Goal: Feedback & Contribution: Leave review/rating

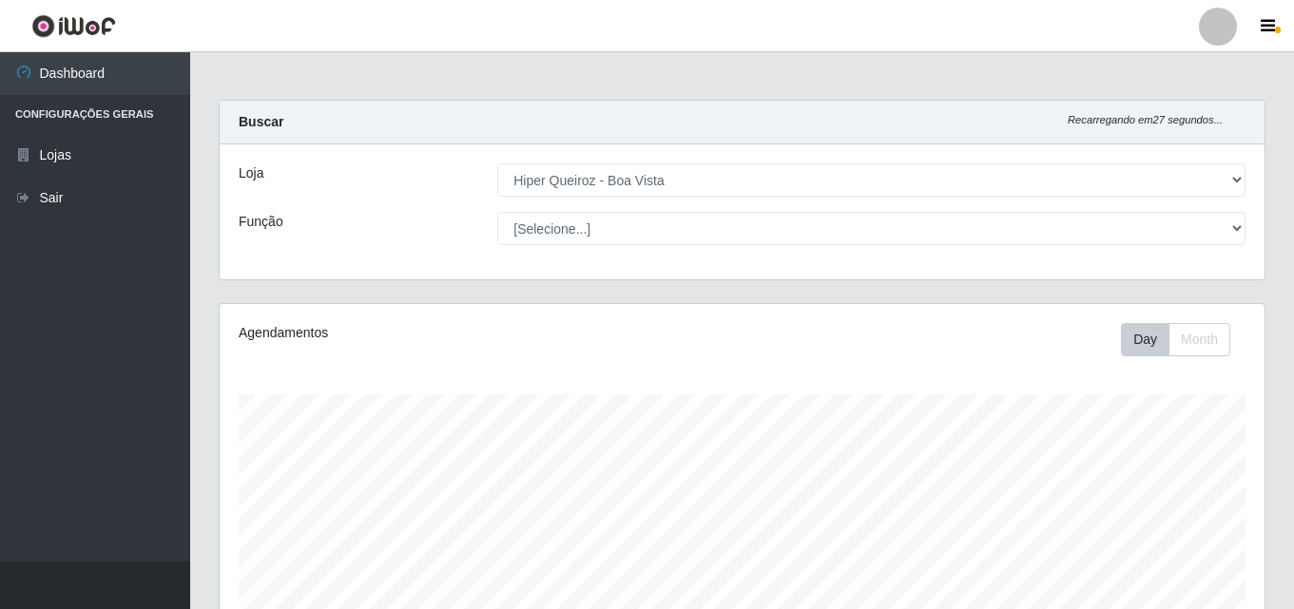
select select "514"
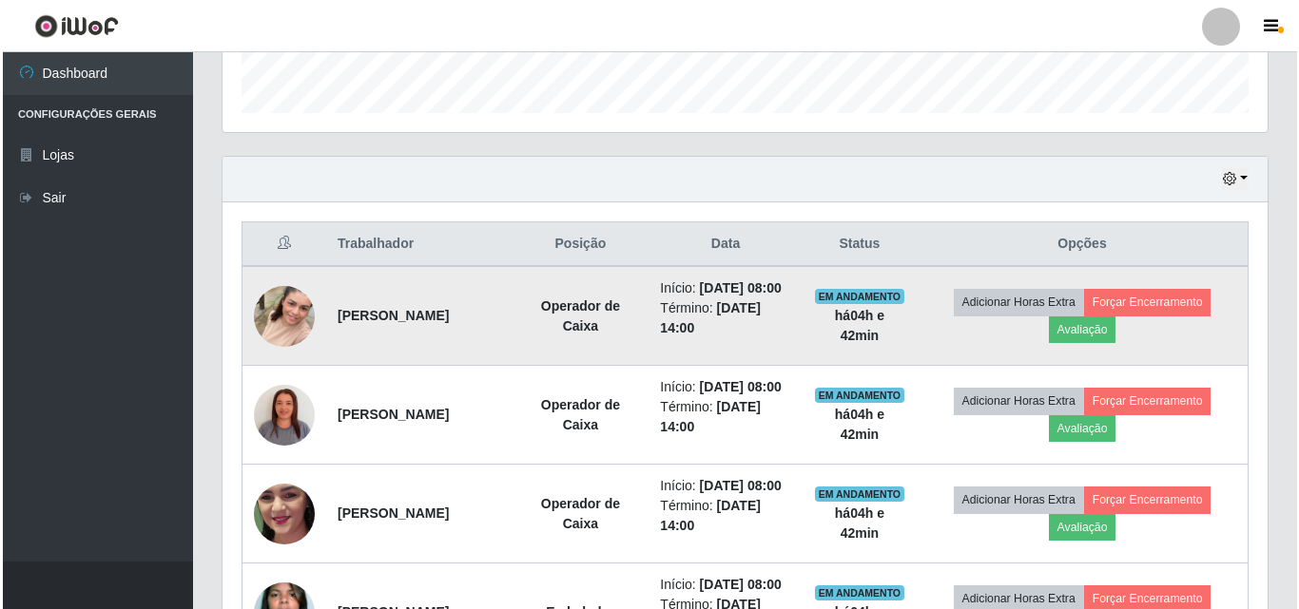
scroll to position [600, 0]
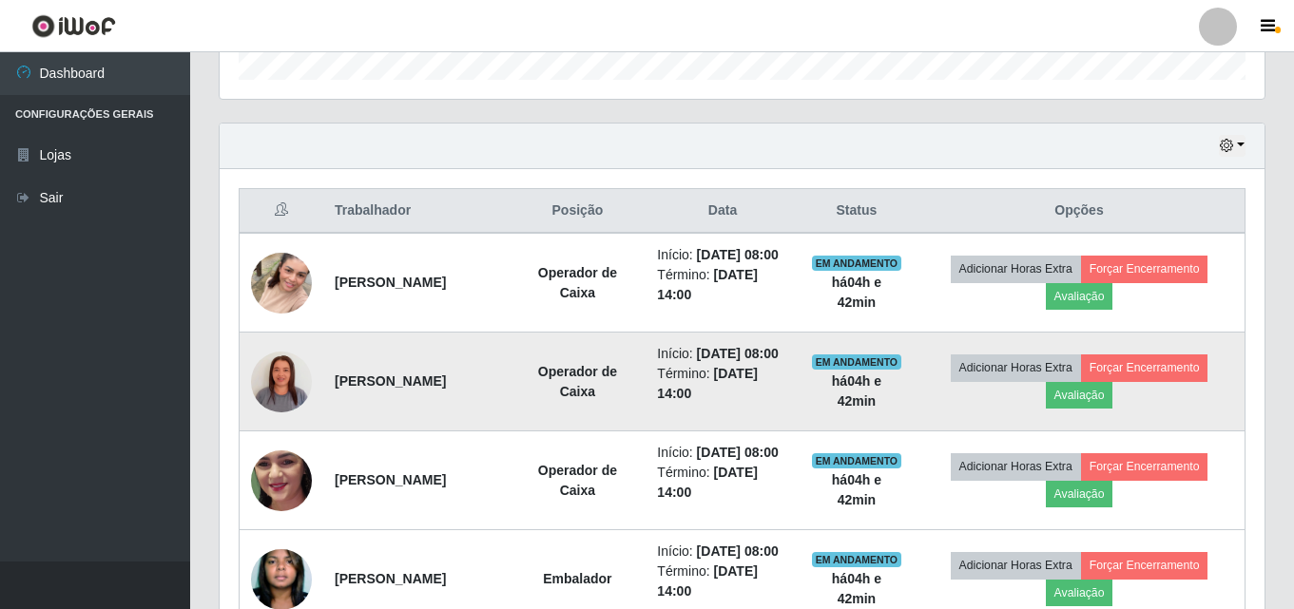
click at [266, 405] on img at bounding box center [281, 382] width 61 height 108
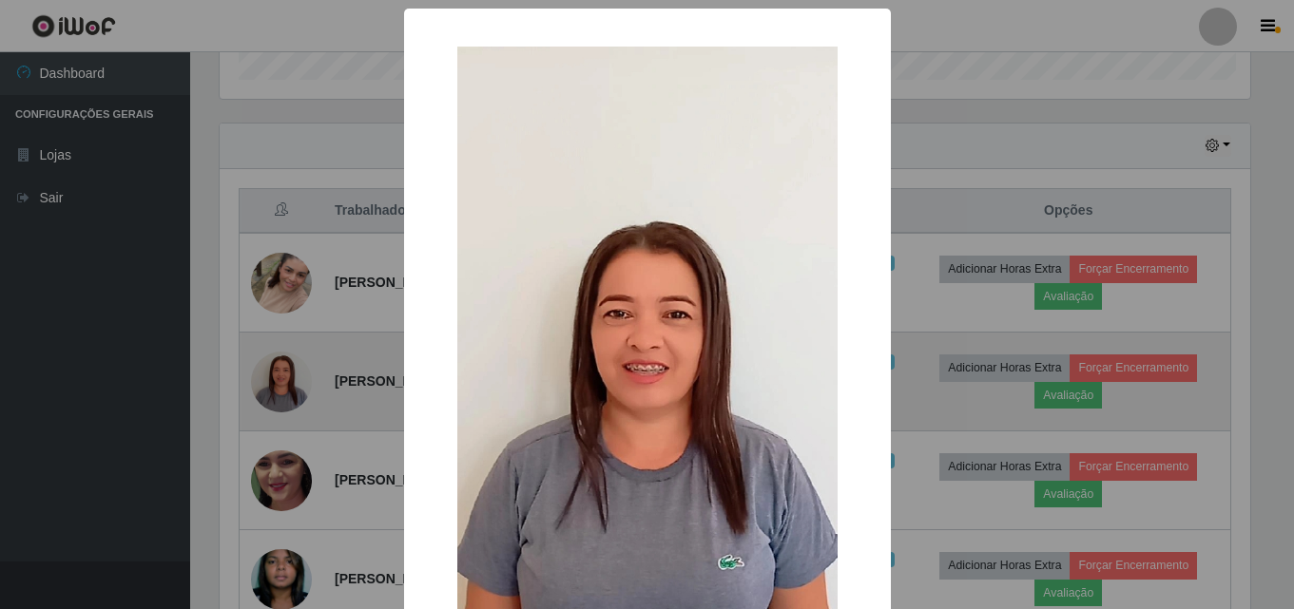
scroll to position [395, 1035]
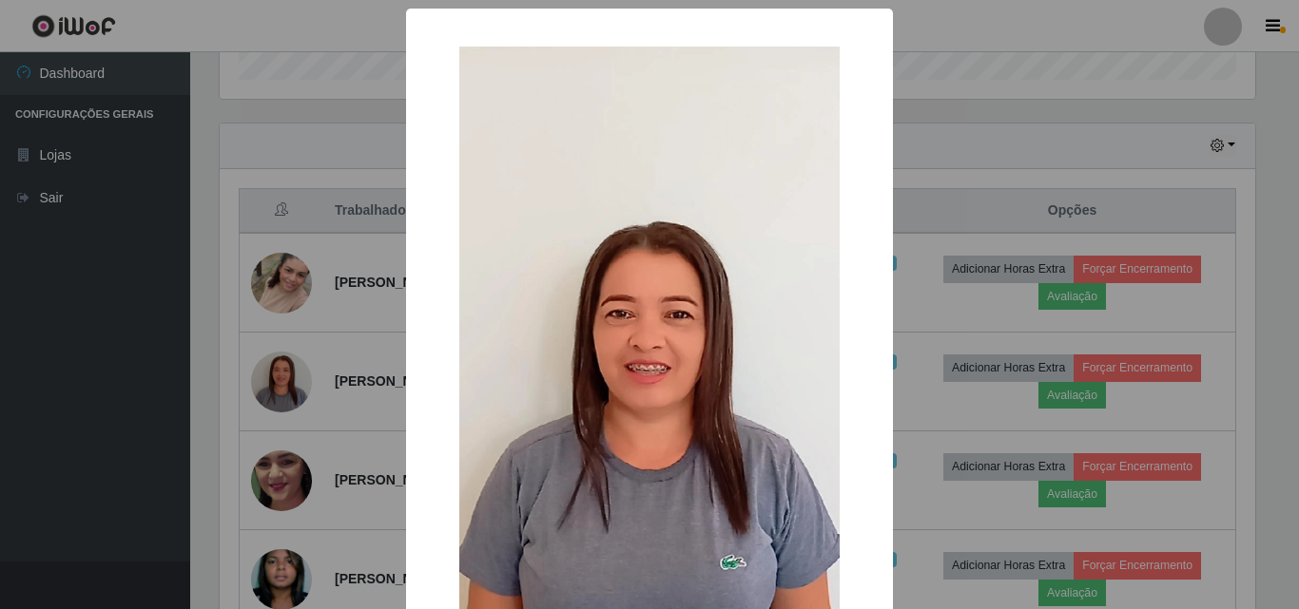
click at [233, 355] on div "× OK Cancel" at bounding box center [649, 304] width 1299 height 609
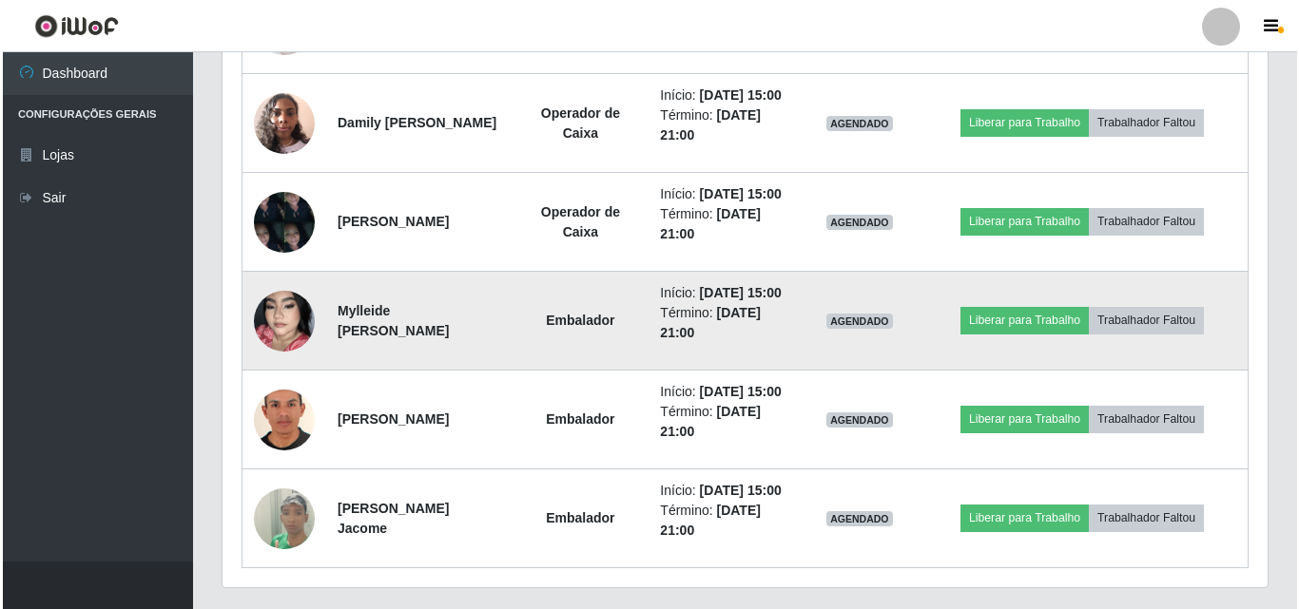
scroll to position [1360, 0]
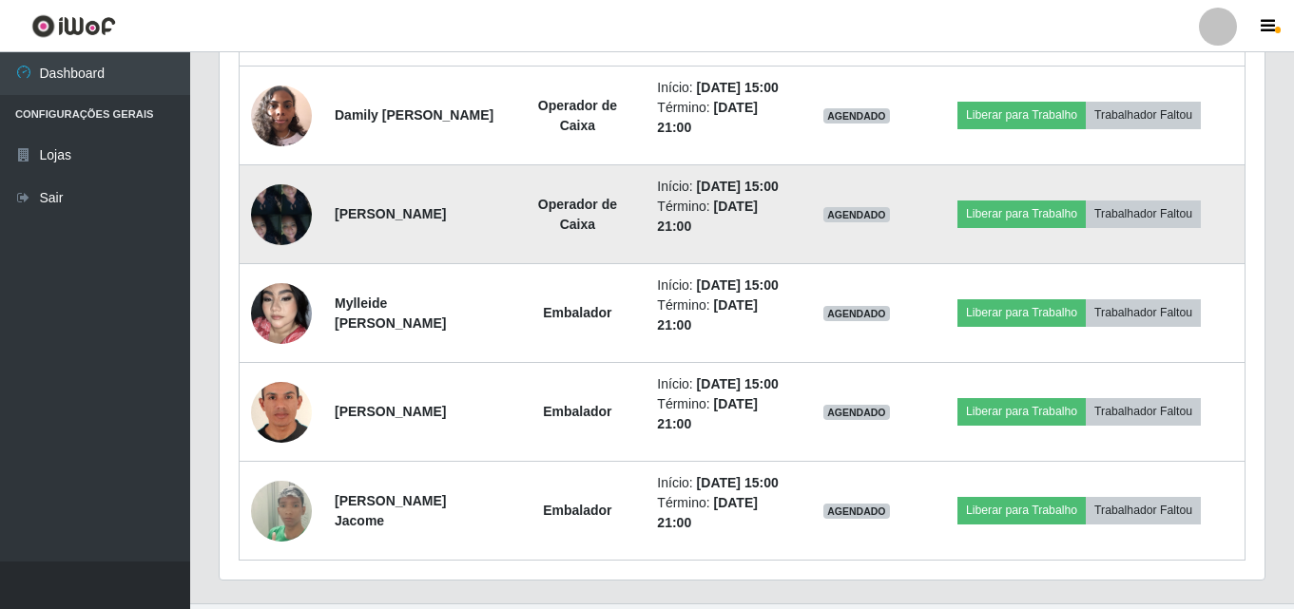
click at [282, 255] on img at bounding box center [281, 214] width 61 height 81
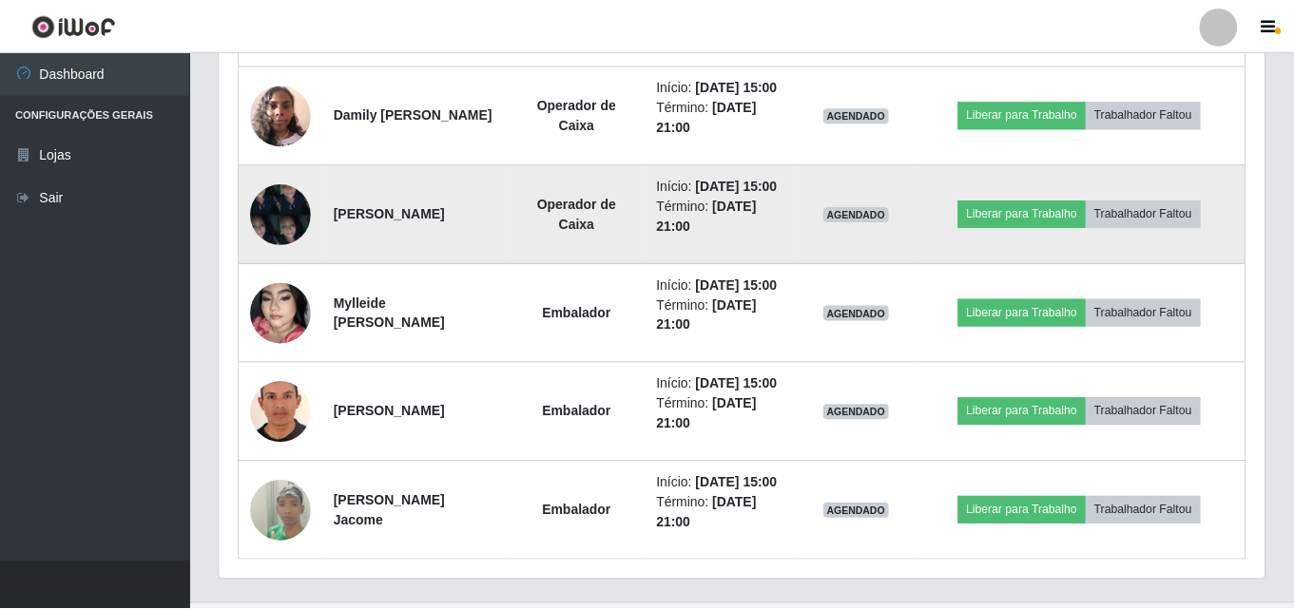
scroll to position [395, 1035]
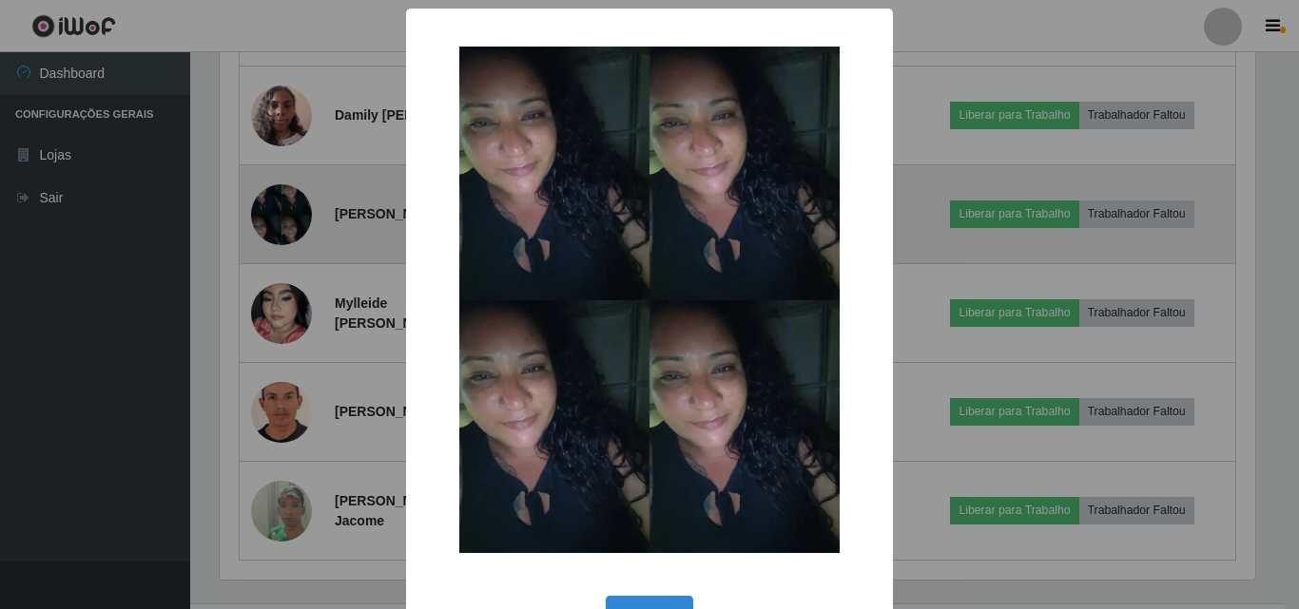
click at [282, 363] on div "× OK Cancel" at bounding box center [649, 304] width 1299 height 609
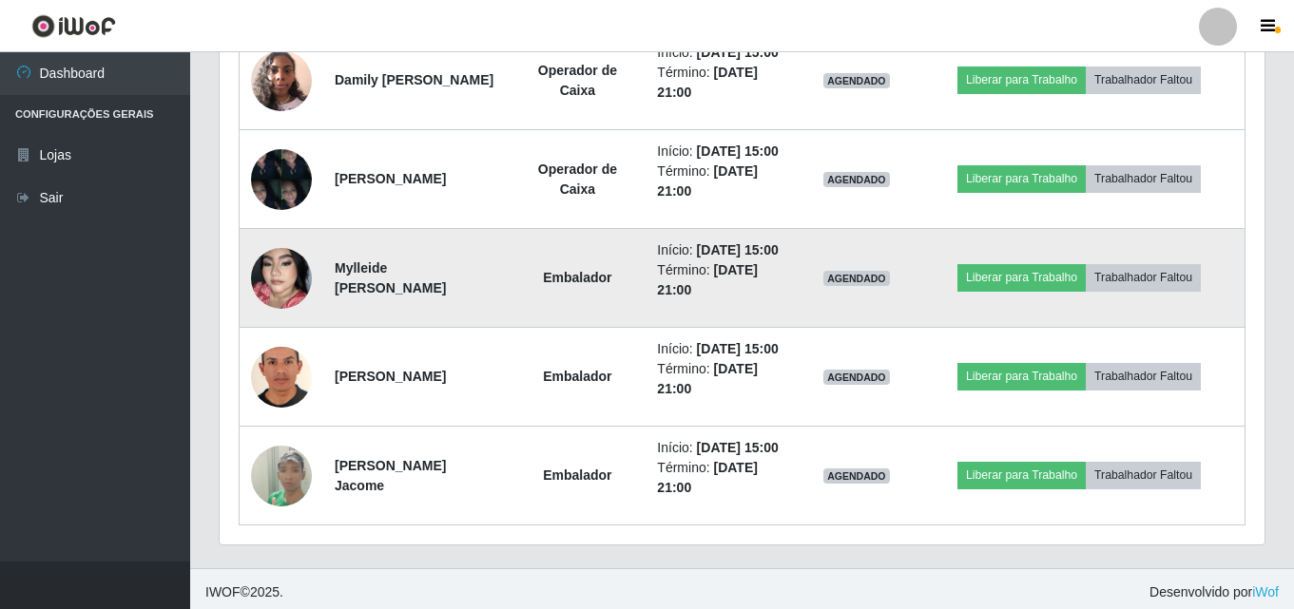
scroll to position [1456, 0]
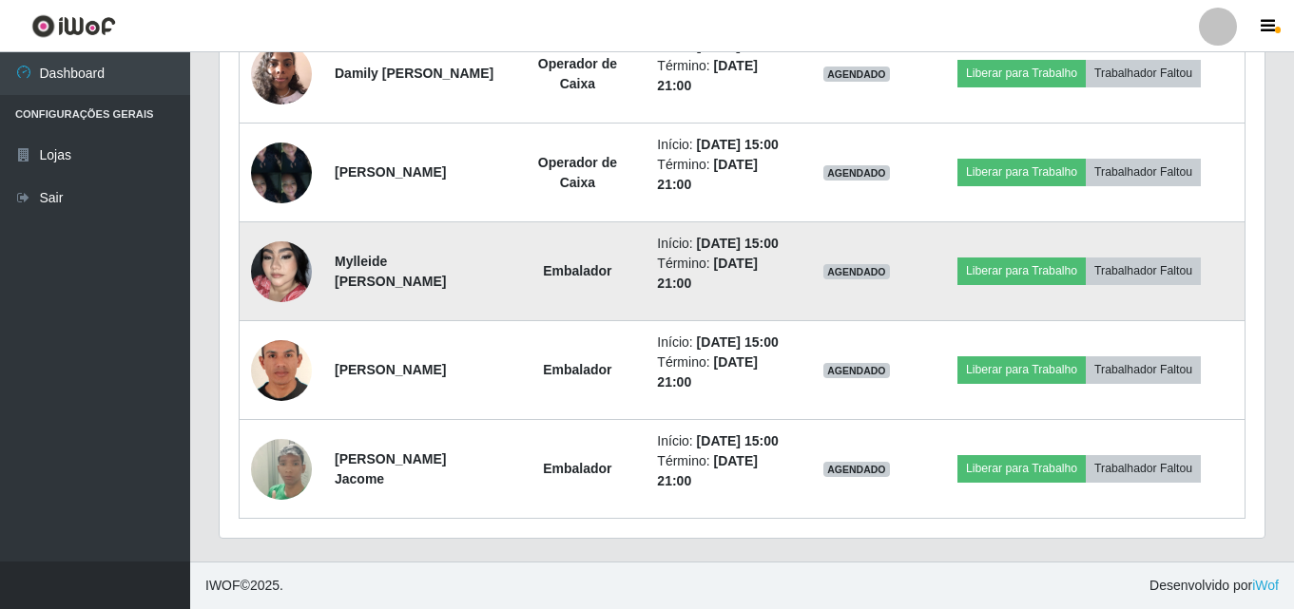
click at [268, 326] on img at bounding box center [281, 272] width 61 height 108
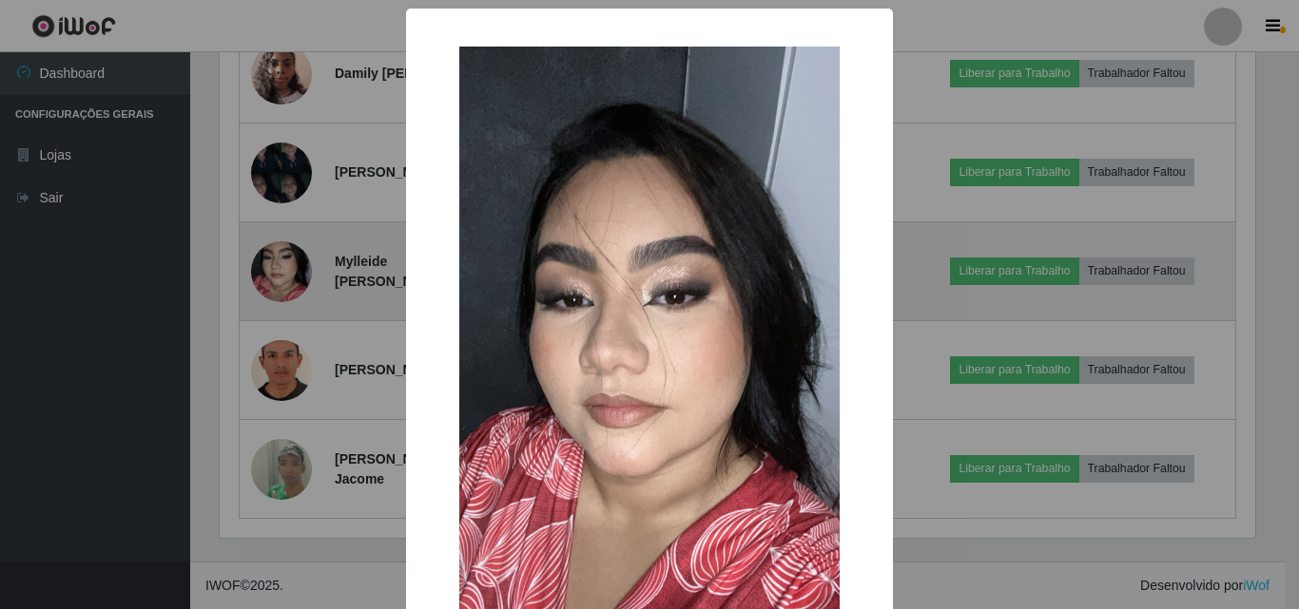
click at [268, 384] on div "× OK Cancel" at bounding box center [649, 304] width 1299 height 609
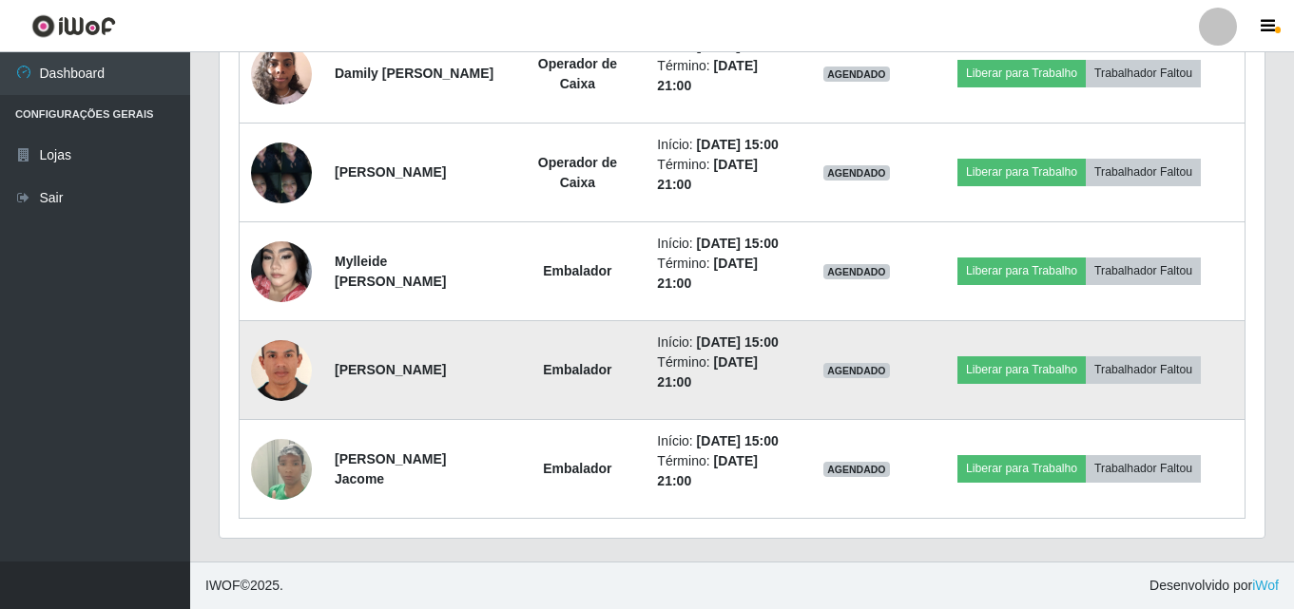
scroll to position [1622, 0]
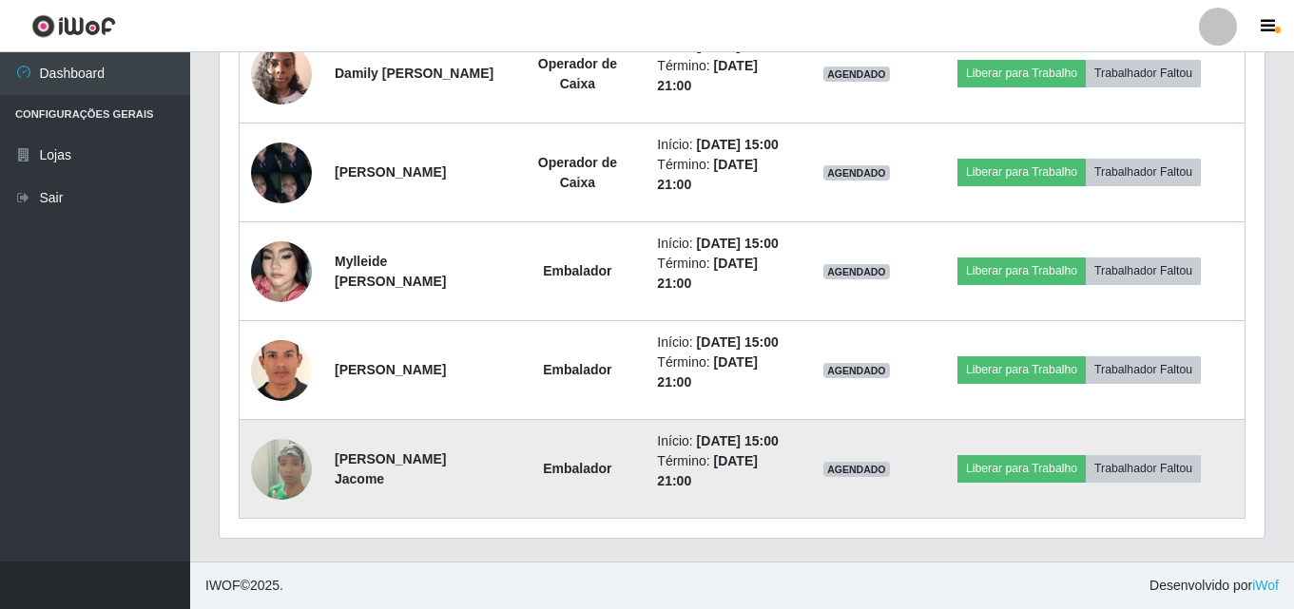
click at [279, 470] on img at bounding box center [281, 469] width 61 height 108
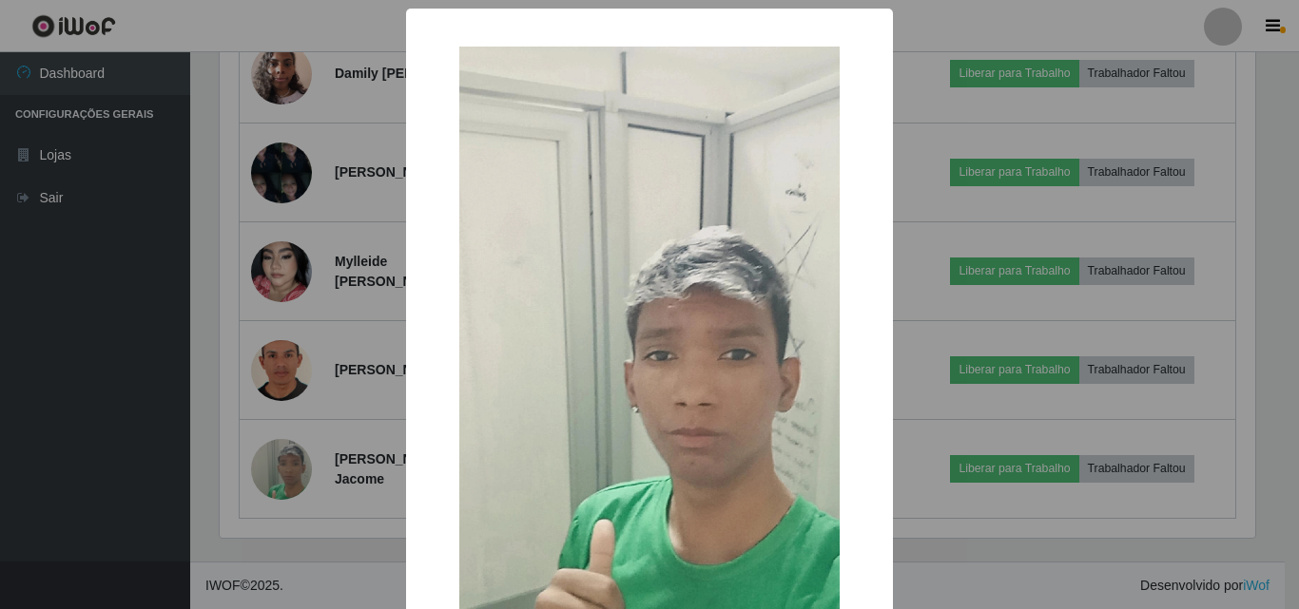
click at [266, 393] on div "× OK Cancel" at bounding box center [649, 304] width 1299 height 609
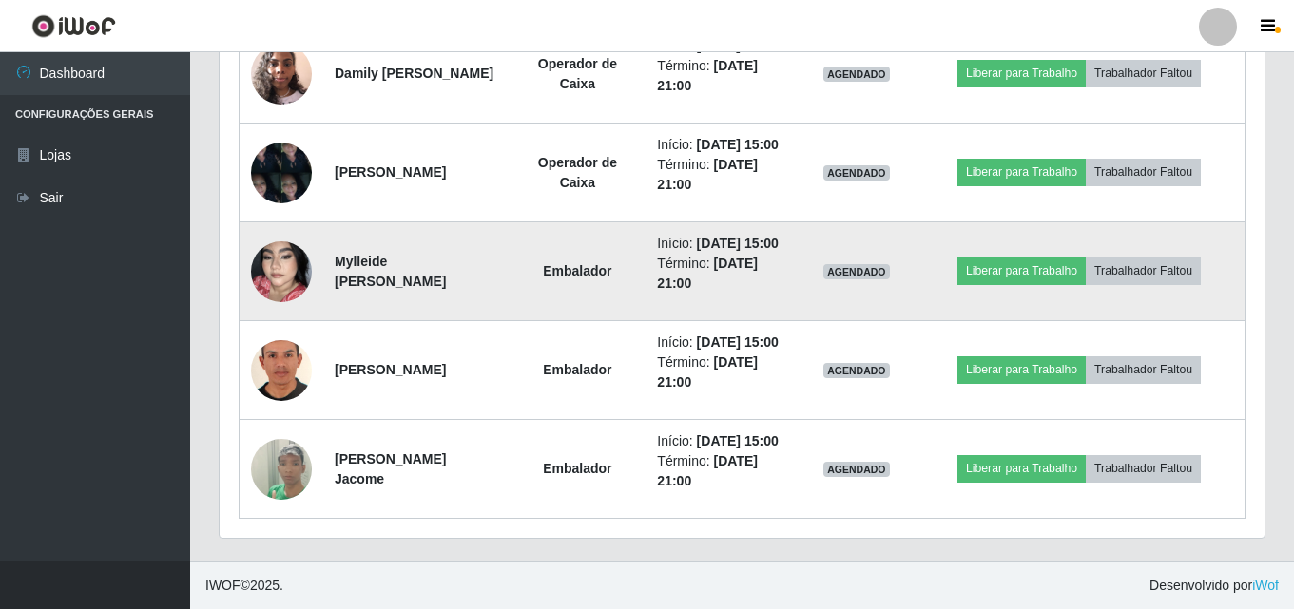
scroll to position [1527, 0]
click at [292, 305] on img at bounding box center [281, 272] width 61 height 108
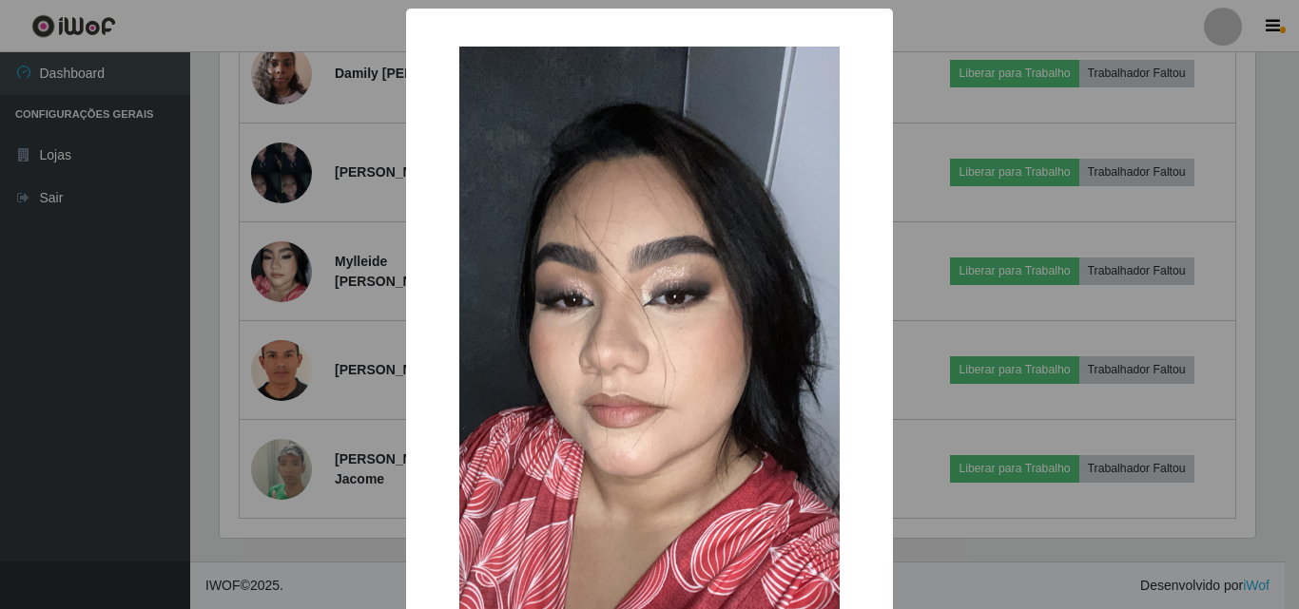
click at [324, 337] on div "× OK Cancel" at bounding box center [649, 304] width 1299 height 609
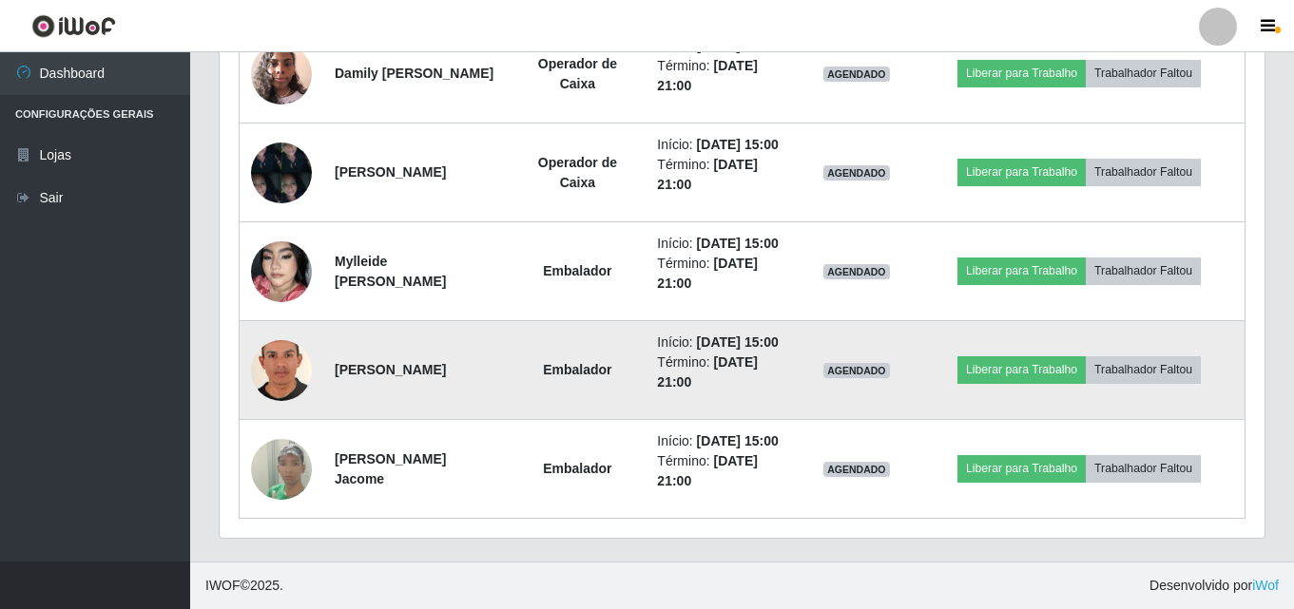
click at [266, 342] on img at bounding box center [281, 370] width 61 height 88
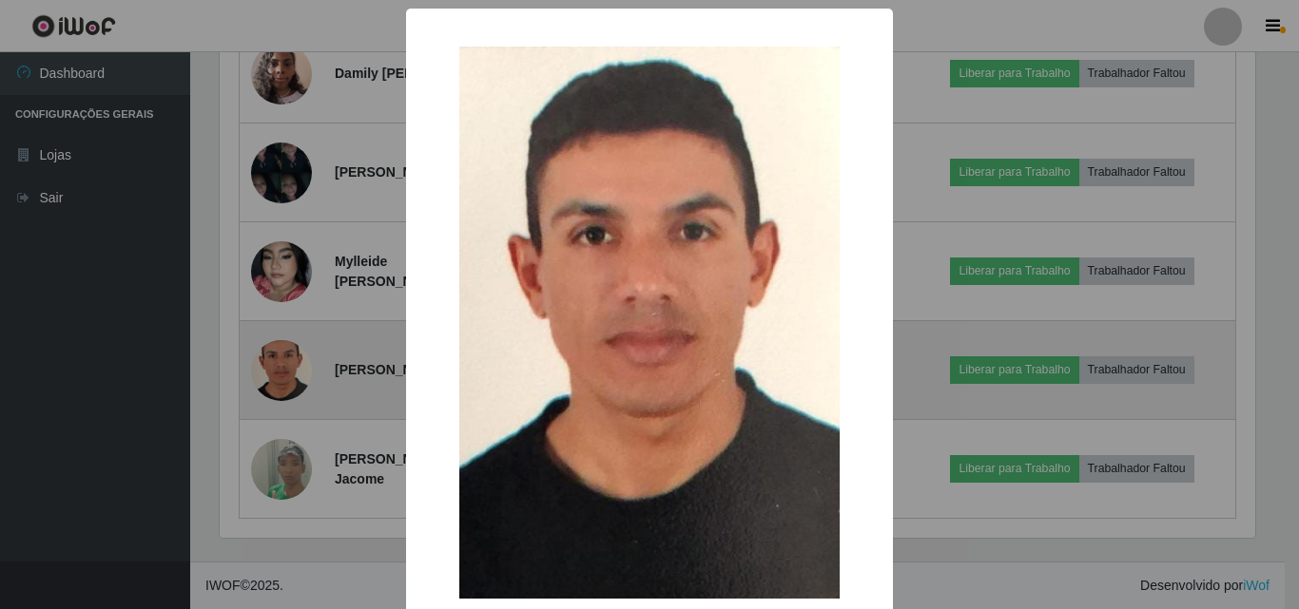
click at [266, 342] on div "× OK Cancel" at bounding box center [649, 304] width 1299 height 609
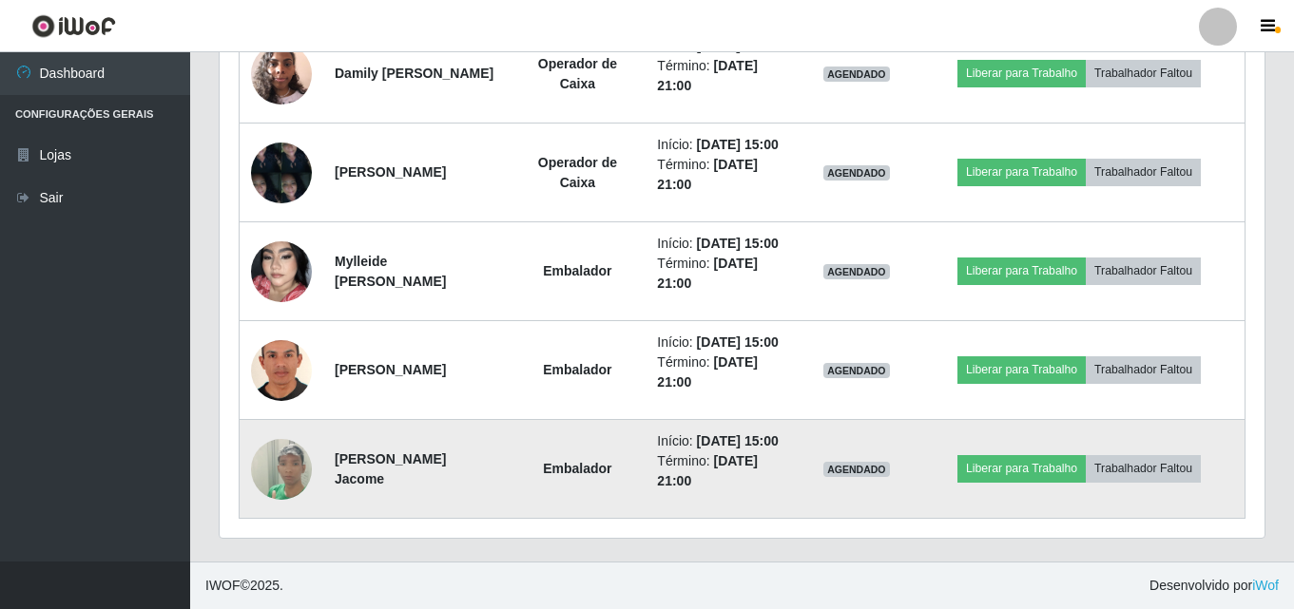
click at [282, 454] on img at bounding box center [281, 469] width 61 height 108
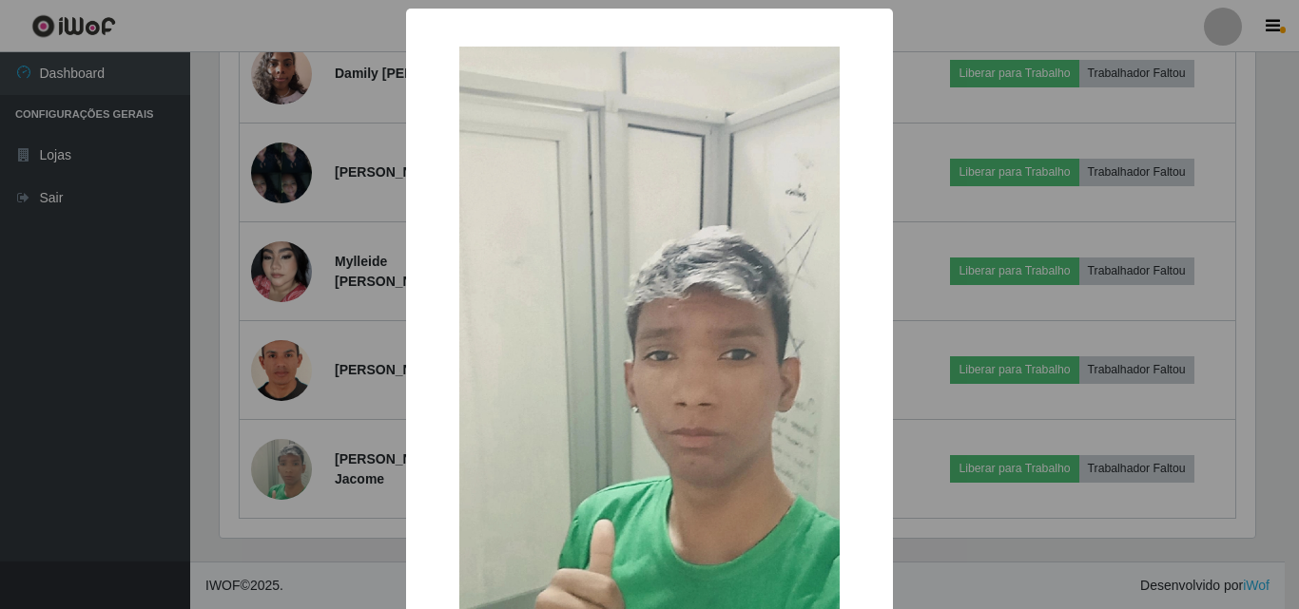
click at [288, 444] on div "× OK Cancel" at bounding box center [649, 304] width 1299 height 609
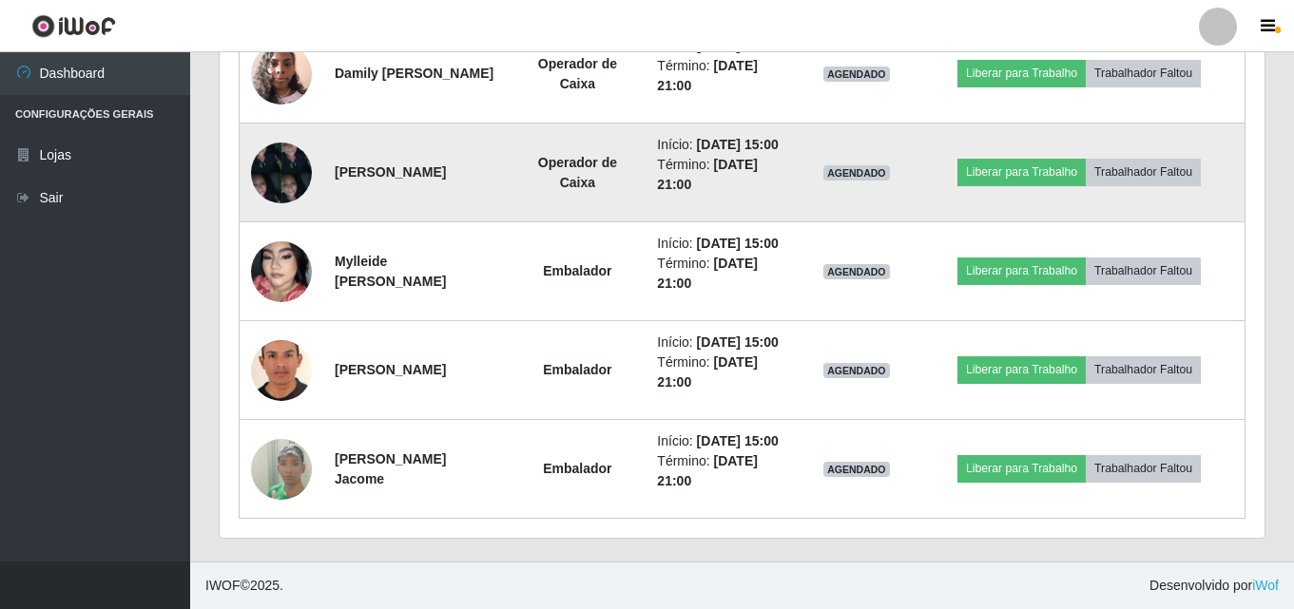
click at [291, 132] on img at bounding box center [281, 172] width 61 height 81
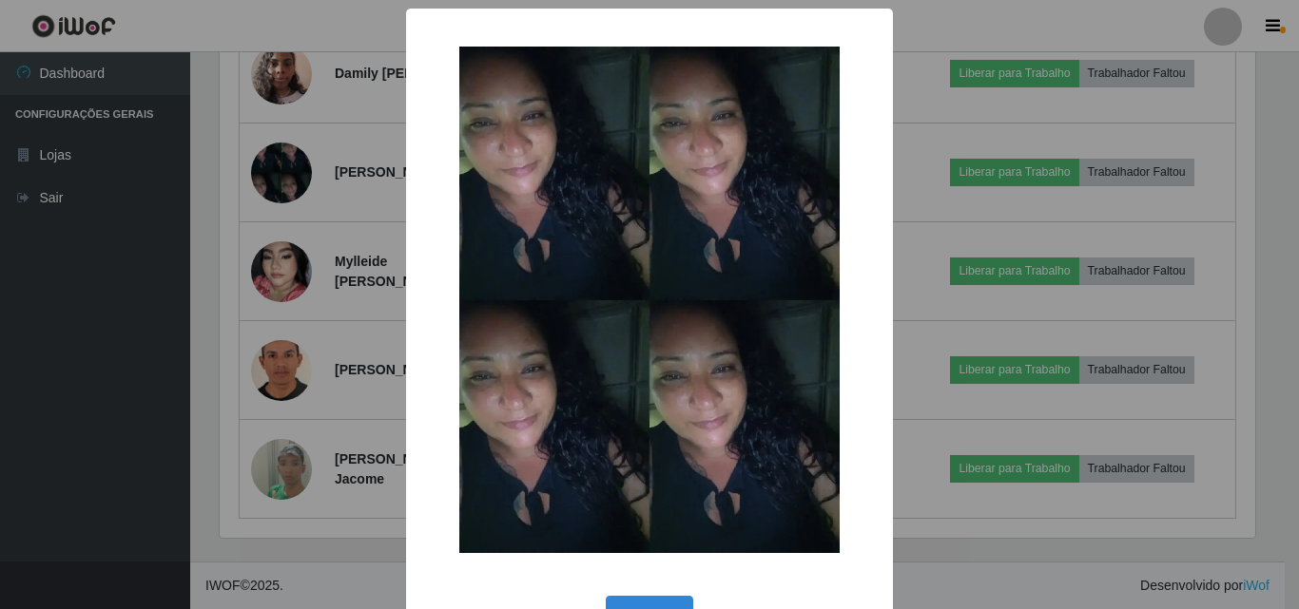
click at [291, 269] on div "× OK Cancel" at bounding box center [649, 304] width 1299 height 609
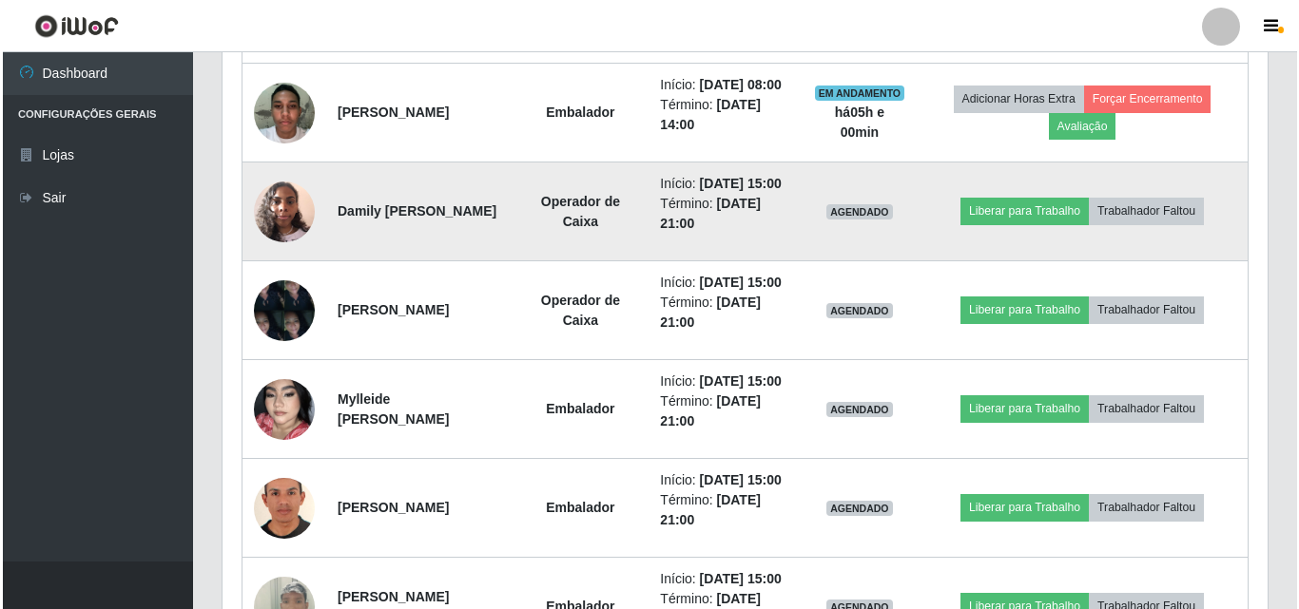
scroll to position [1242, 0]
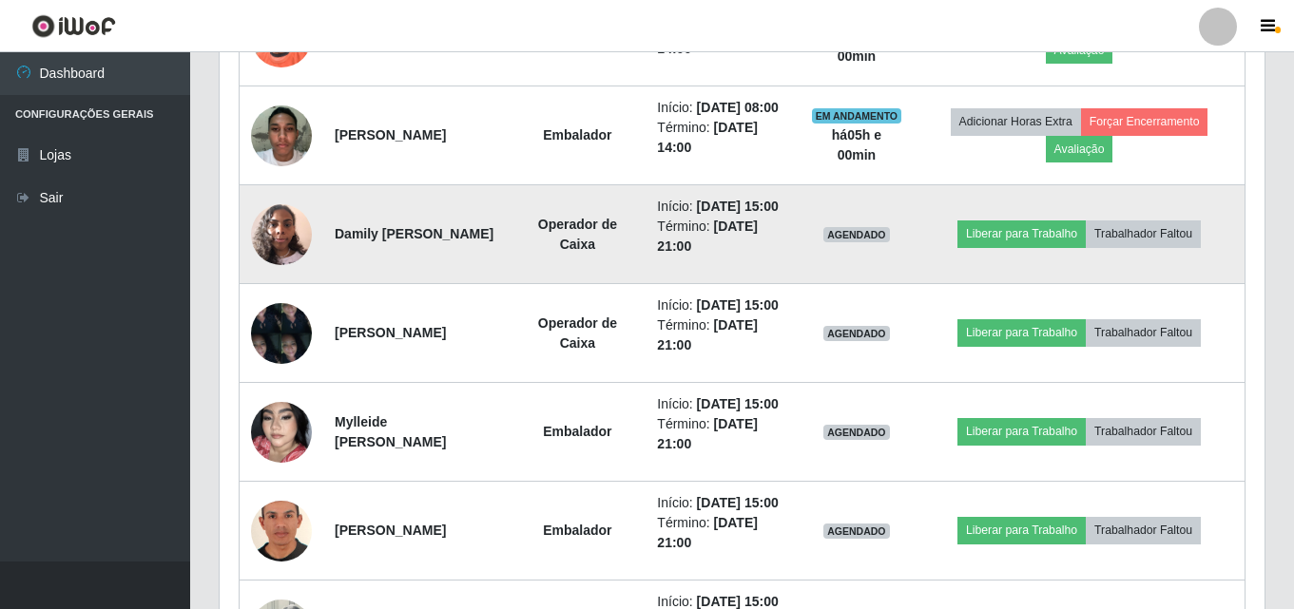
click at [273, 284] on td at bounding box center [282, 234] width 85 height 99
click at [273, 275] on img at bounding box center [281, 234] width 61 height 81
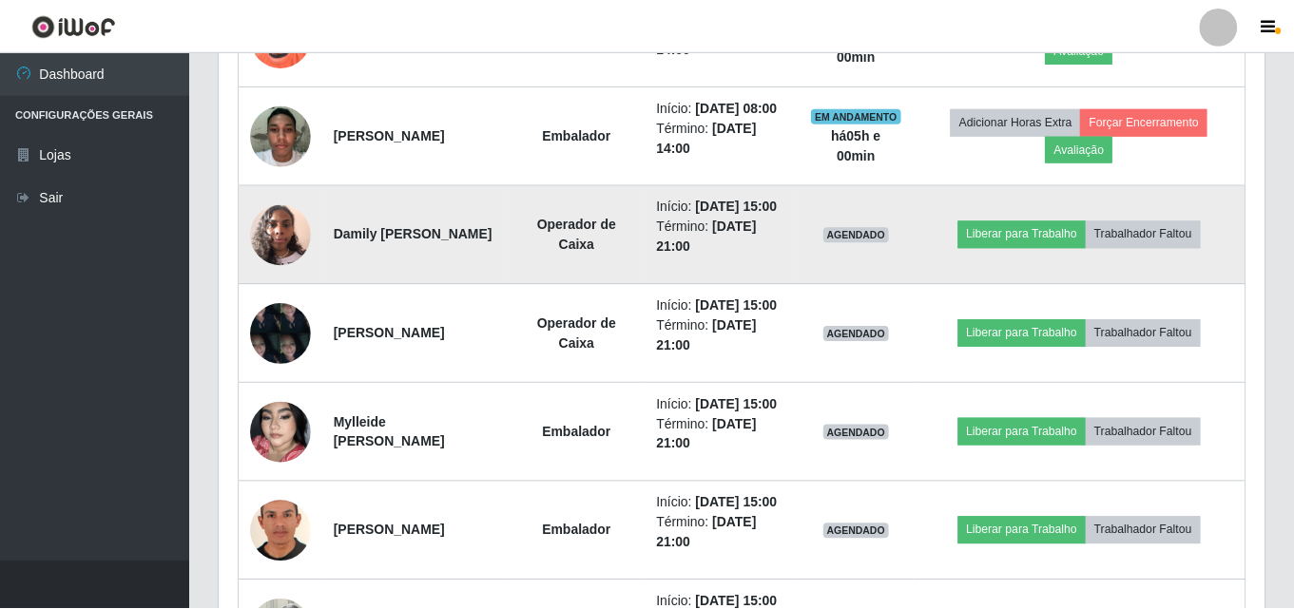
scroll to position [395, 1035]
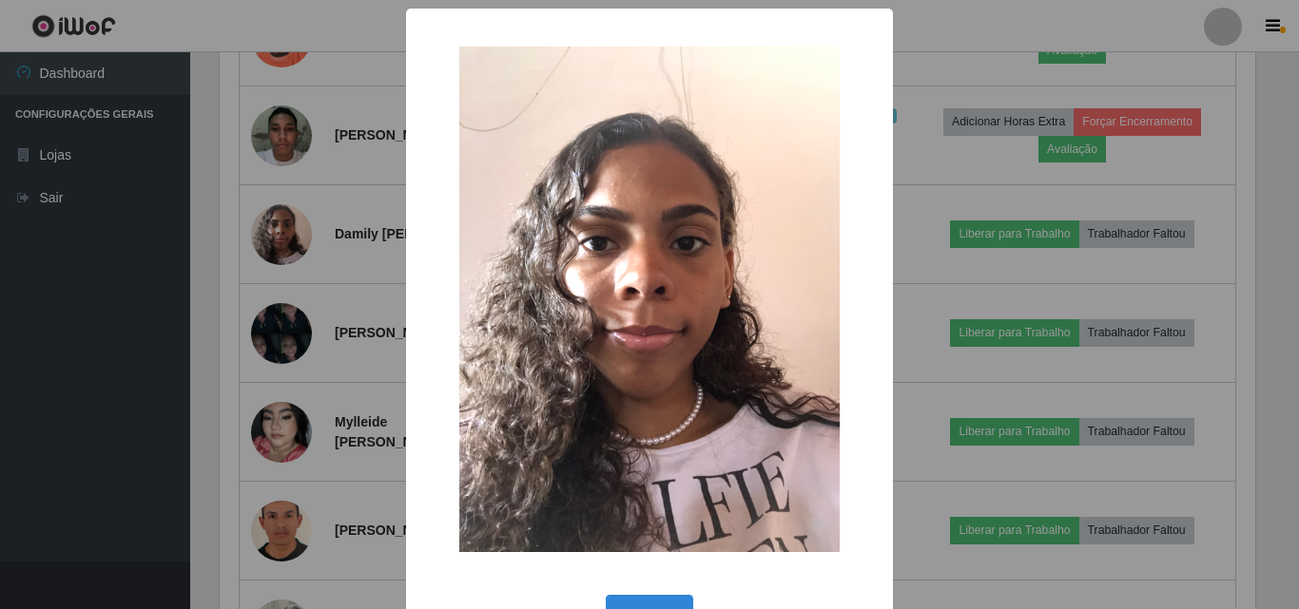
click at [142, 356] on div "× OK Cancel" at bounding box center [649, 304] width 1299 height 609
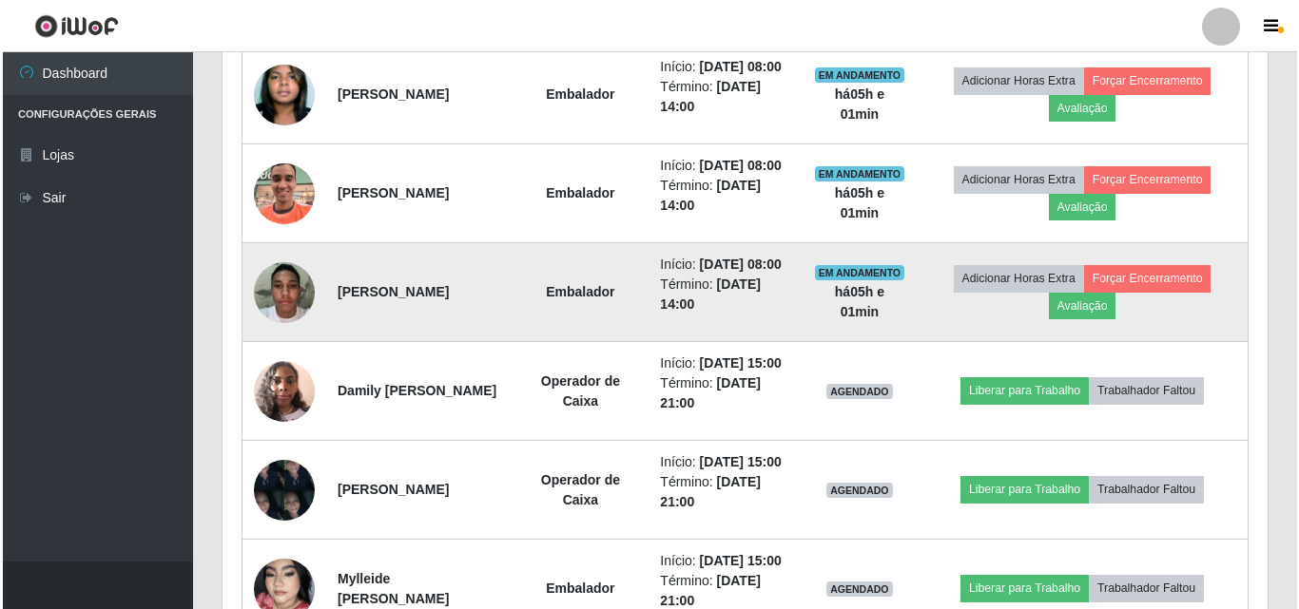
scroll to position [1051, 0]
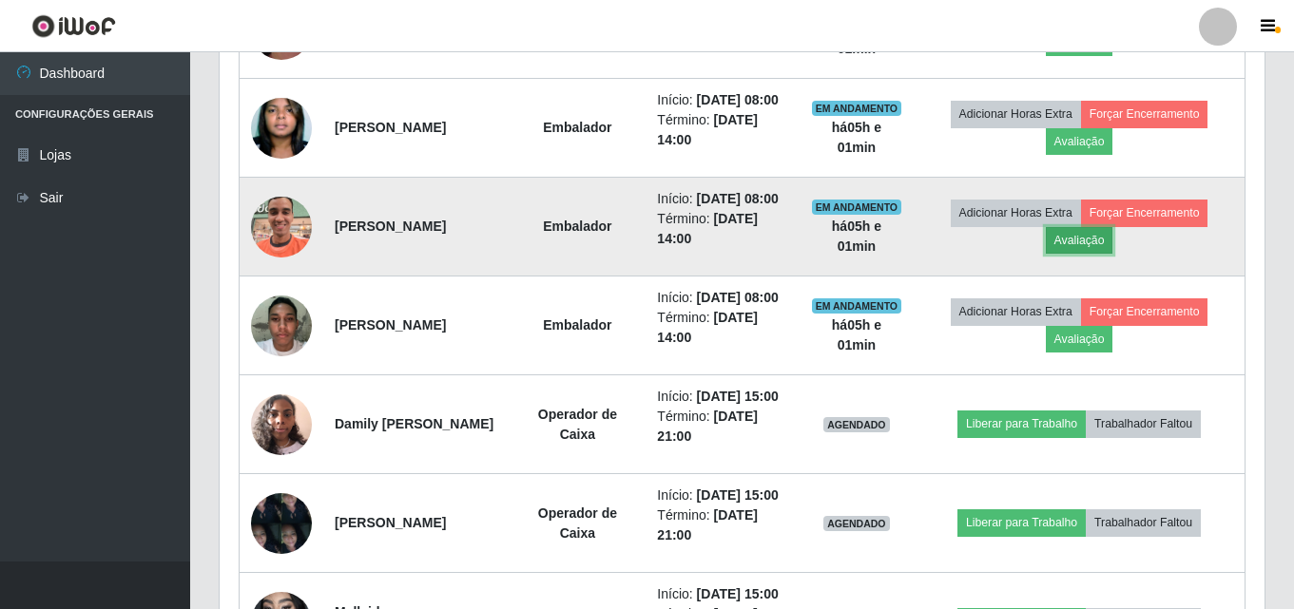
click at [1111, 254] on button "Avaliação" at bounding box center [1080, 240] width 68 height 27
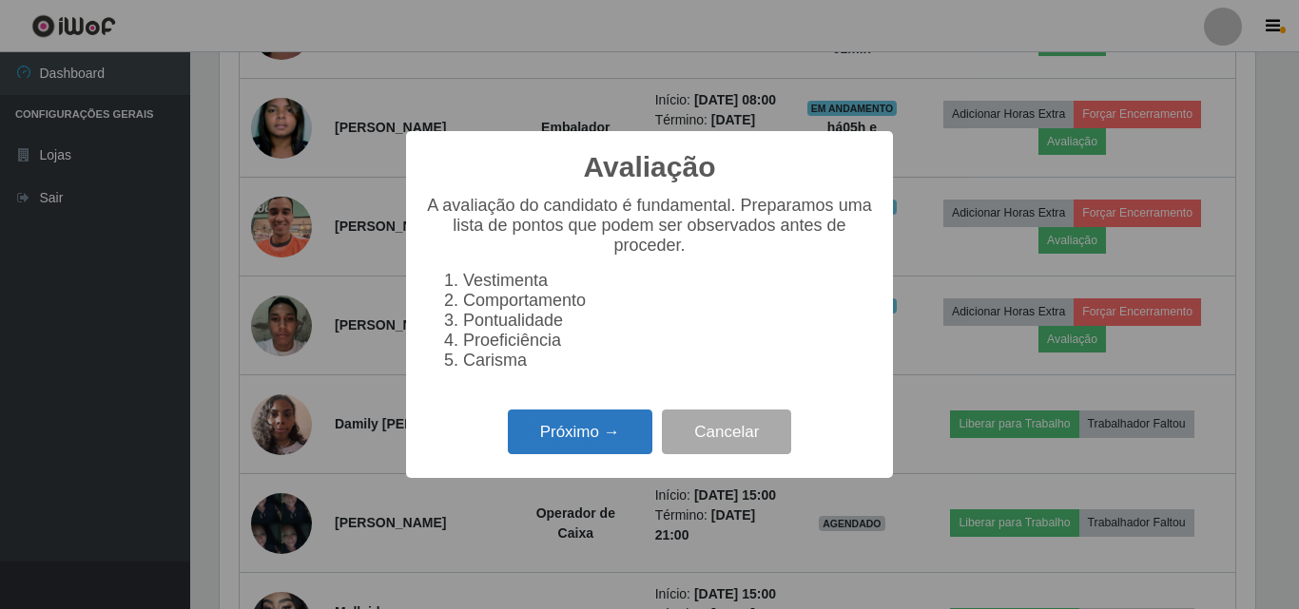
click at [602, 454] on button "Próximo →" at bounding box center [580, 432] width 145 height 45
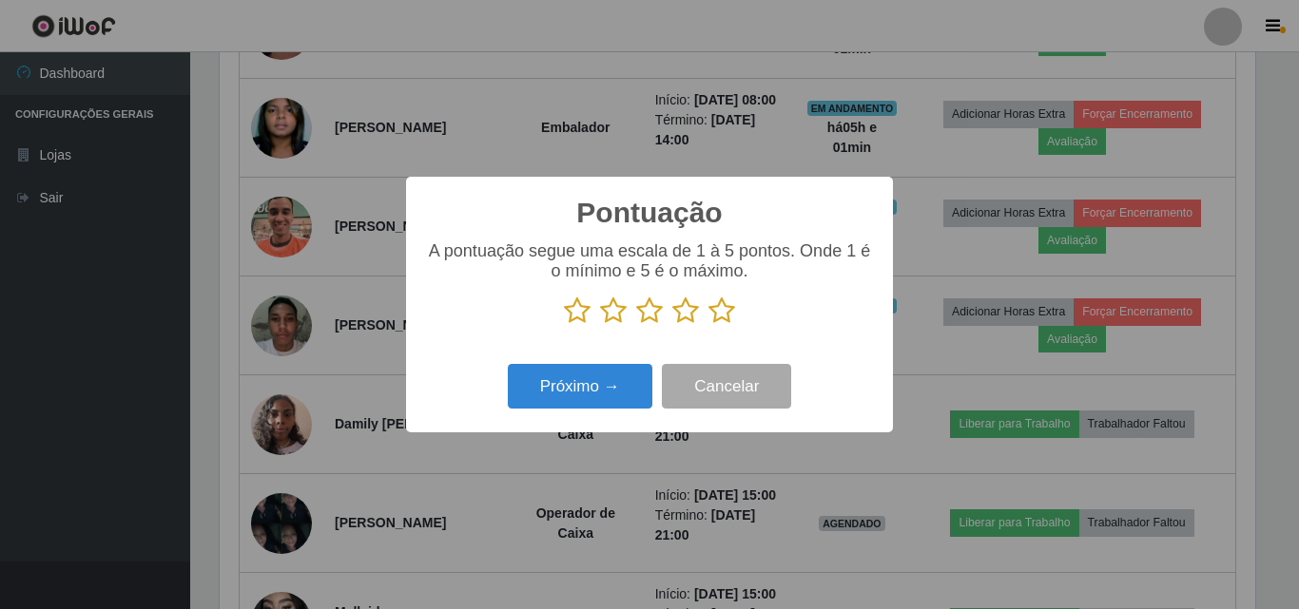
scroll to position [950320, 949679]
click at [715, 320] on icon at bounding box center [721, 311] width 27 height 29
click at [708, 325] on input "radio" at bounding box center [708, 325] width 0 height 0
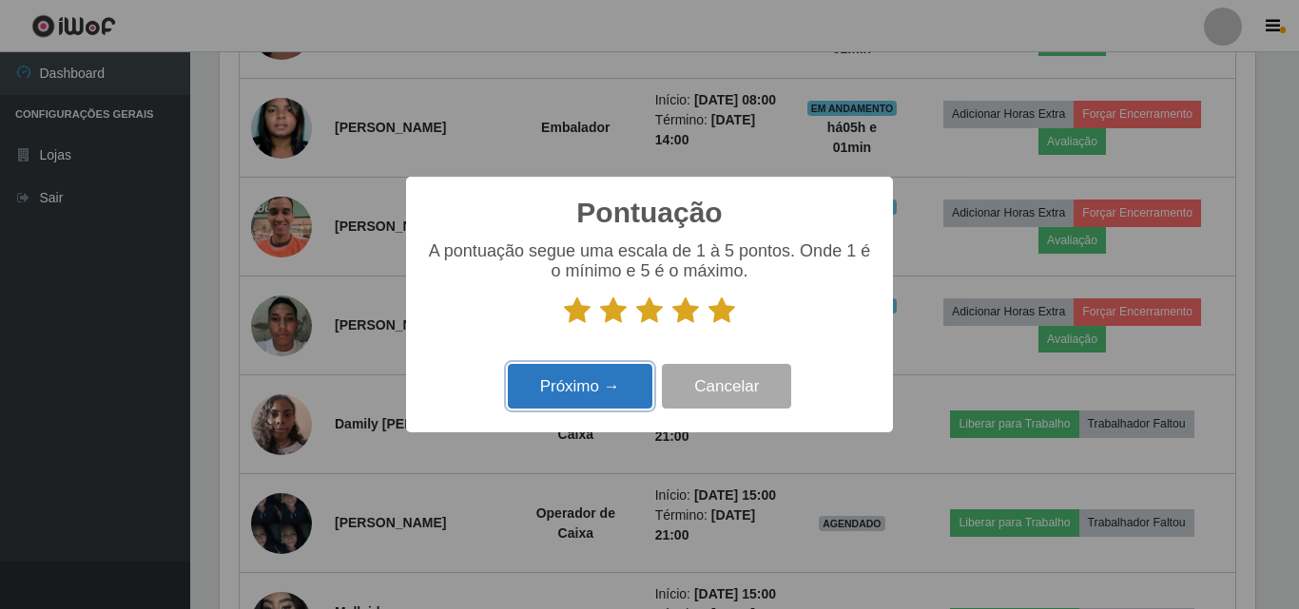
click at [569, 387] on button "Próximo →" at bounding box center [580, 386] width 145 height 45
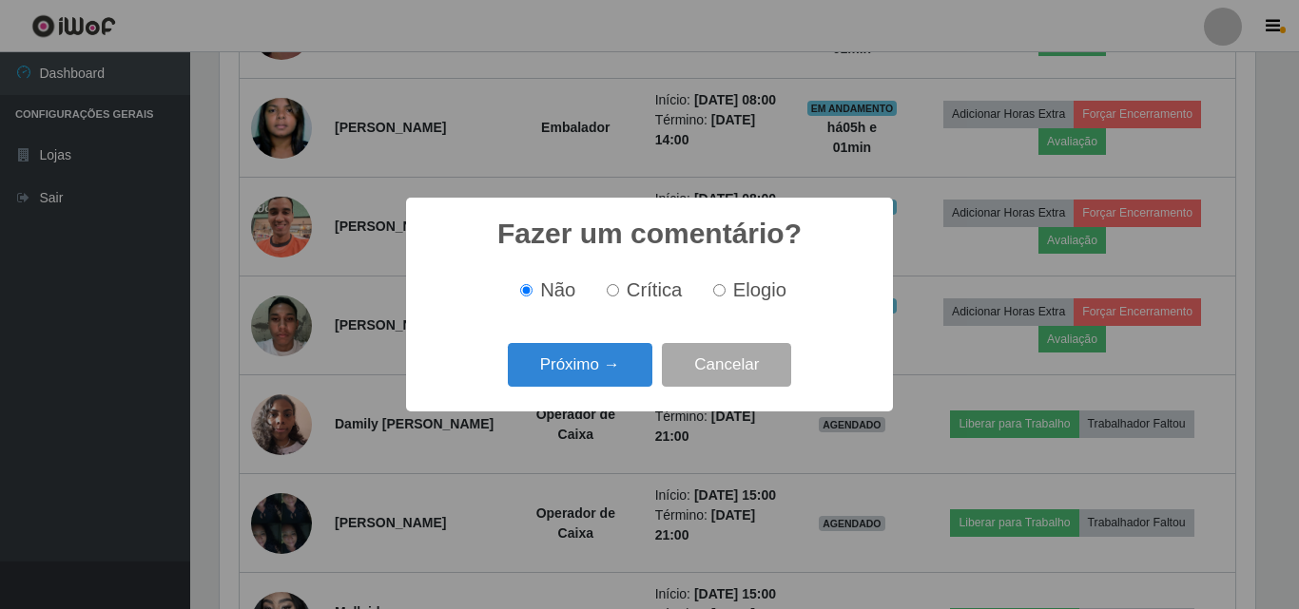
click at [718, 291] on input "Elogio" at bounding box center [719, 290] width 12 height 12
radio input "true"
click at [632, 362] on button "Próximo →" at bounding box center [580, 365] width 145 height 45
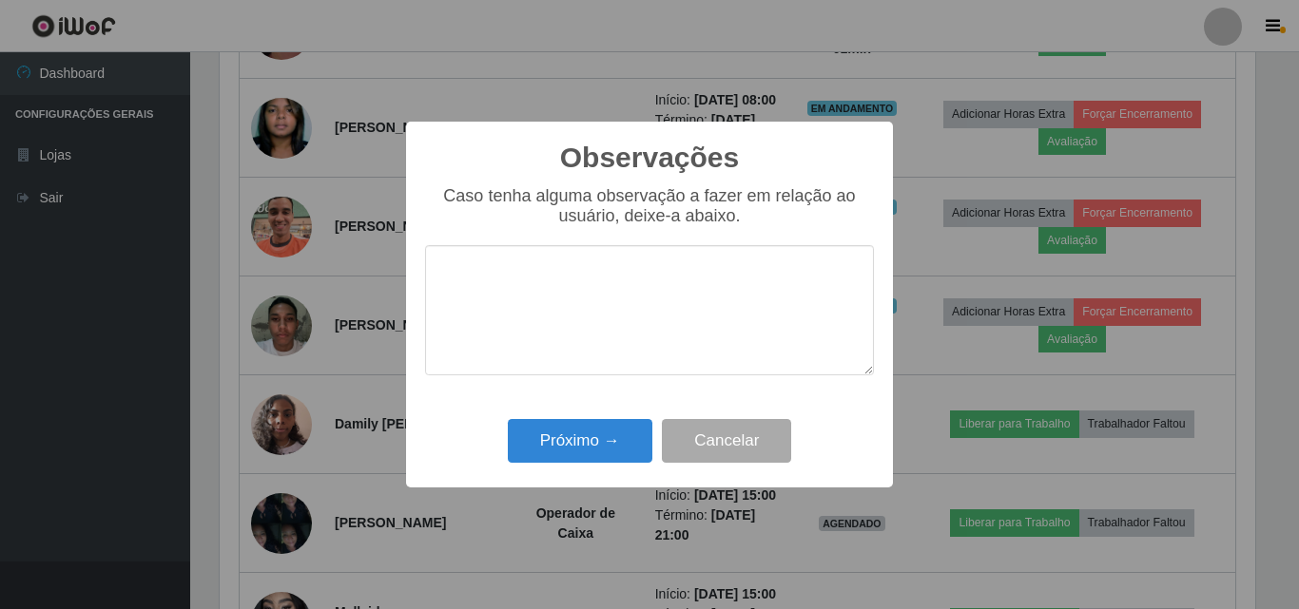
click at [595, 309] on textarea at bounding box center [649, 310] width 449 height 130
type textarea "MUITO BOM, PRESTATIVO , MUITO ATIVO"
click at [573, 468] on div "Próximo → Cancelar" at bounding box center [649, 441] width 449 height 54
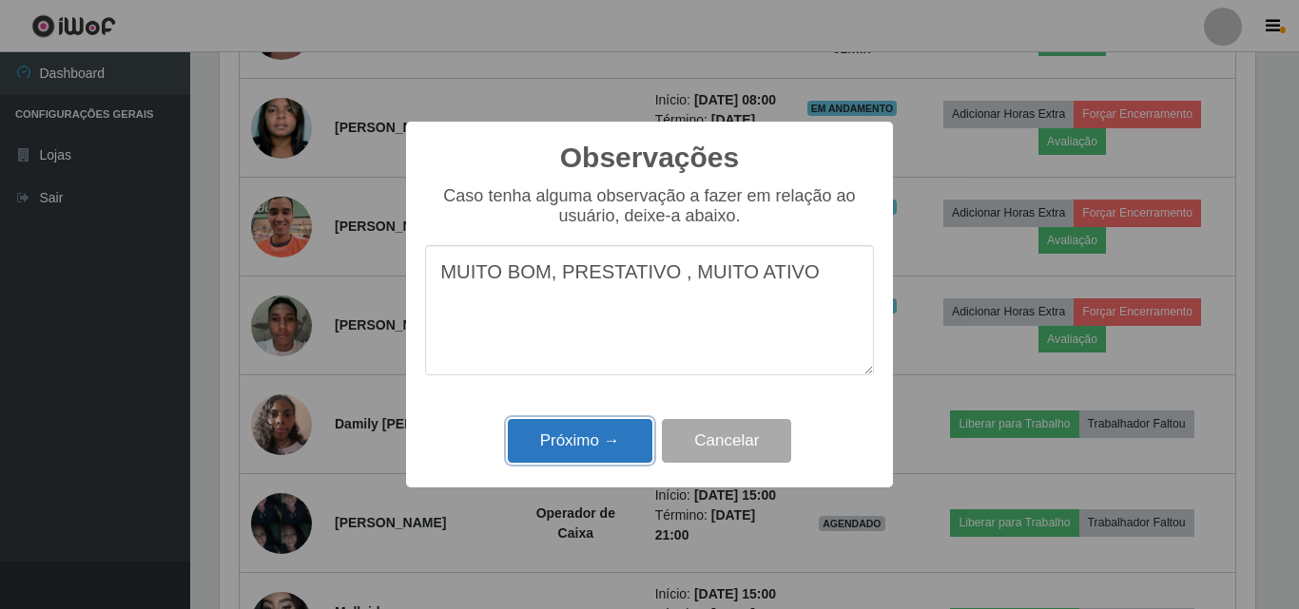
click at [574, 435] on button "Próximo →" at bounding box center [580, 441] width 145 height 45
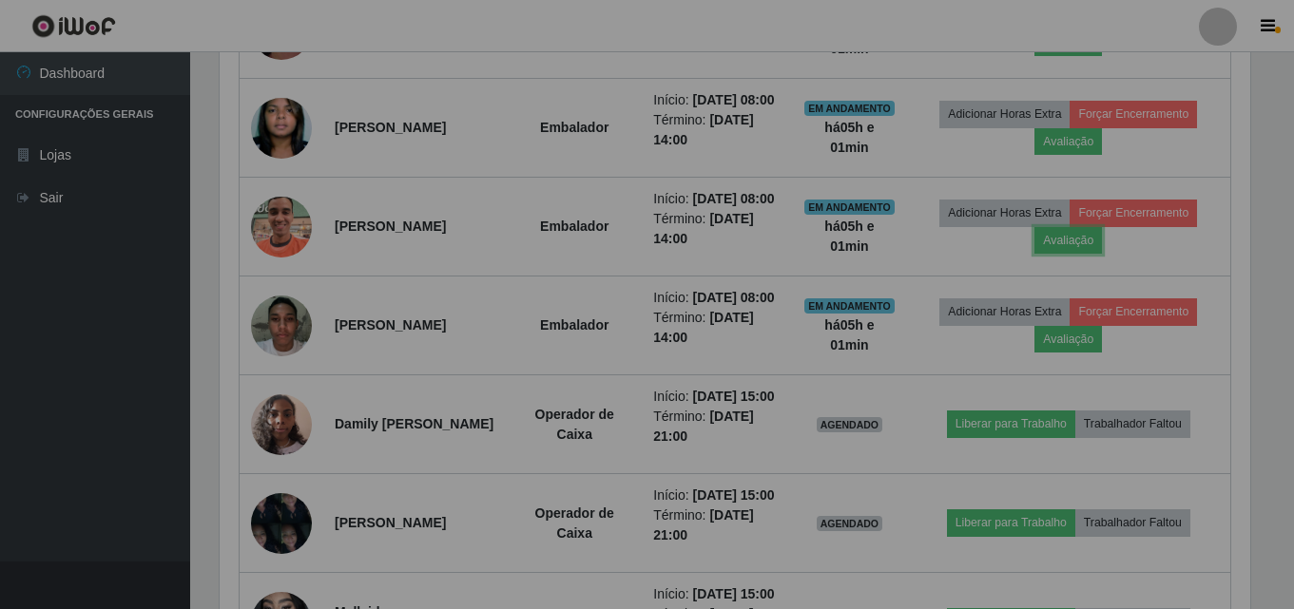
scroll to position [395, 1045]
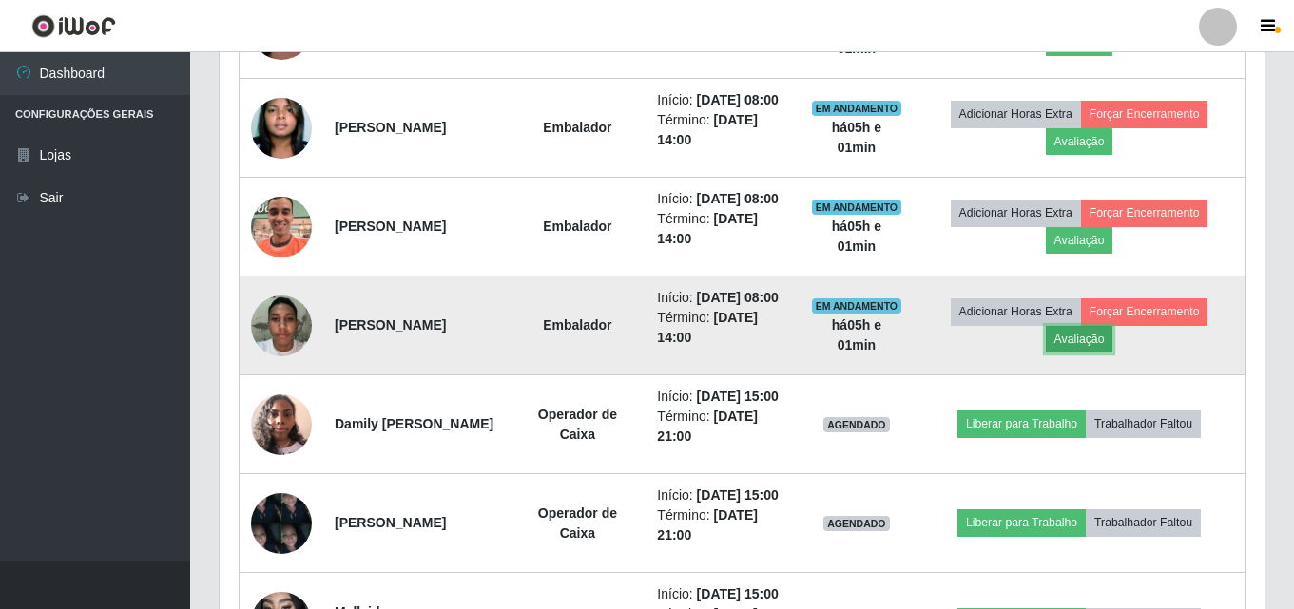
click at [1100, 353] on button "Avaliação" at bounding box center [1080, 339] width 68 height 27
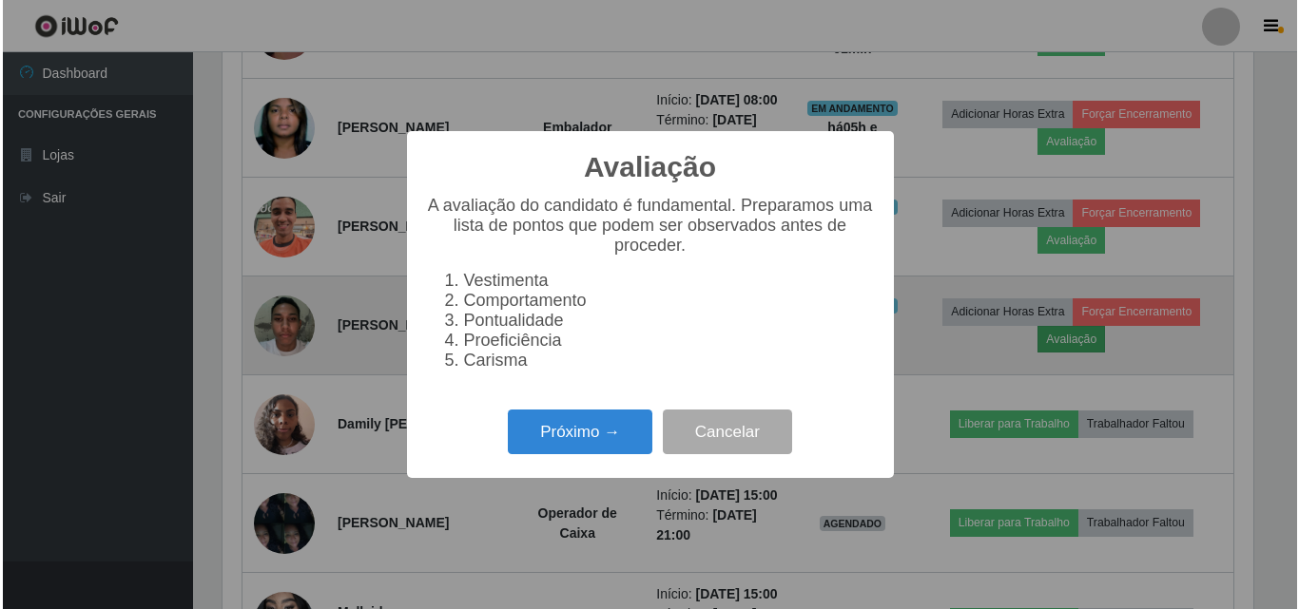
scroll to position [395, 1035]
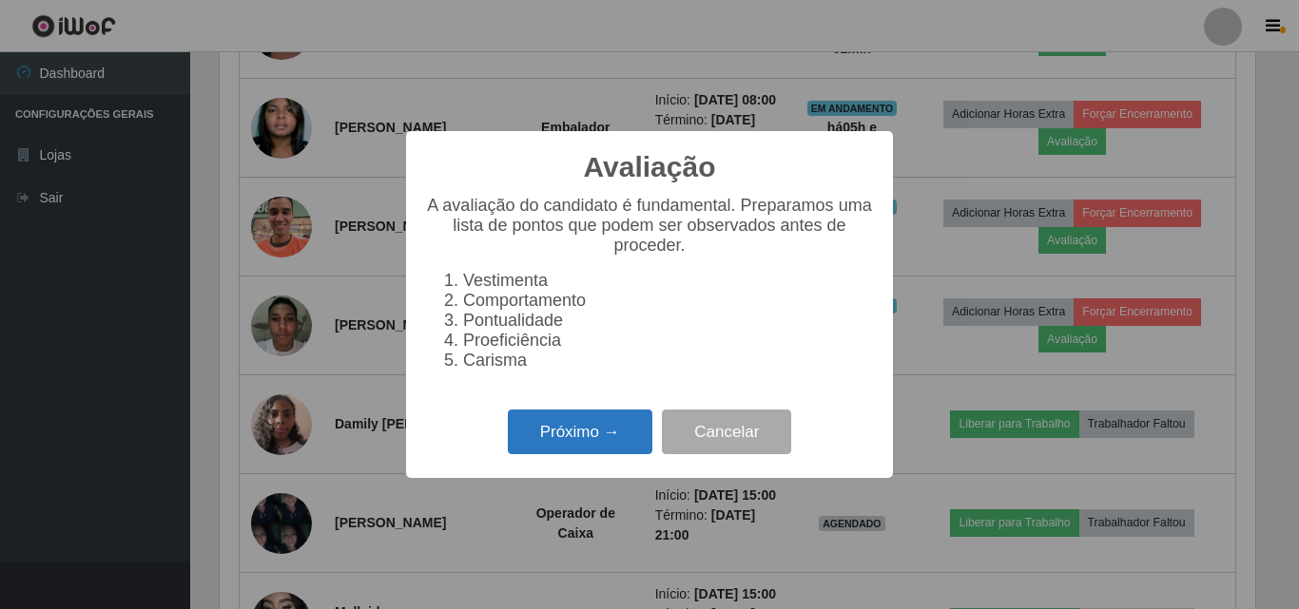
click at [627, 445] on button "Próximo →" at bounding box center [580, 432] width 145 height 45
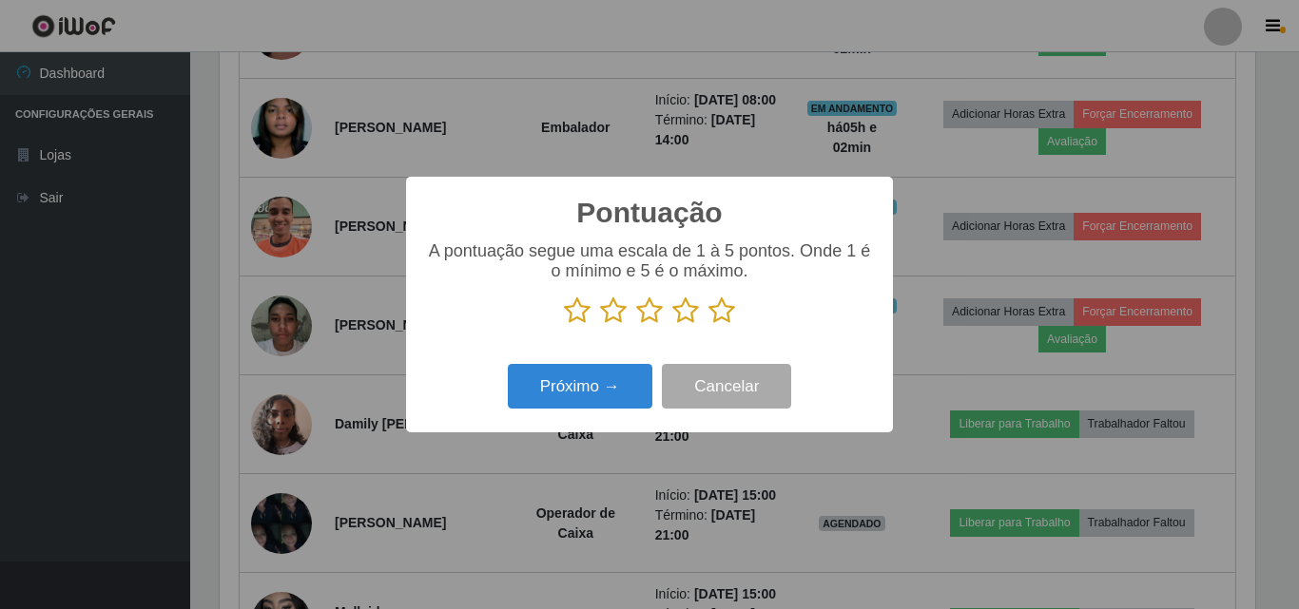
click at [721, 310] on icon at bounding box center [721, 311] width 27 height 29
click at [708, 325] on input "radio" at bounding box center [708, 325] width 0 height 0
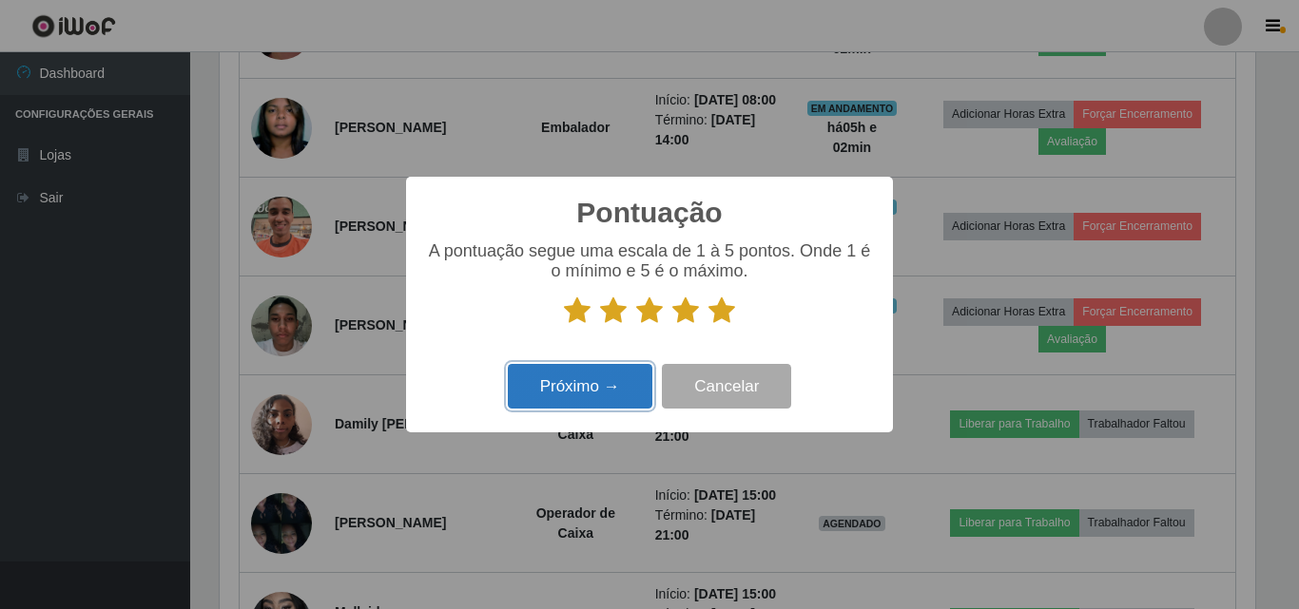
click at [564, 384] on button "Próximo →" at bounding box center [580, 386] width 145 height 45
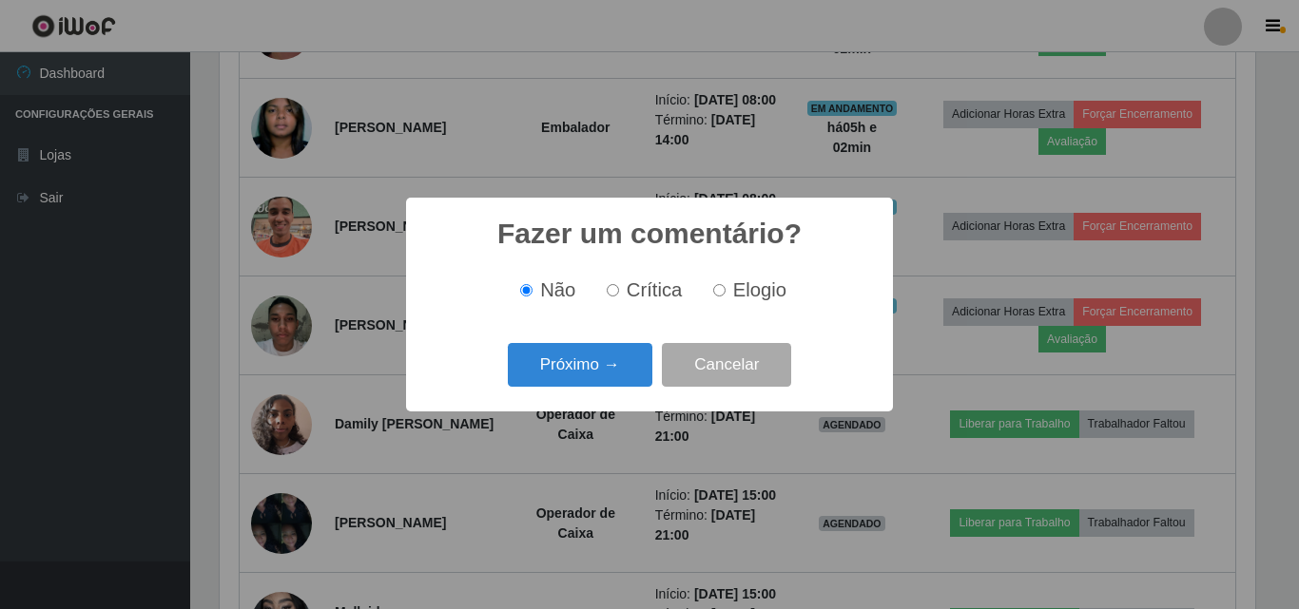
click at [728, 289] on label "Elogio" at bounding box center [745, 291] width 81 height 22
click at [725, 289] on input "Elogio" at bounding box center [719, 290] width 12 height 12
radio input "true"
click at [554, 368] on button "Próximo →" at bounding box center [580, 365] width 145 height 45
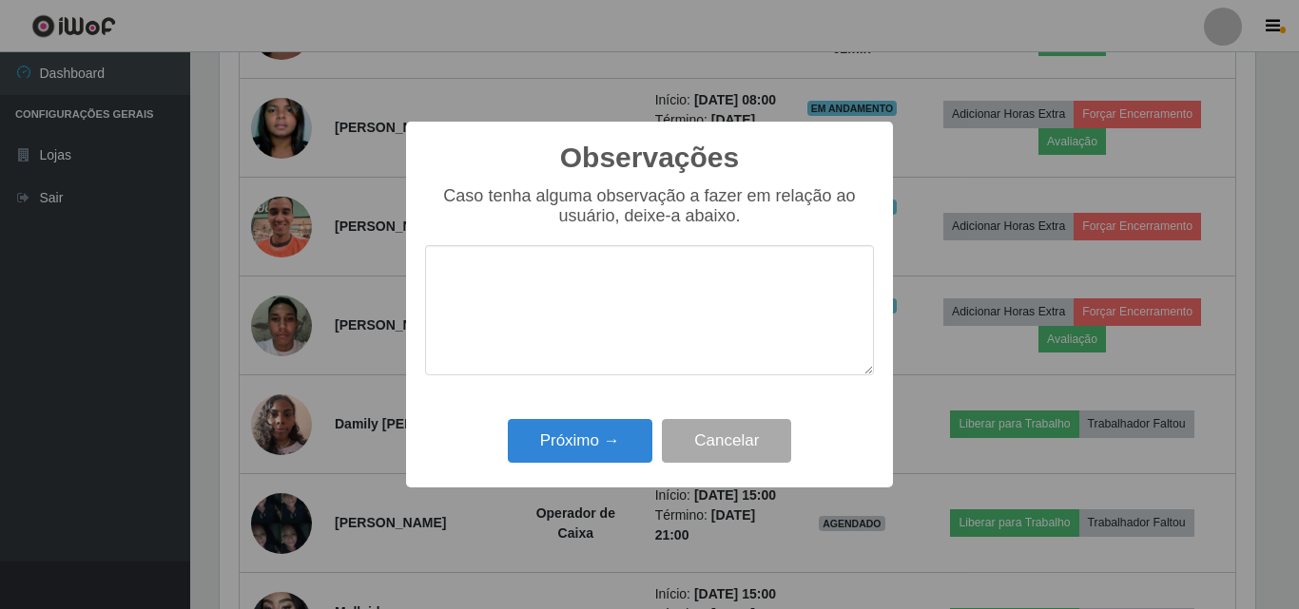
click at [563, 293] on textarea at bounding box center [649, 310] width 449 height 130
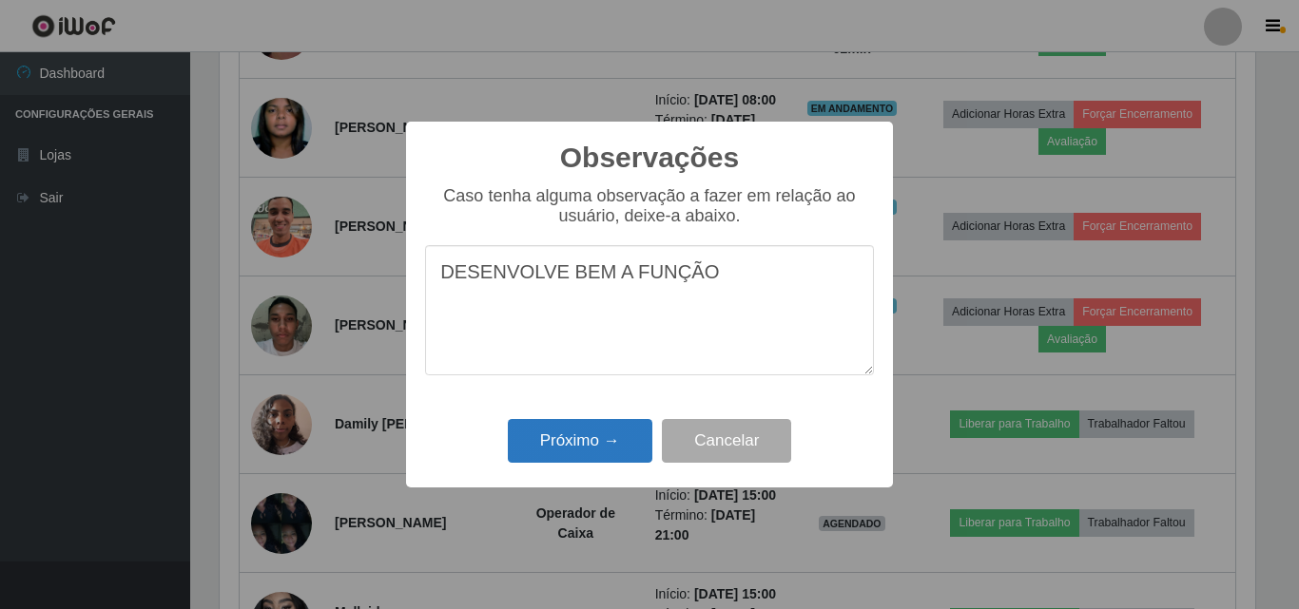
type textarea "DESENVOLVE BEM A FUNÇÃO"
click at [582, 433] on button "Próximo →" at bounding box center [580, 441] width 145 height 45
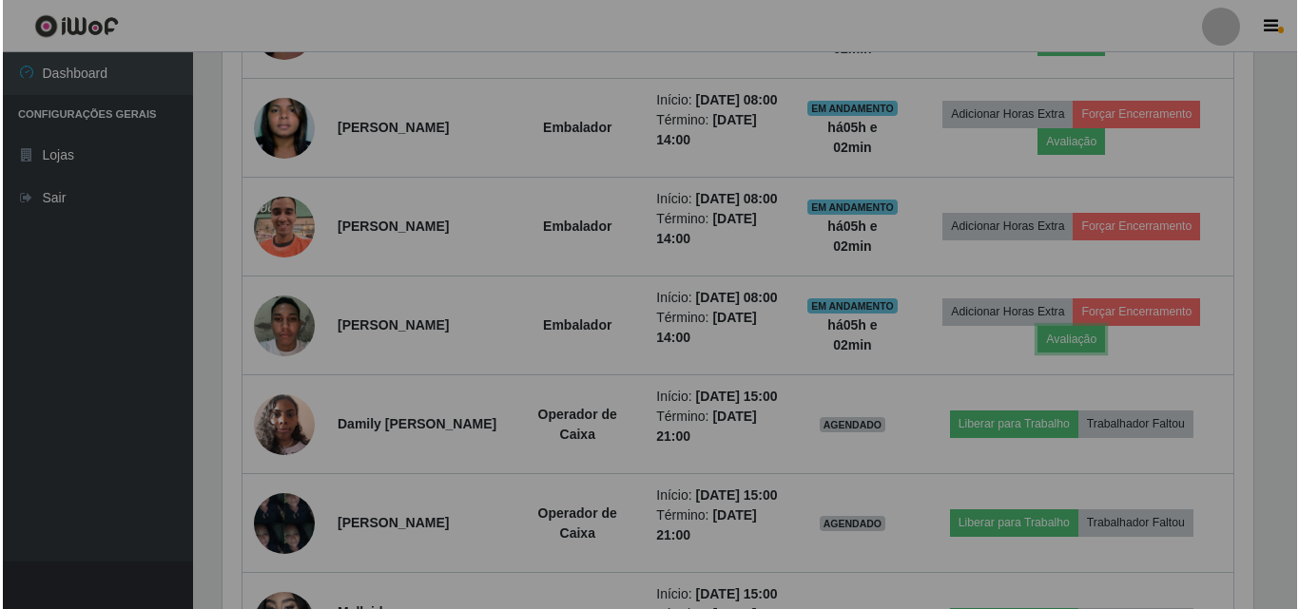
scroll to position [395, 1045]
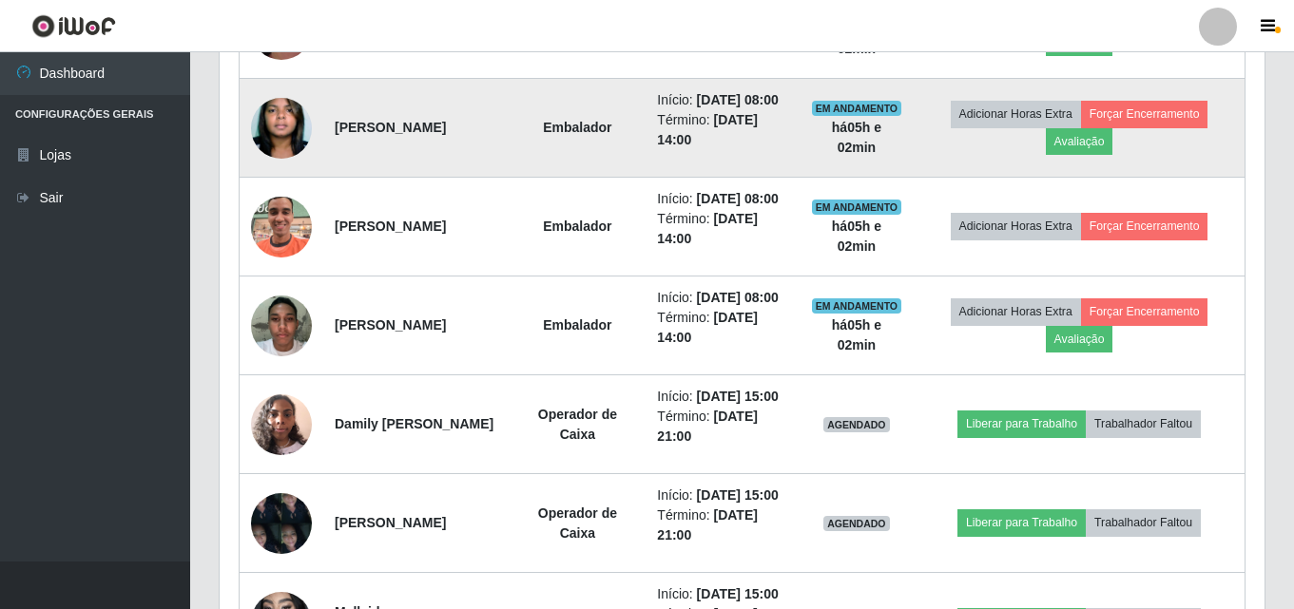
click at [306, 175] on img at bounding box center [281, 128] width 61 height 93
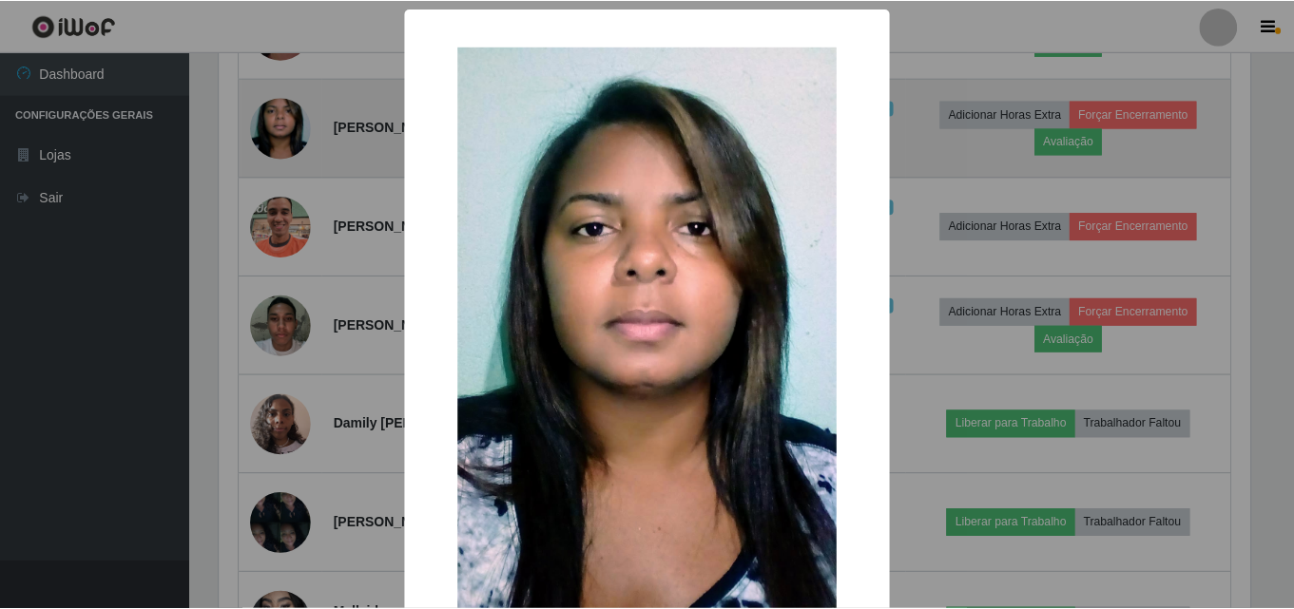
scroll to position [395, 1035]
click at [306, 193] on div "× OK Cancel" at bounding box center [649, 304] width 1299 height 609
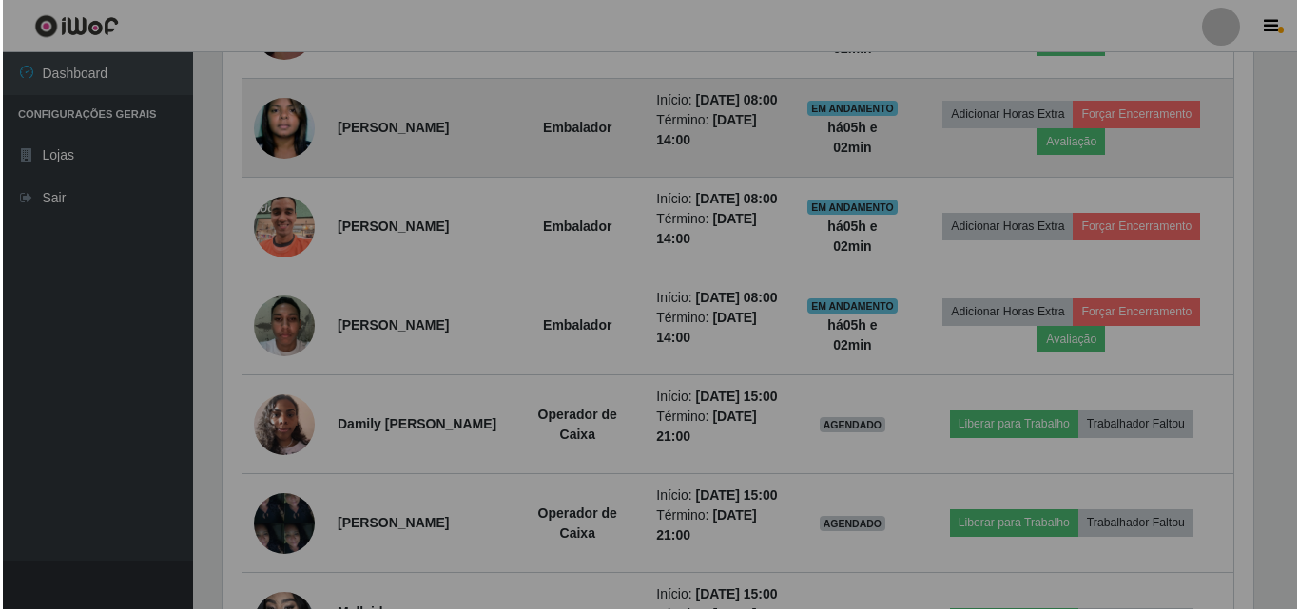
scroll to position [395, 1045]
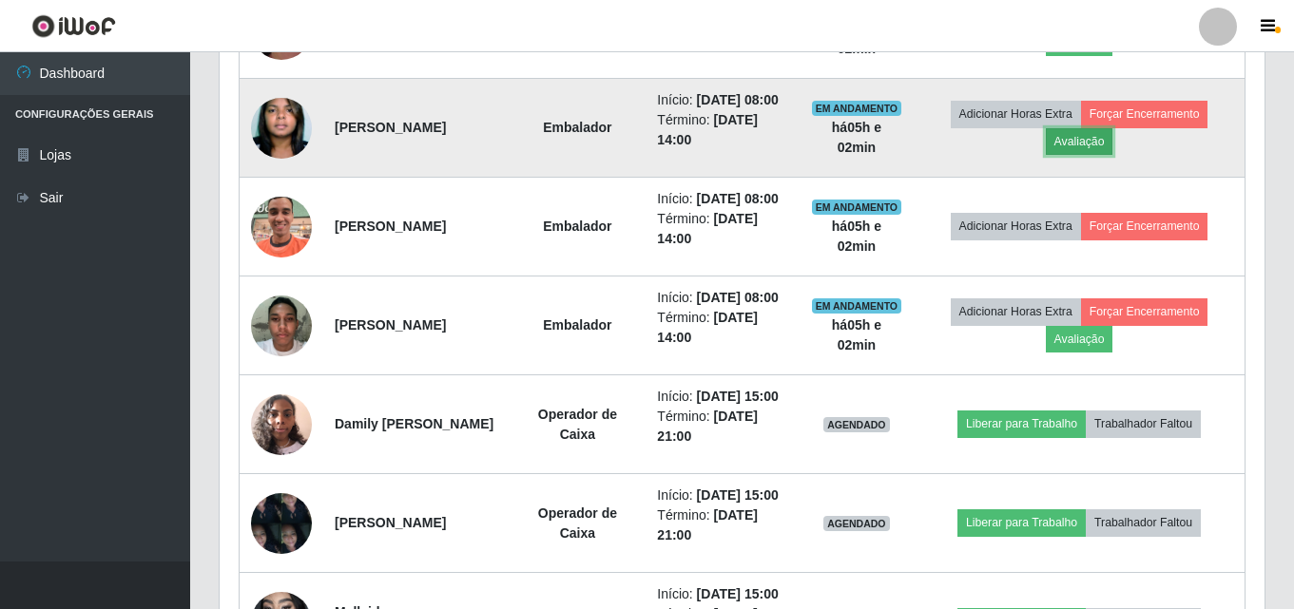
click at [1113, 155] on button "Avaliação" at bounding box center [1080, 141] width 68 height 27
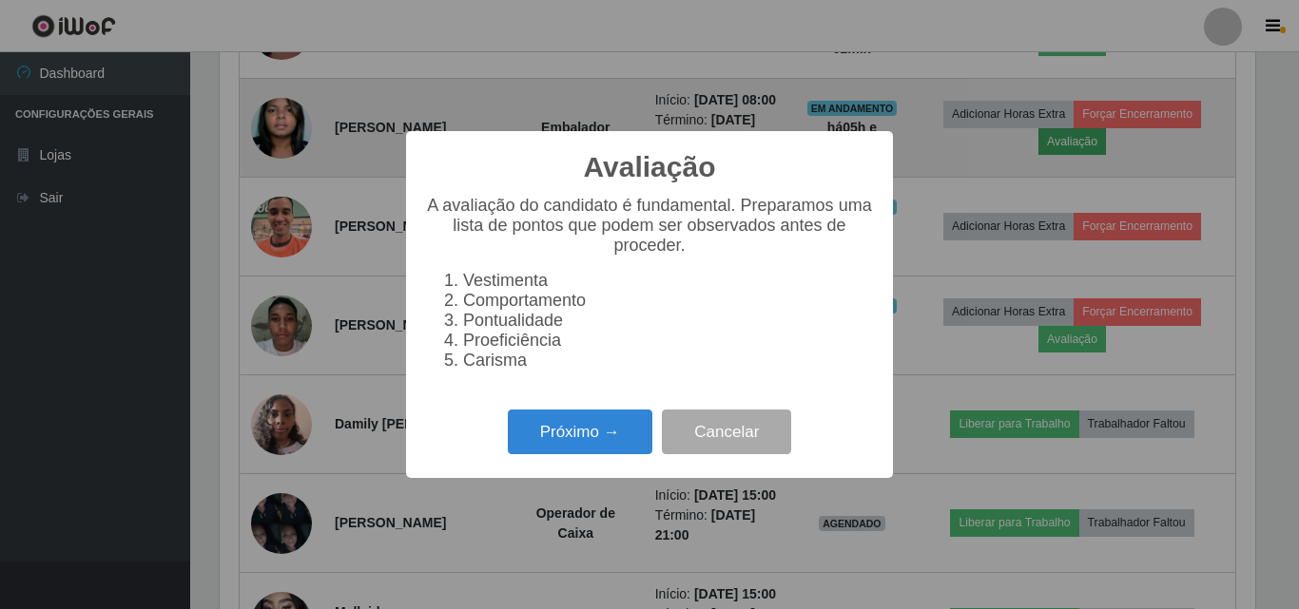
scroll to position [395, 1035]
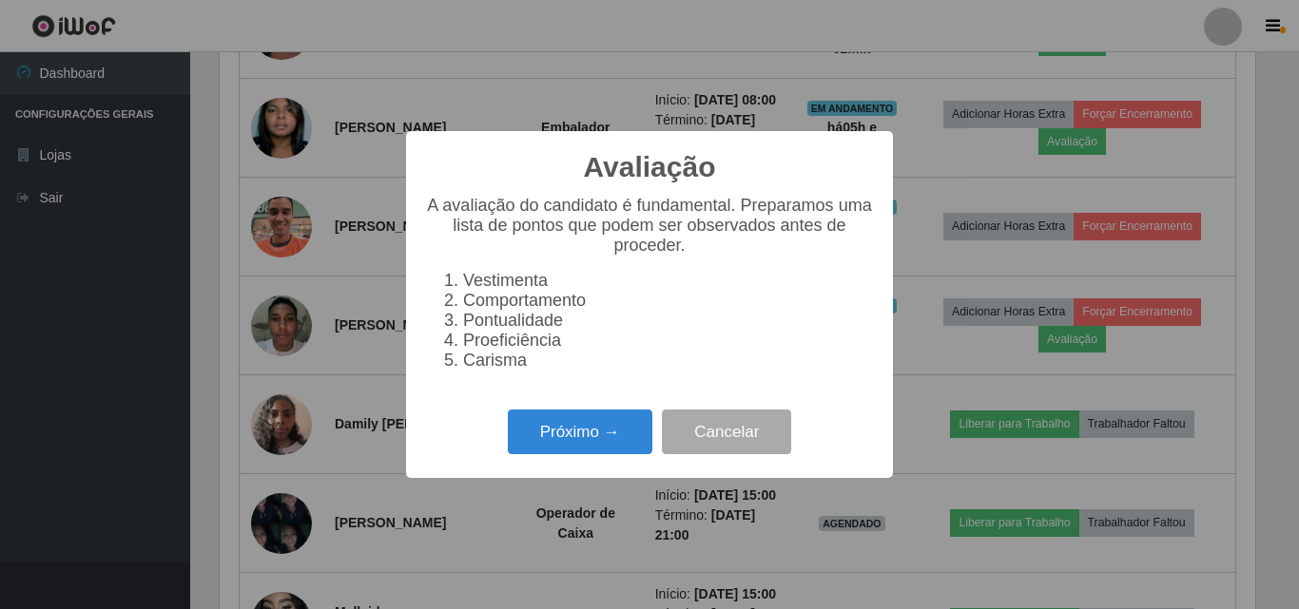
click at [506, 450] on div "Próximo → Cancelar" at bounding box center [649, 432] width 449 height 54
click at [533, 447] on button "Próximo →" at bounding box center [580, 432] width 145 height 45
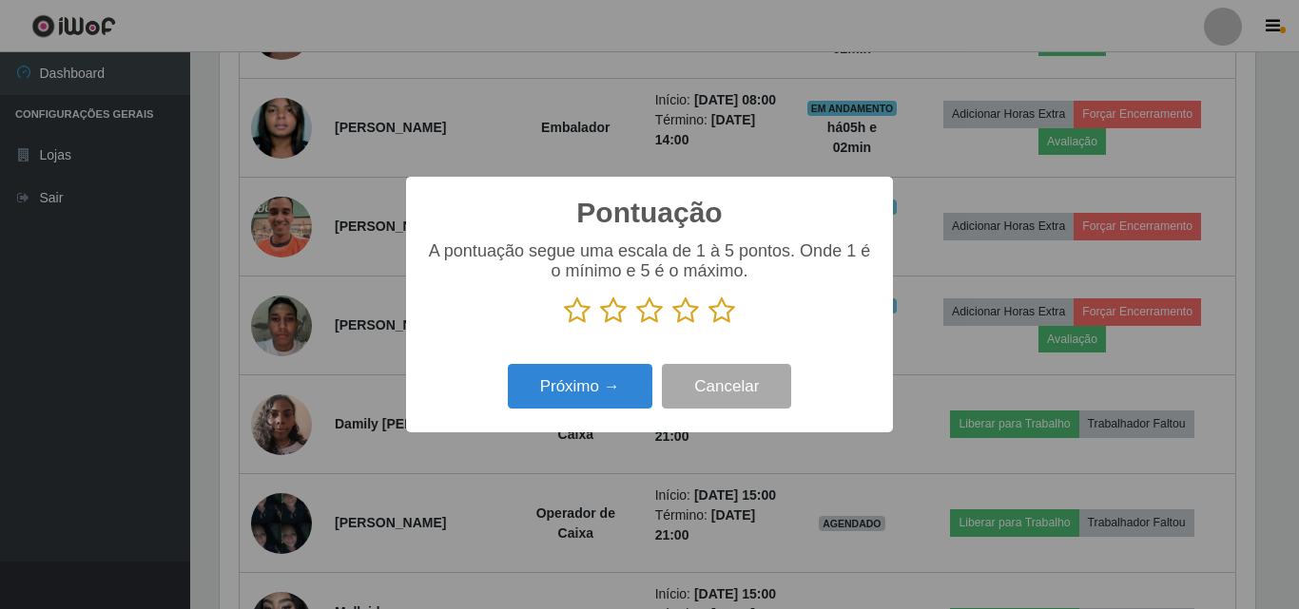
scroll to position [950320, 949679]
click at [723, 315] on icon at bounding box center [721, 311] width 27 height 29
click at [708, 325] on input "radio" at bounding box center [708, 325] width 0 height 0
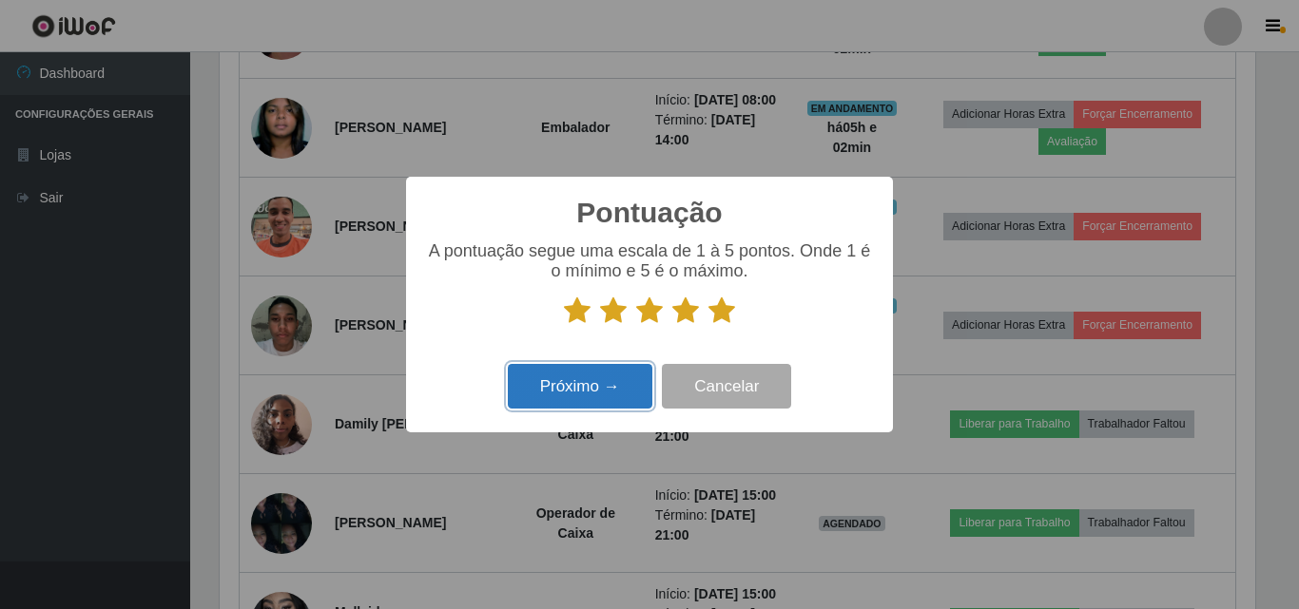
click at [608, 381] on button "Próximo →" at bounding box center [580, 386] width 145 height 45
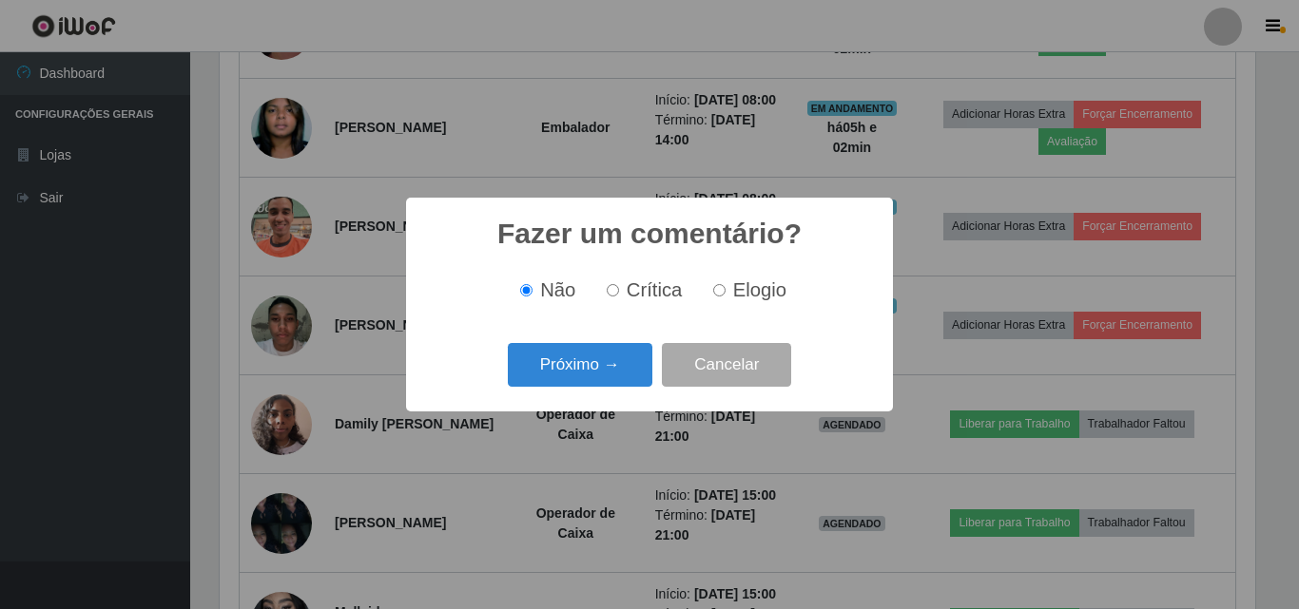
click at [720, 288] on input "Elogio" at bounding box center [719, 290] width 12 height 12
radio input "true"
click at [597, 376] on button "Próximo →" at bounding box center [580, 365] width 145 height 45
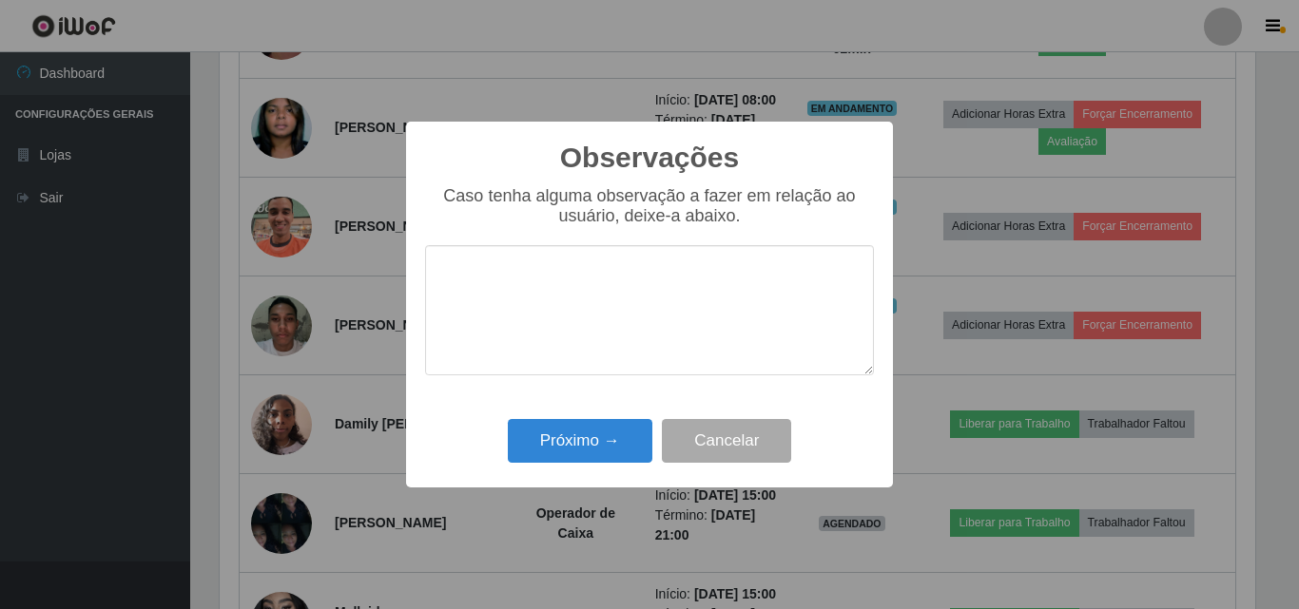
click at [611, 294] on textarea at bounding box center [649, 310] width 449 height 130
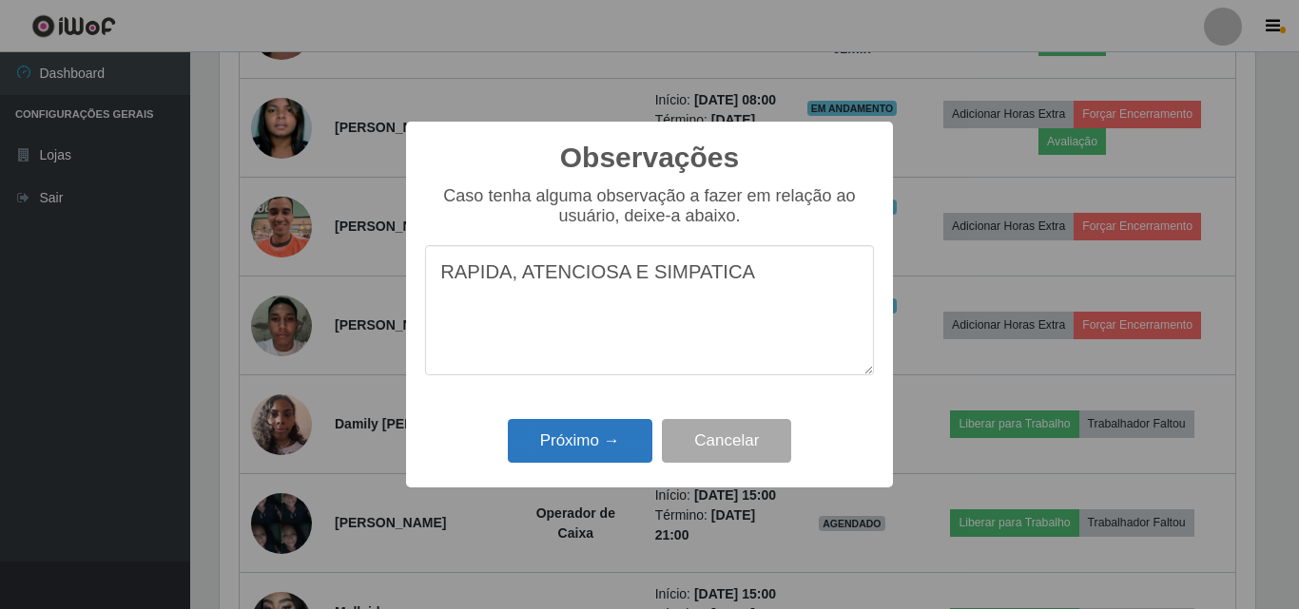
type textarea "RAPIDA, ATENCIOSA E SIMPATICA"
click at [587, 448] on button "Próximo →" at bounding box center [580, 441] width 145 height 45
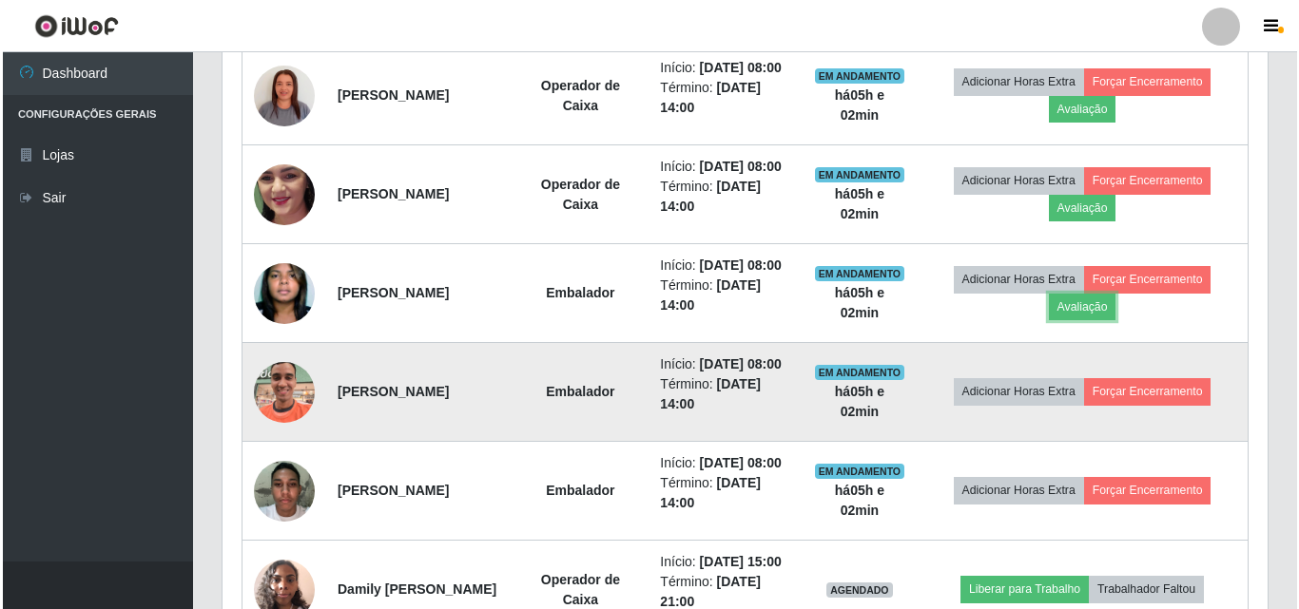
scroll to position [861, 0]
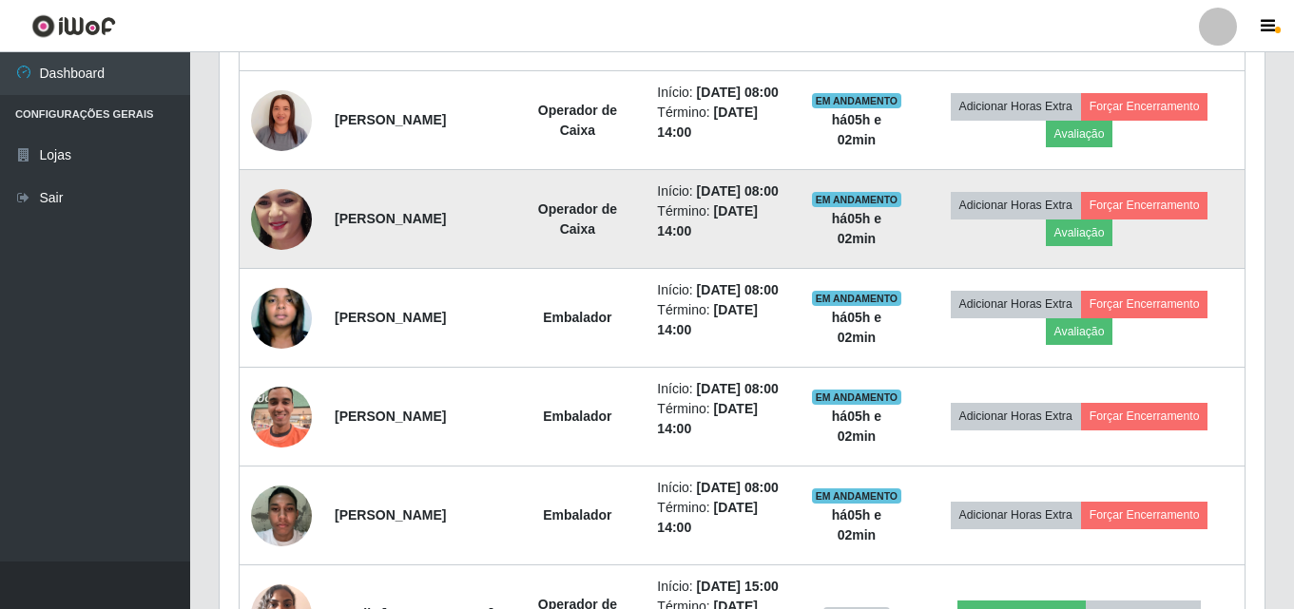
click at [294, 268] on img at bounding box center [281, 218] width 61 height 135
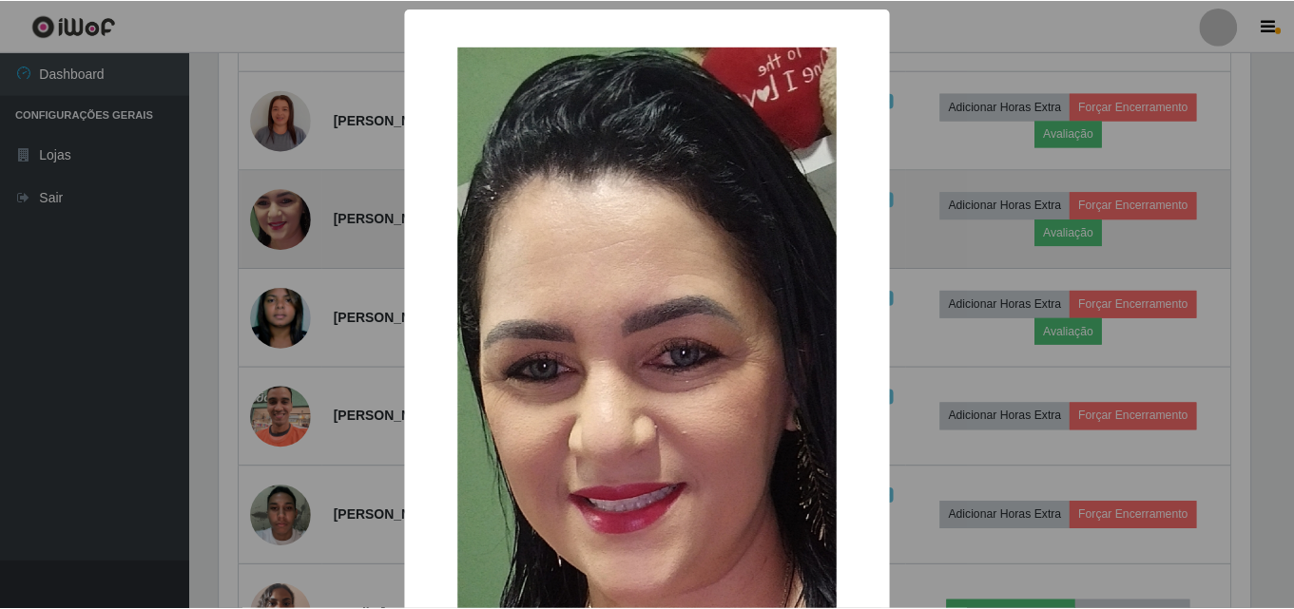
scroll to position [395, 1035]
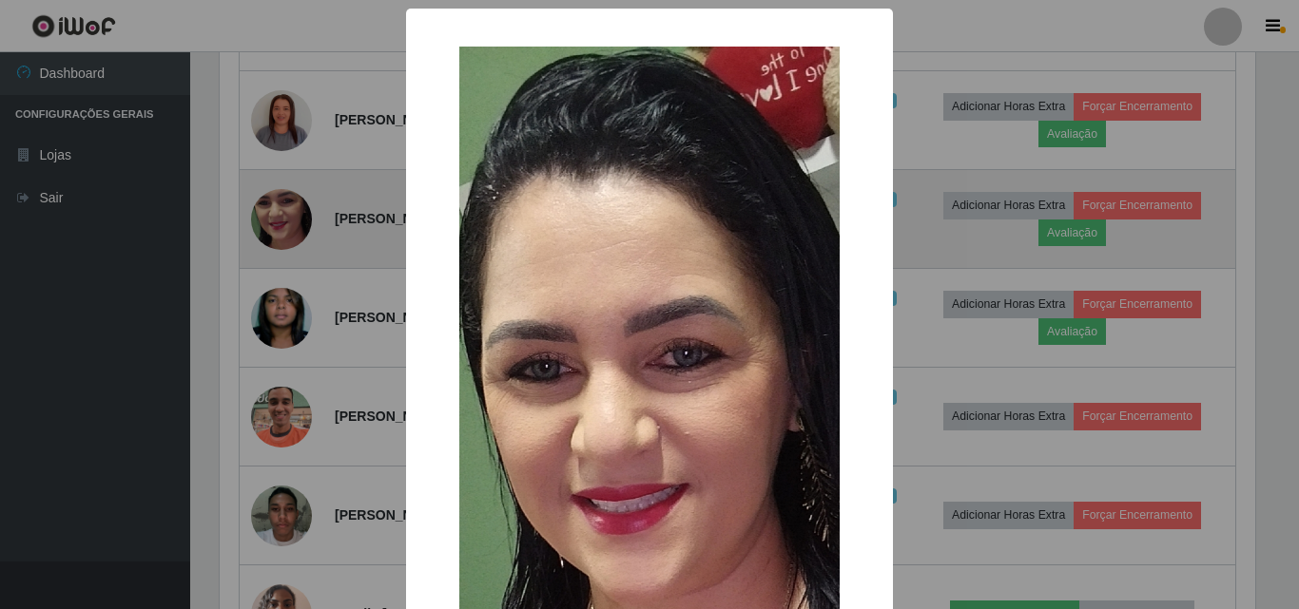
click at [294, 268] on div "× OK Cancel" at bounding box center [649, 304] width 1299 height 609
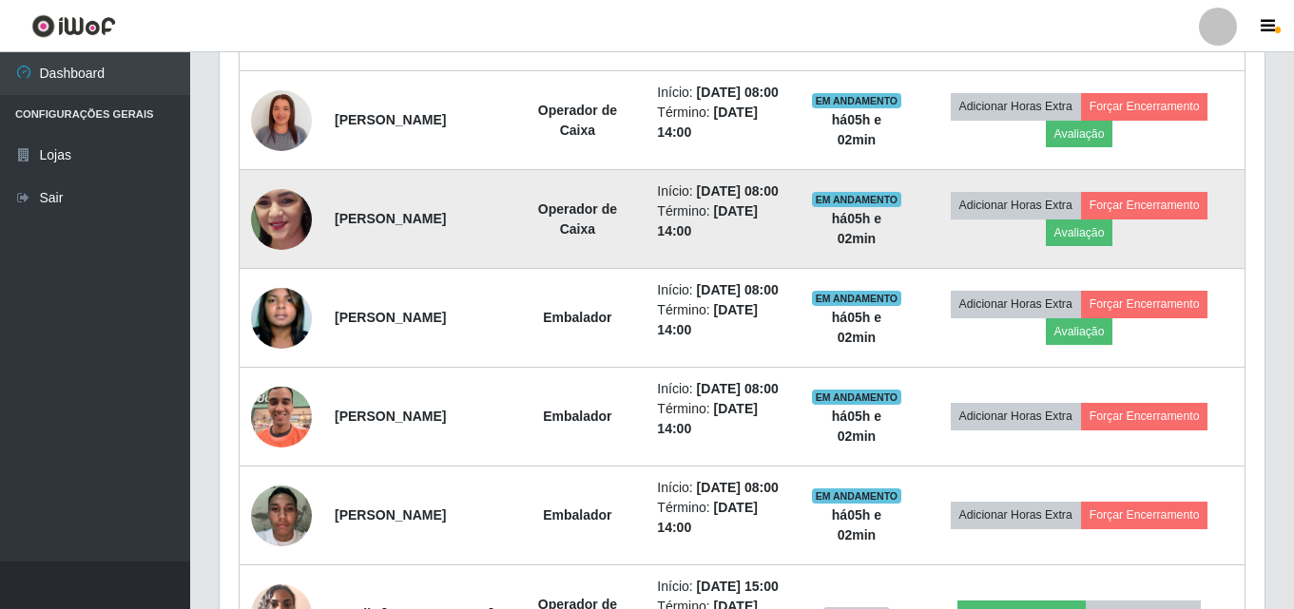
scroll to position [395, 1045]
click at [1113, 246] on button "Avaliação" at bounding box center [1080, 233] width 68 height 27
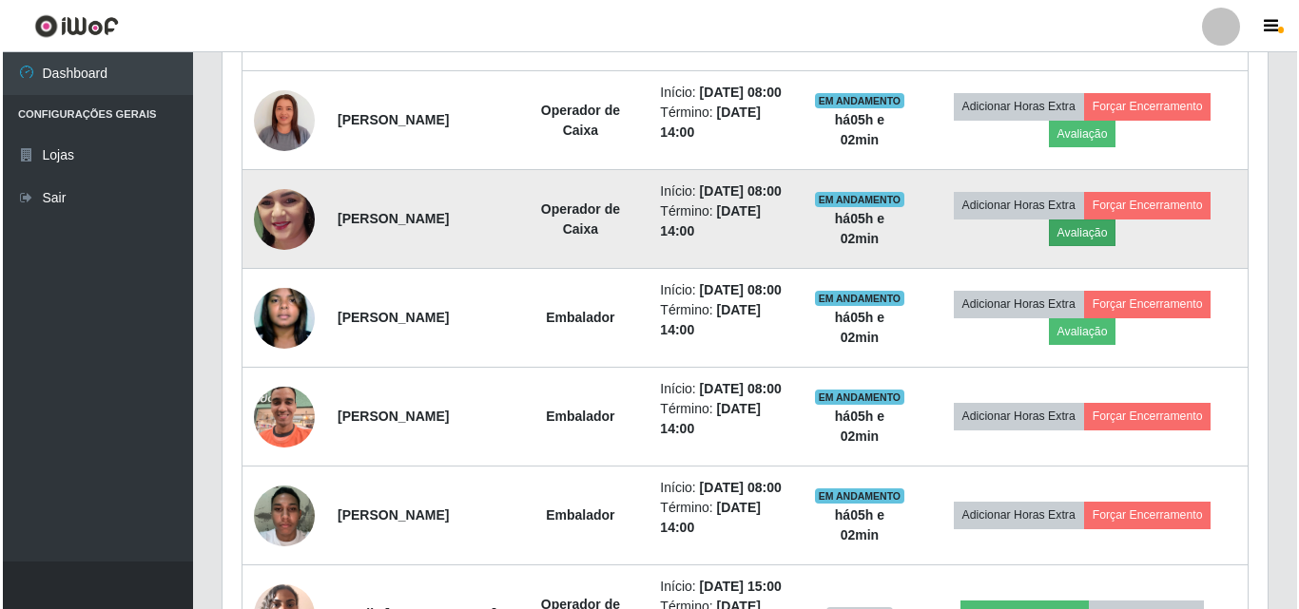
scroll to position [395, 1035]
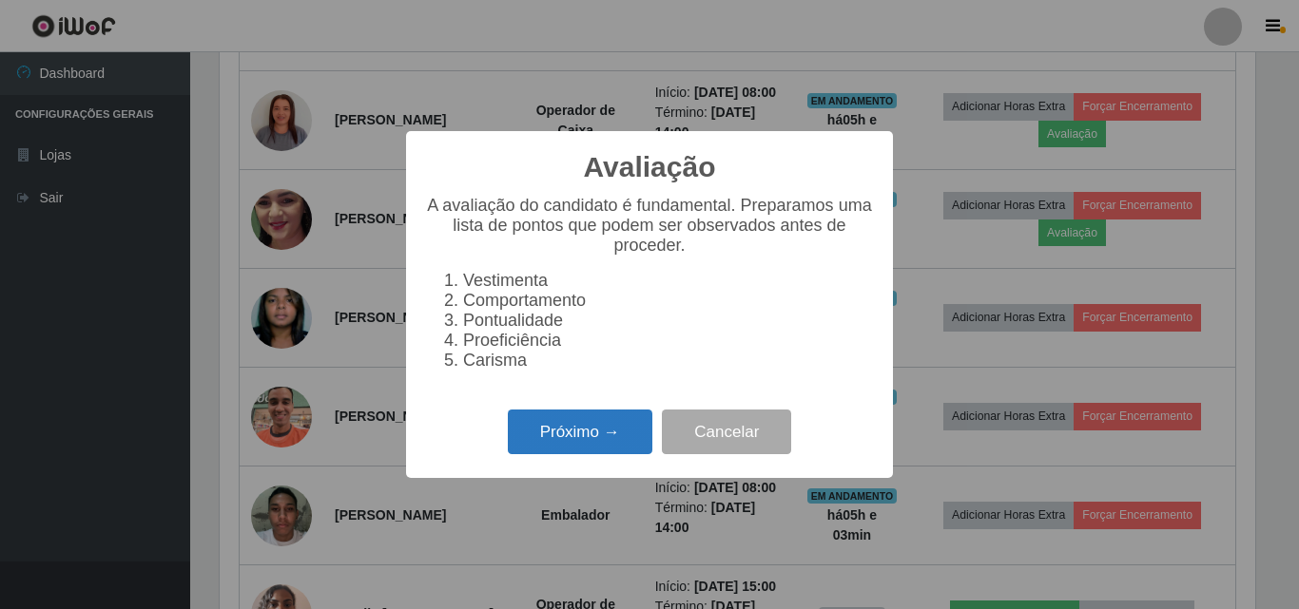
click at [584, 441] on button "Próximo →" at bounding box center [580, 432] width 145 height 45
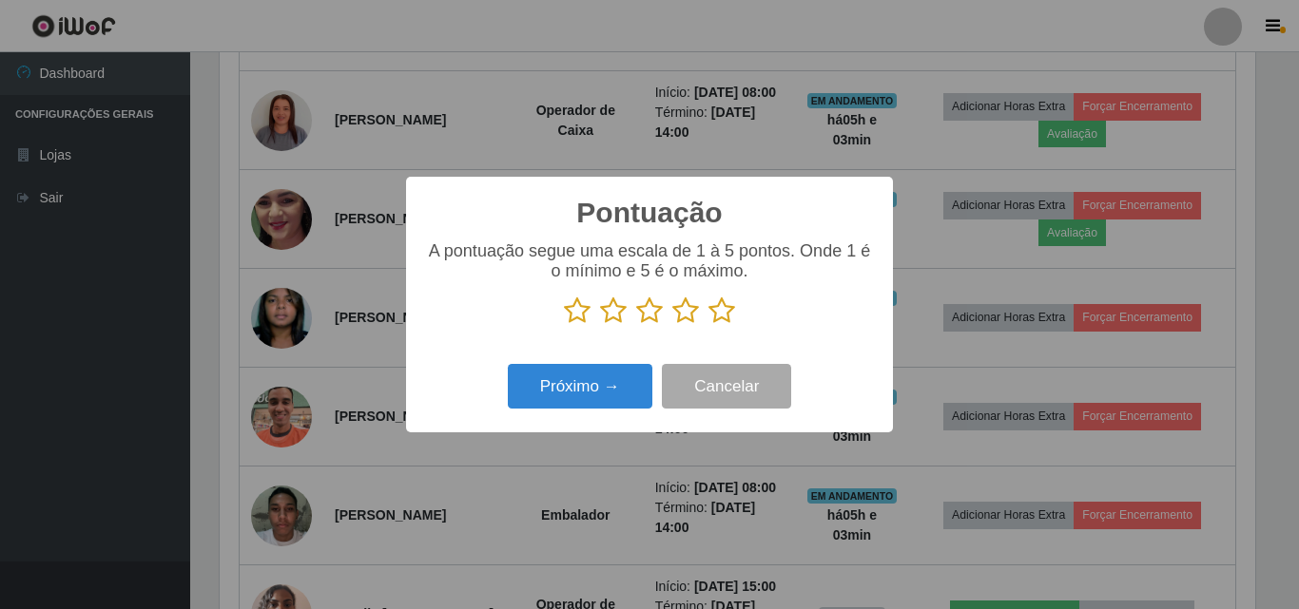
click at [729, 308] on icon at bounding box center [721, 311] width 27 height 29
click at [708, 325] on input "radio" at bounding box center [708, 325] width 0 height 0
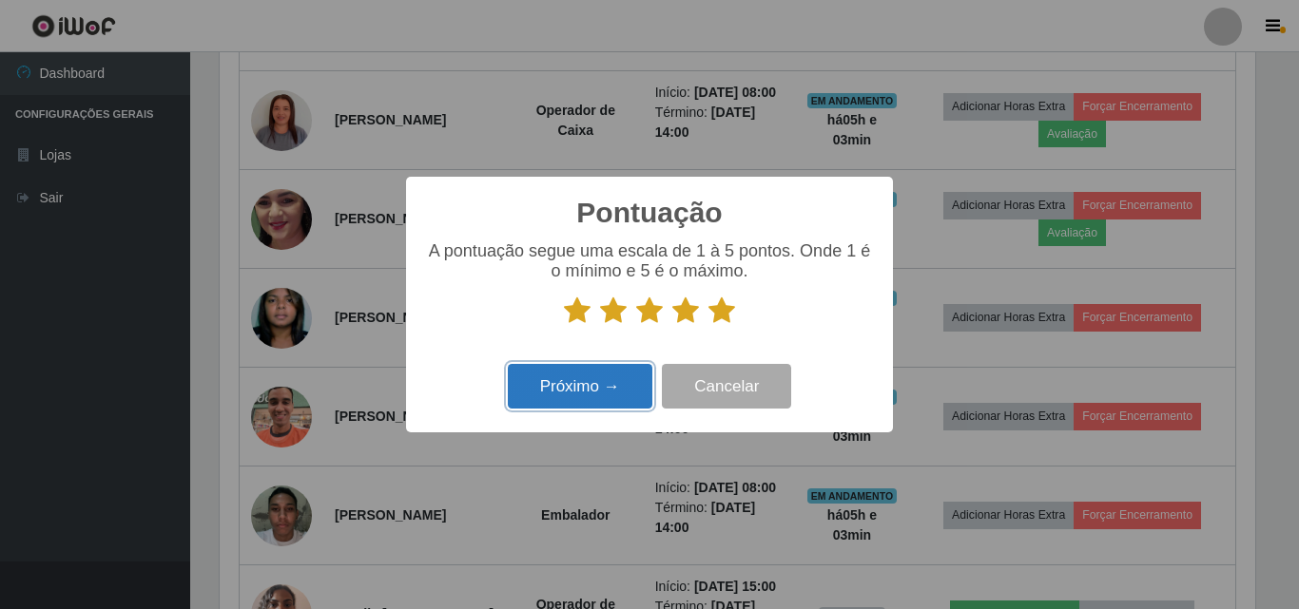
click at [561, 393] on button "Próximo →" at bounding box center [580, 386] width 145 height 45
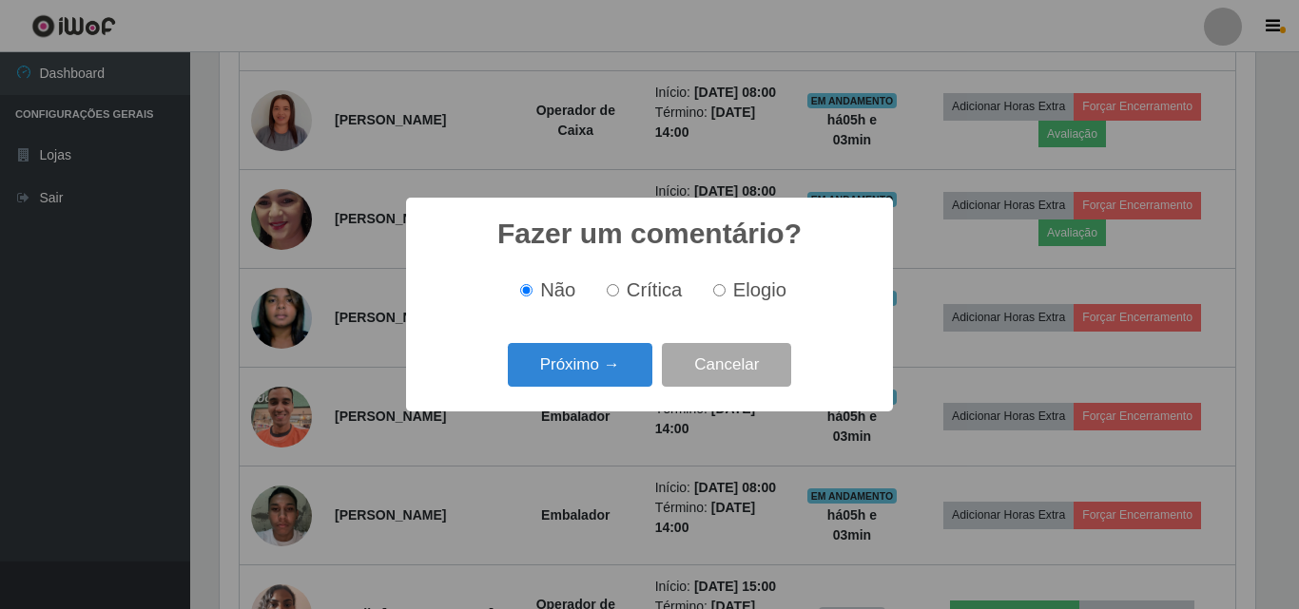
click at [728, 294] on label "Elogio" at bounding box center [745, 291] width 81 height 22
click at [725, 294] on input "Elogio" at bounding box center [719, 290] width 12 height 12
radio input "true"
click at [592, 392] on div "Próximo → Cancelar" at bounding box center [649, 365] width 449 height 54
click at [592, 382] on button "Próximo →" at bounding box center [580, 365] width 145 height 45
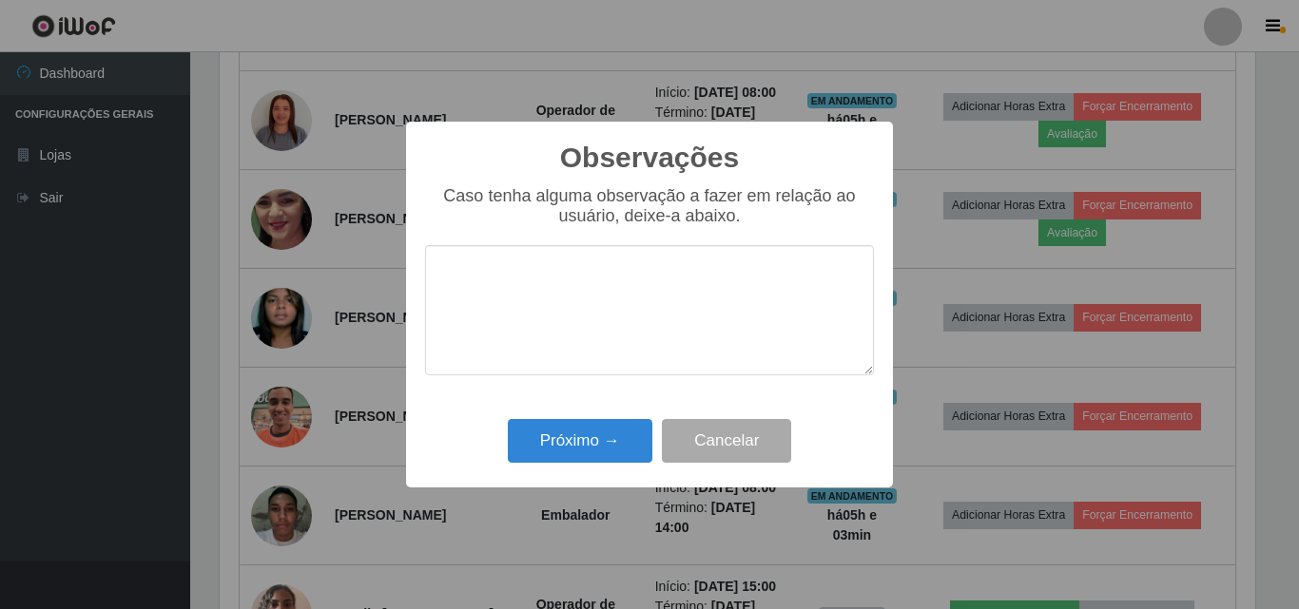
click at [656, 313] on textarea at bounding box center [649, 310] width 449 height 130
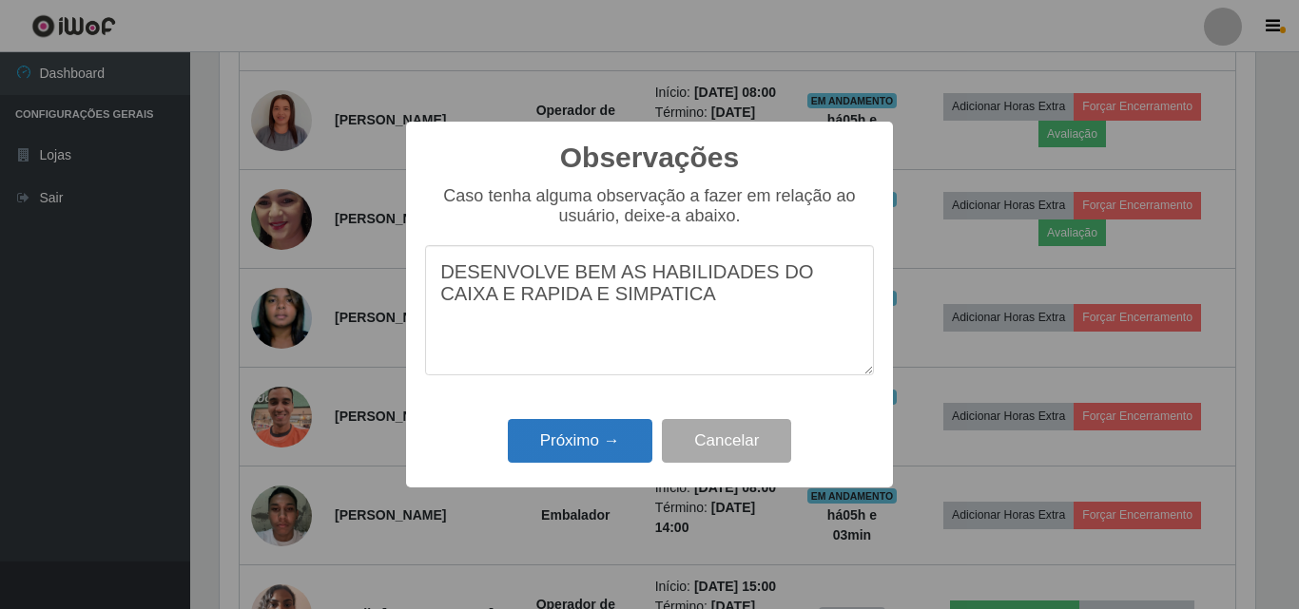
type textarea "DESENVOLVE BEM AS HABILIDADES DO CAIXA E RAPIDA E SIMPATICA"
click at [631, 442] on button "Próximo →" at bounding box center [580, 441] width 145 height 45
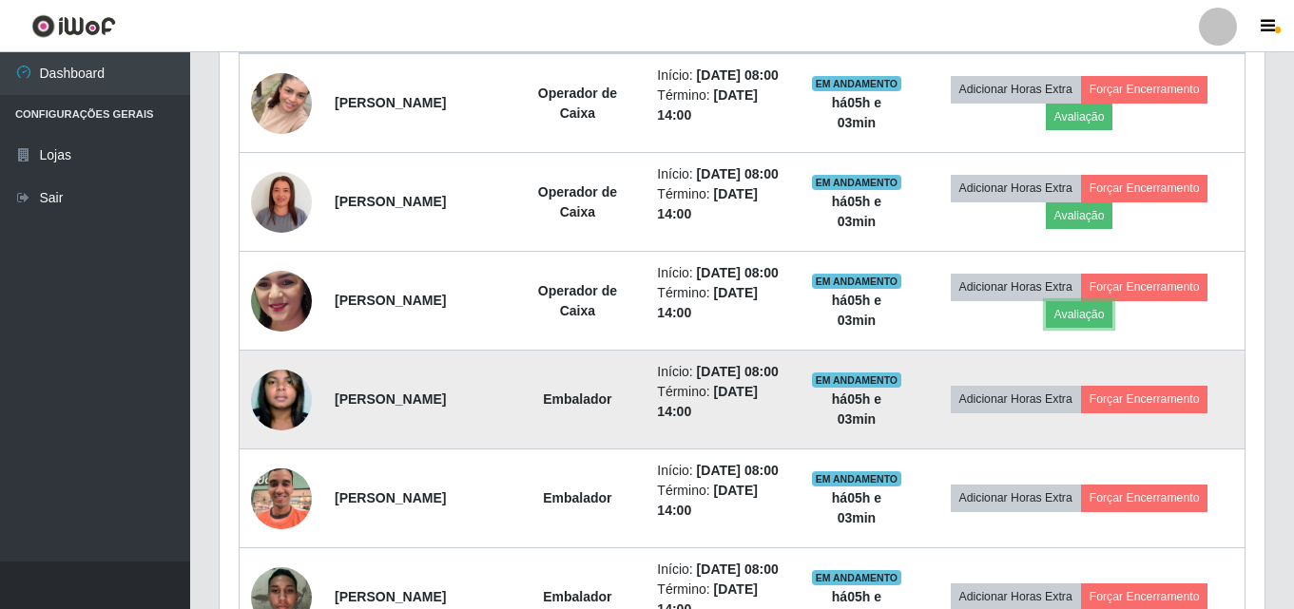
scroll to position [671, 0]
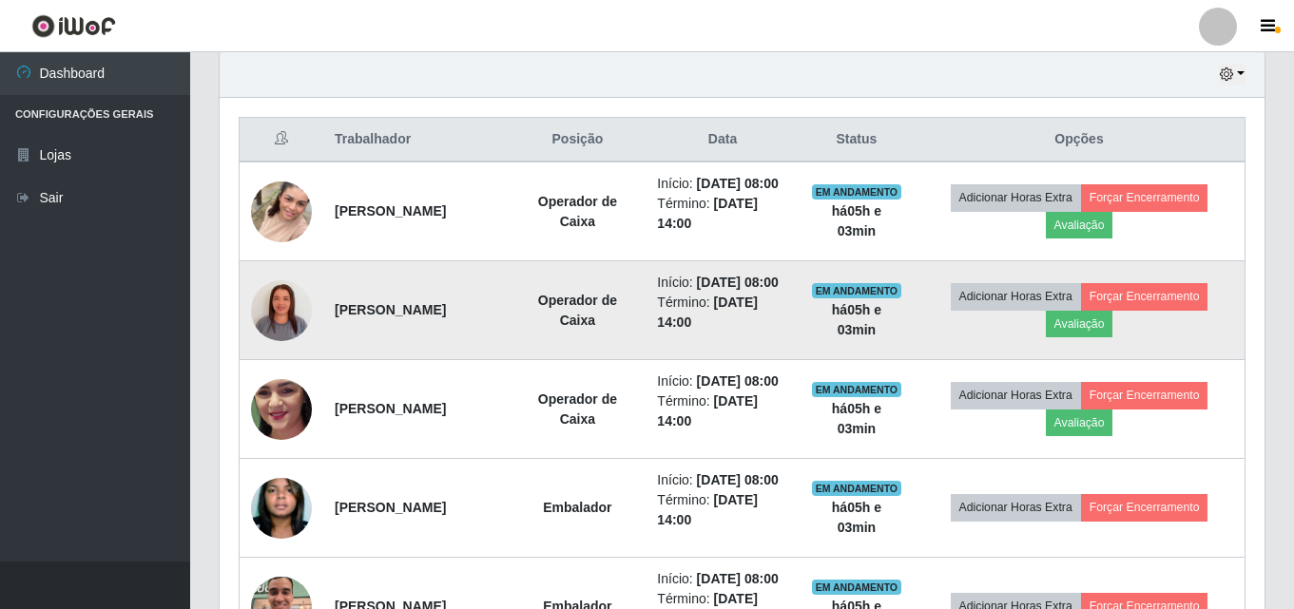
click at [301, 335] on img at bounding box center [281, 311] width 61 height 108
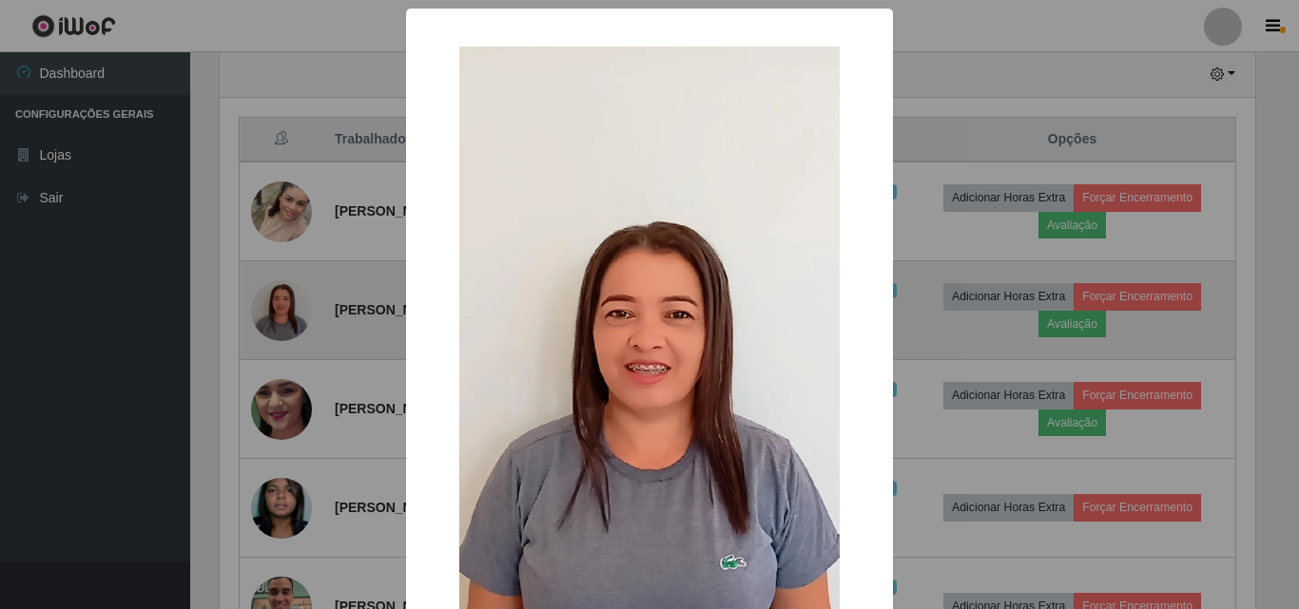
click at [301, 335] on div "× OK Cancel" at bounding box center [649, 304] width 1299 height 609
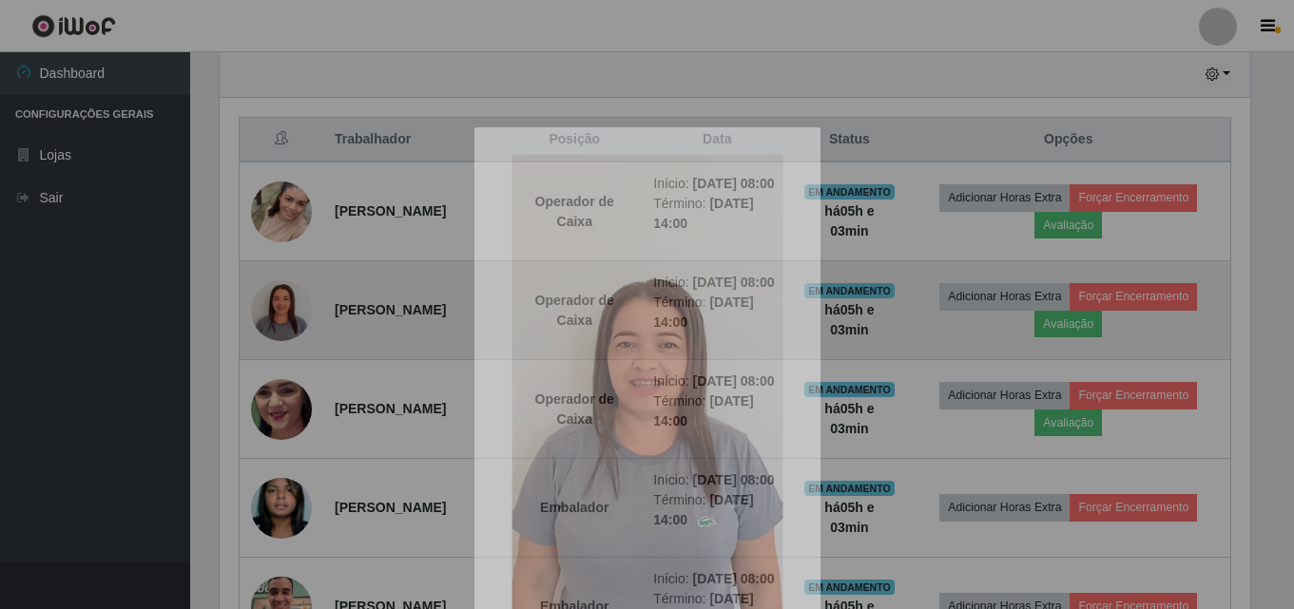
scroll to position [395, 1045]
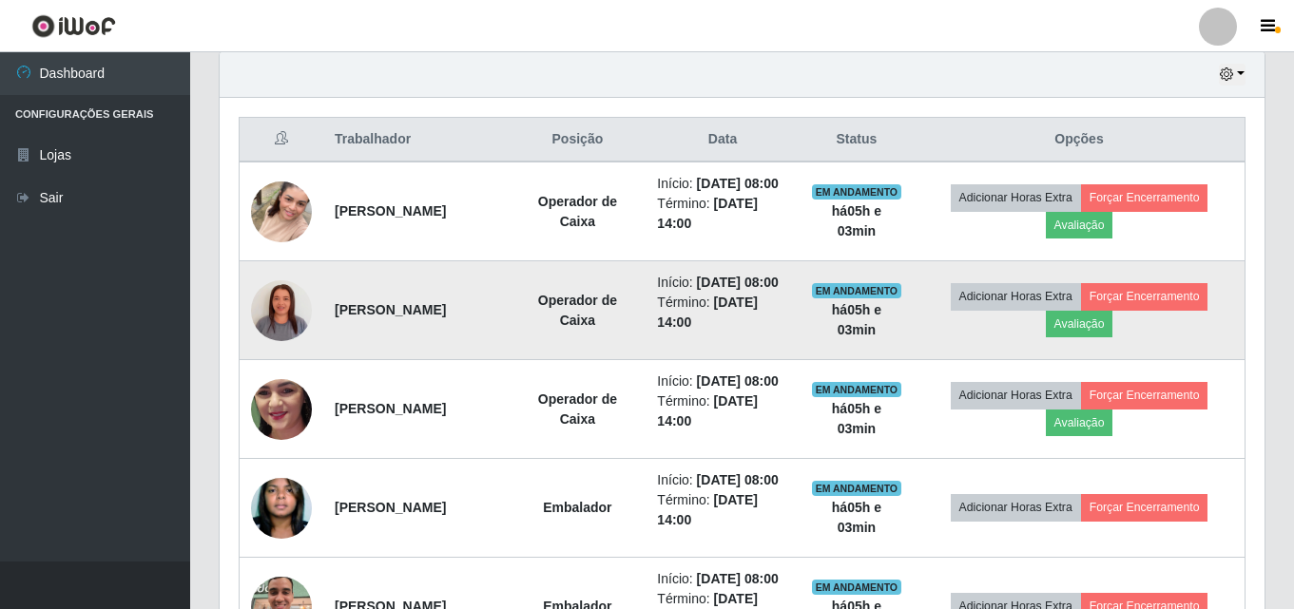
click at [282, 344] on img at bounding box center [281, 311] width 61 height 108
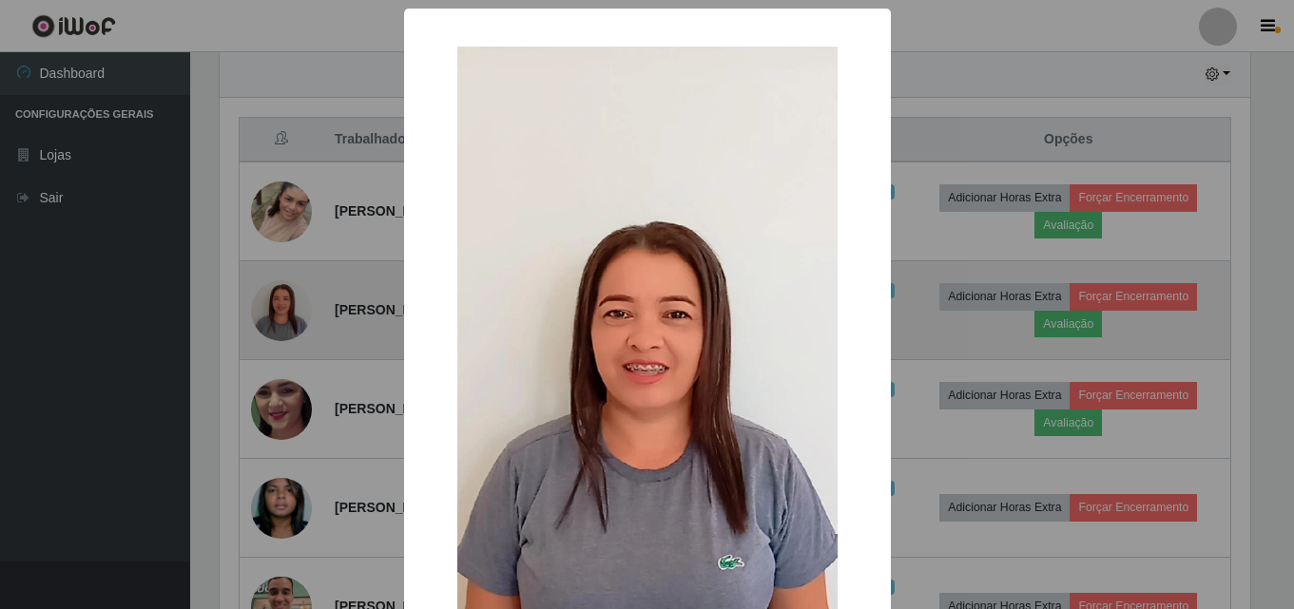
scroll to position [395, 1035]
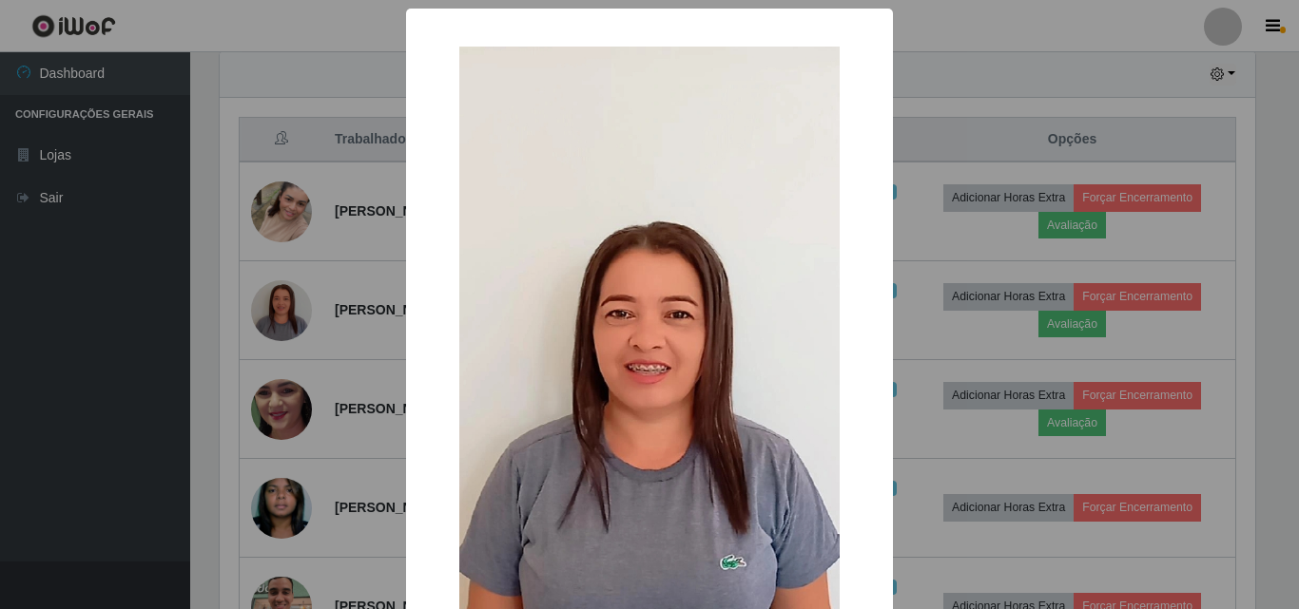
click at [278, 345] on div "× OK Cancel" at bounding box center [649, 304] width 1299 height 609
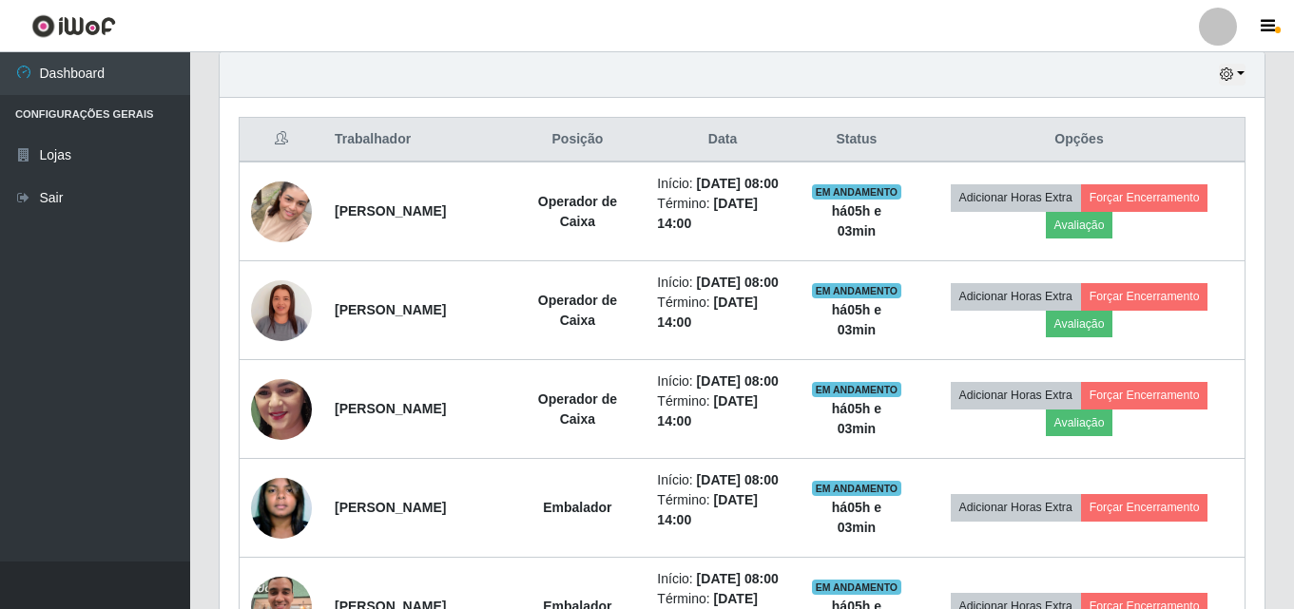
scroll to position [395, 1045]
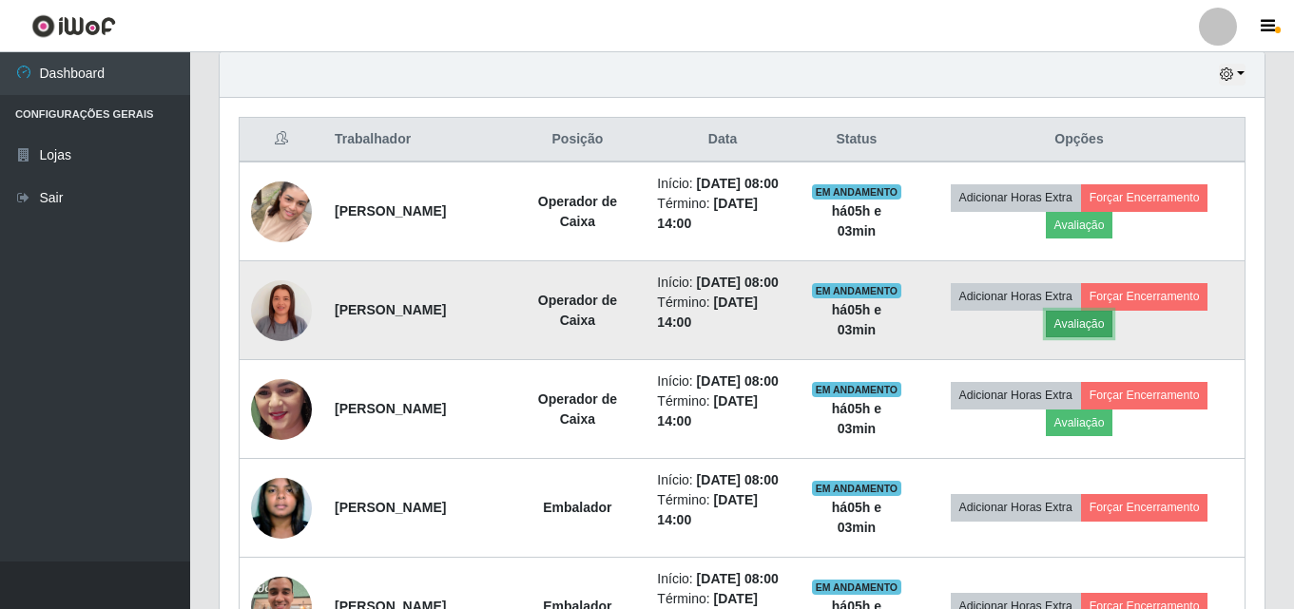
click at [1110, 338] on button "Avaliação" at bounding box center [1080, 324] width 68 height 27
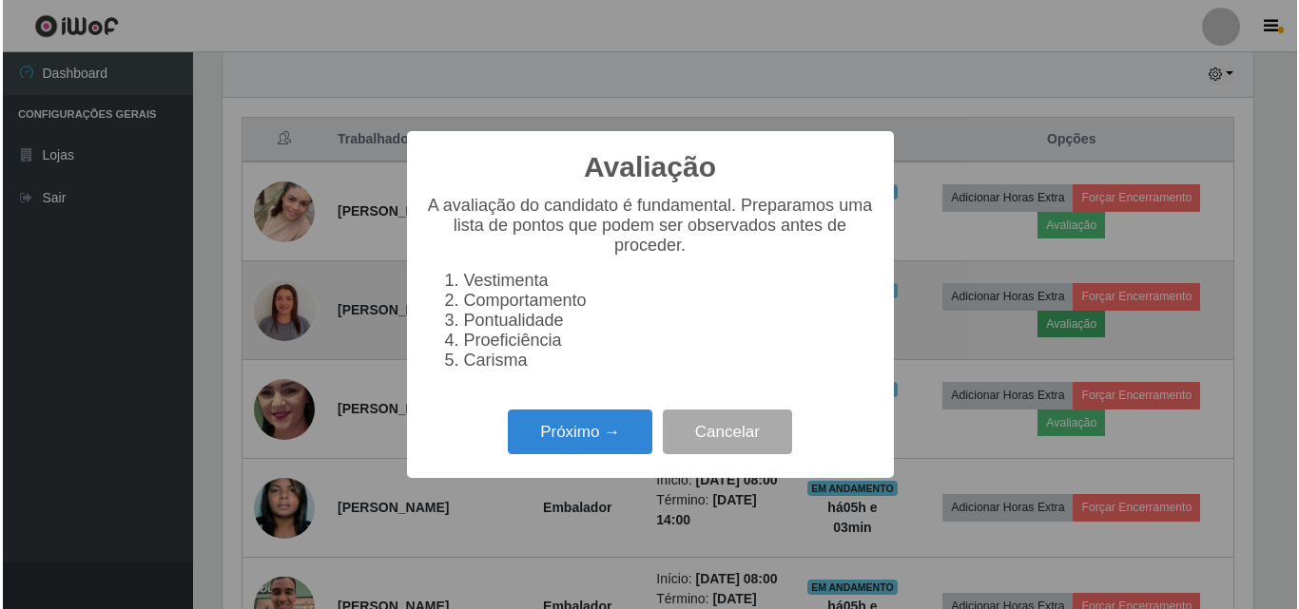
scroll to position [395, 1035]
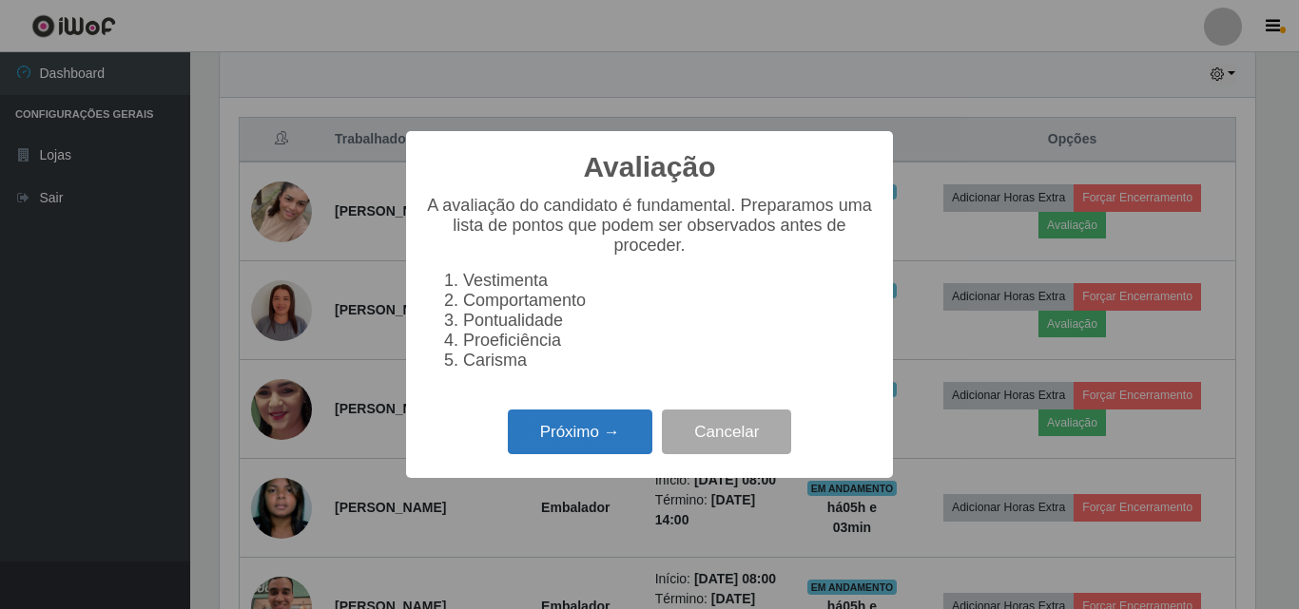
click at [544, 449] on button "Próximo →" at bounding box center [580, 432] width 145 height 45
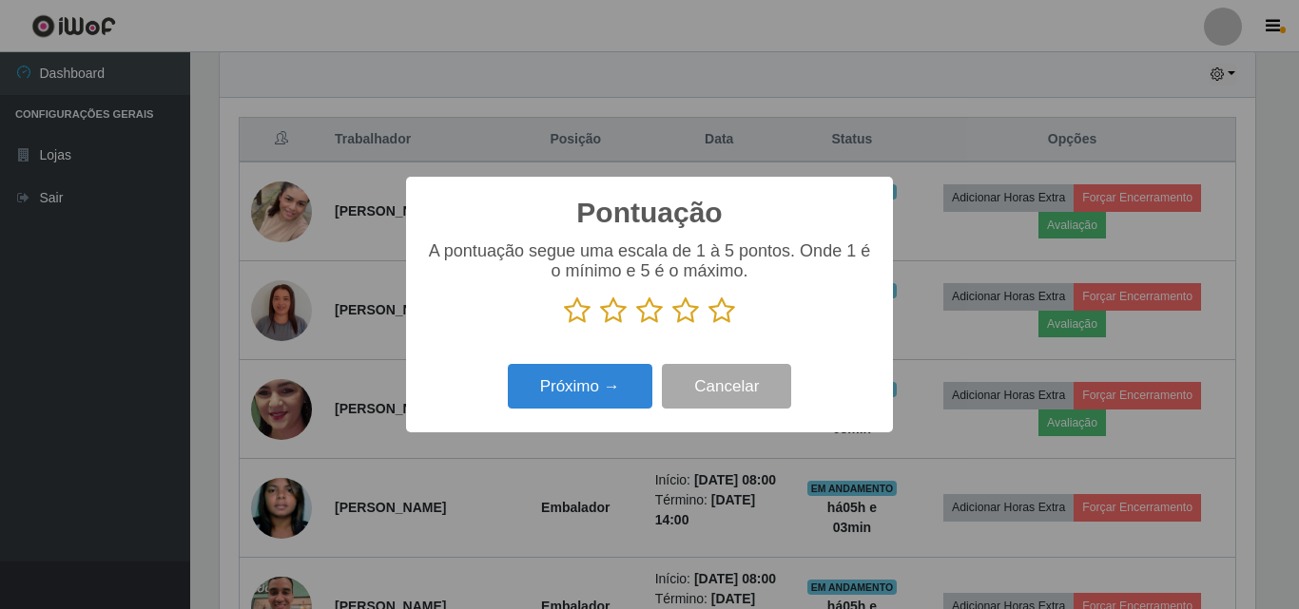
scroll to position [950320, 949679]
click at [716, 313] on icon at bounding box center [721, 311] width 27 height 29
click at [708, 325] on input "radio" at bounding box center [708, 325] width 0 height 0
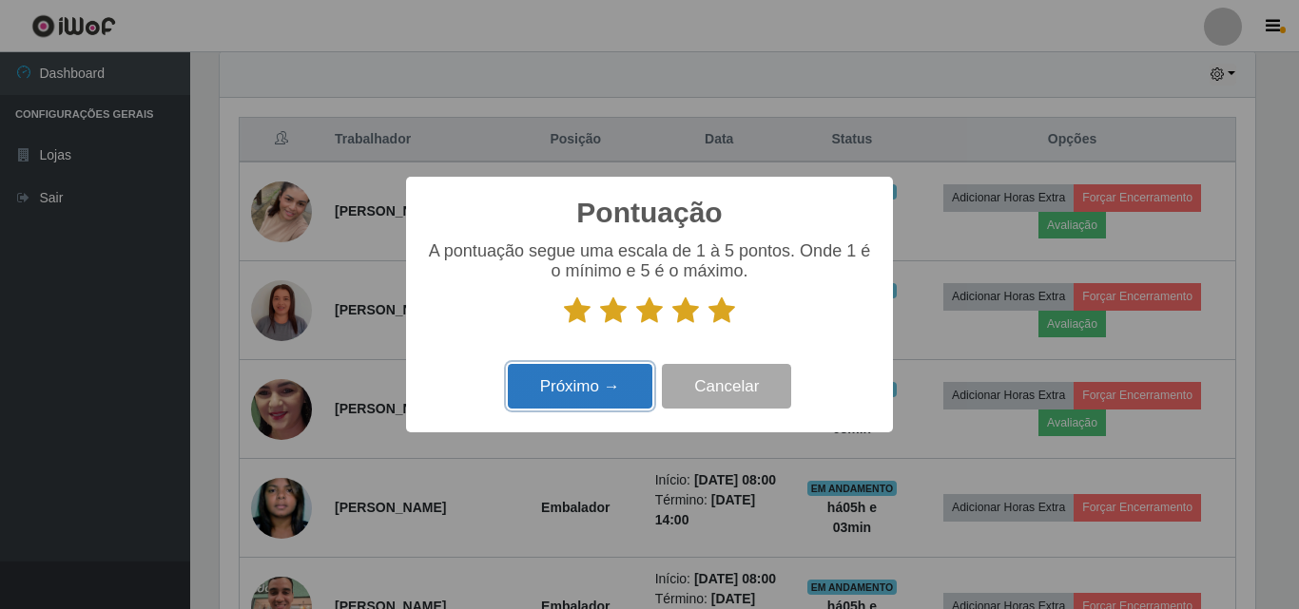
click at [590, 384] on button "Próximo →" at bounding box center [580, 386] width 145 height 45
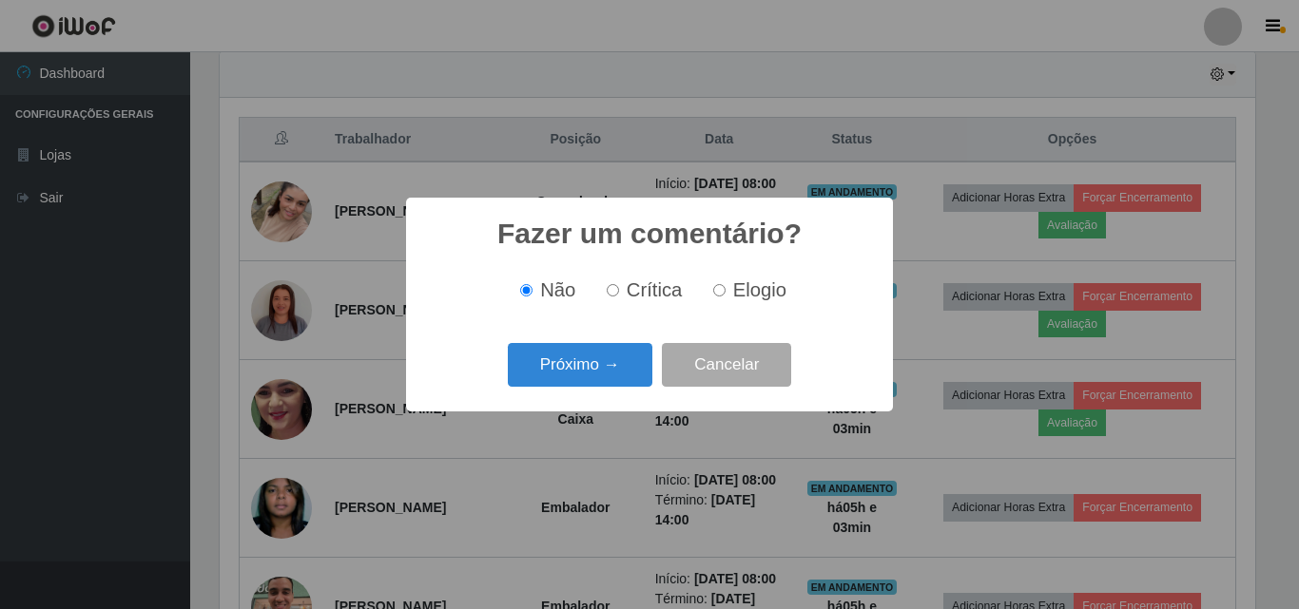
click at [725, 296] on label "Elogio" at bounding box center [745, 291] width 81 height 22
click at [725, 296] on input "Elogio" at bounding box center [719, 290] width 12 height 12
radio input "true"
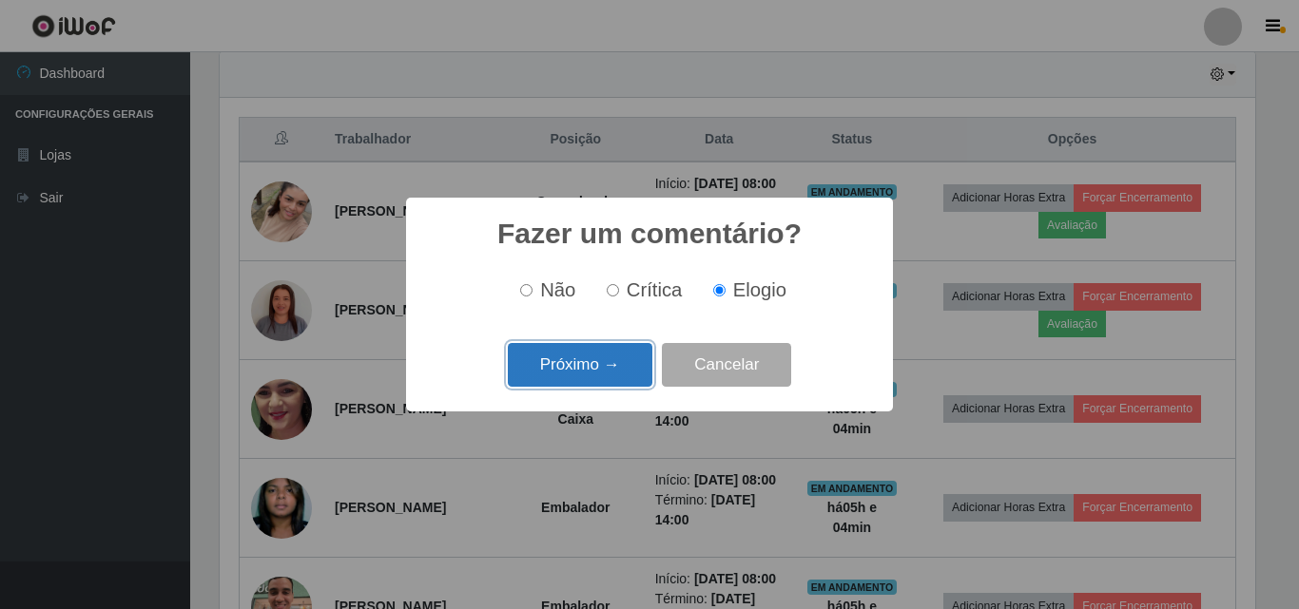
click at [595, 372] on button "Próximo →" at bounding box center [580, 365] width 145 height 45
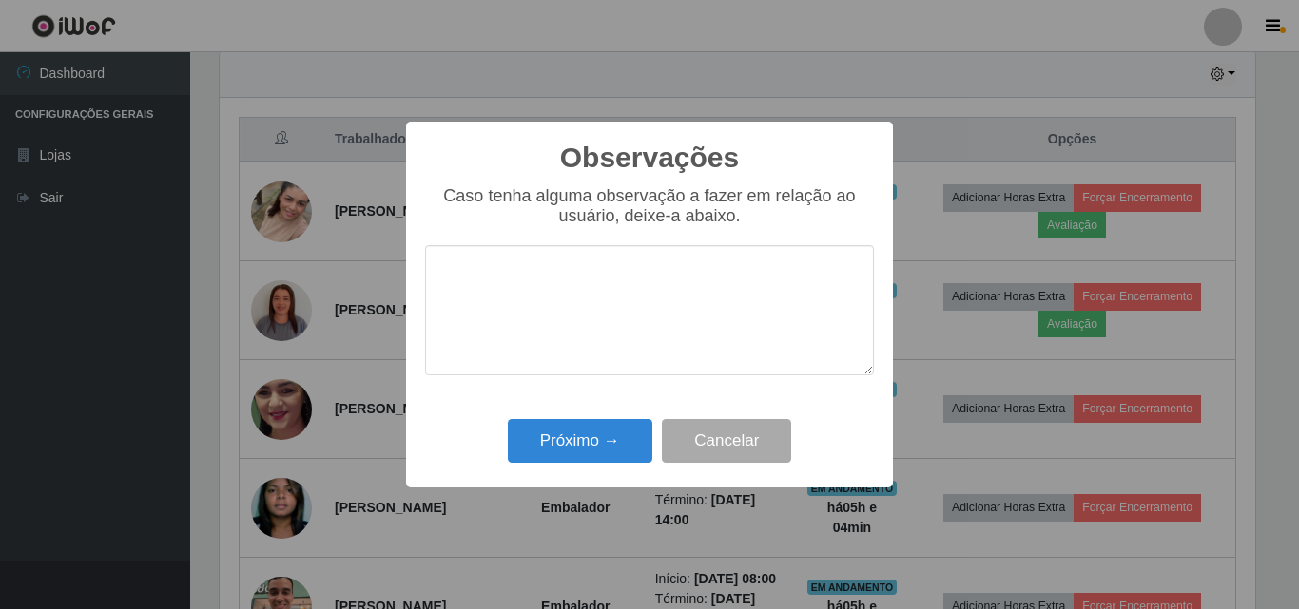
click at [627, 318] on textarea at bounding box center [649, 310] width 449 height 130
type textarea "D"
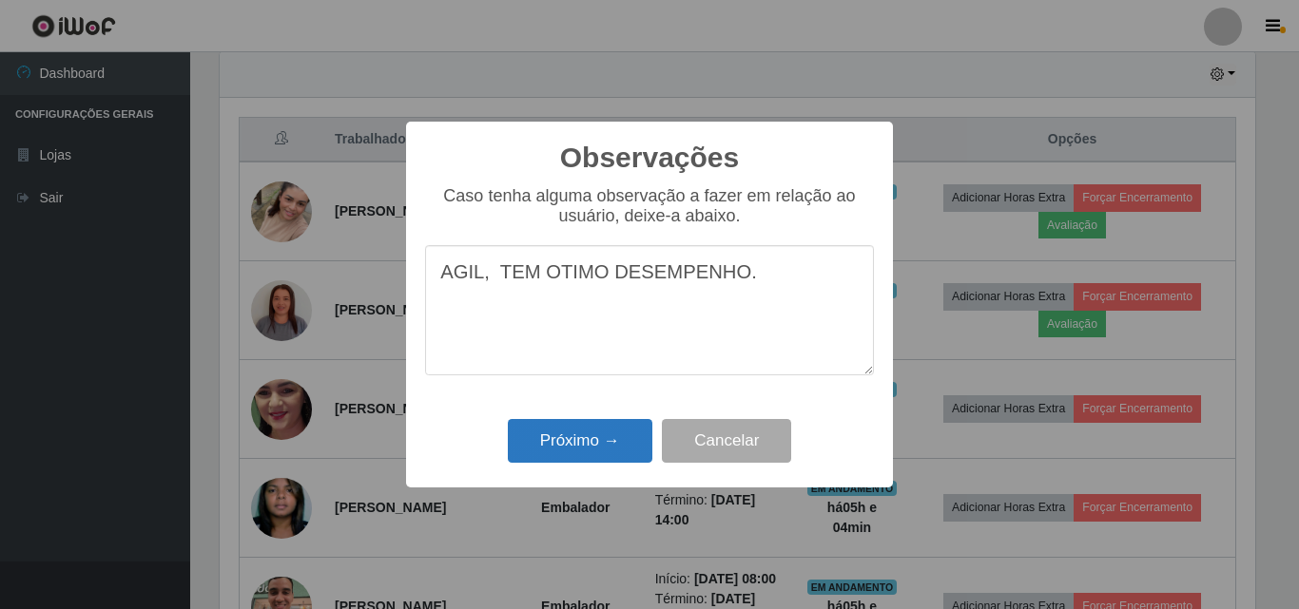
type textarea "AGIL, TEM OTIMO DESEMPENHO."
click at [621, 458] on button "Próximo →" at bounding box center [580, 441] width 145 height 45
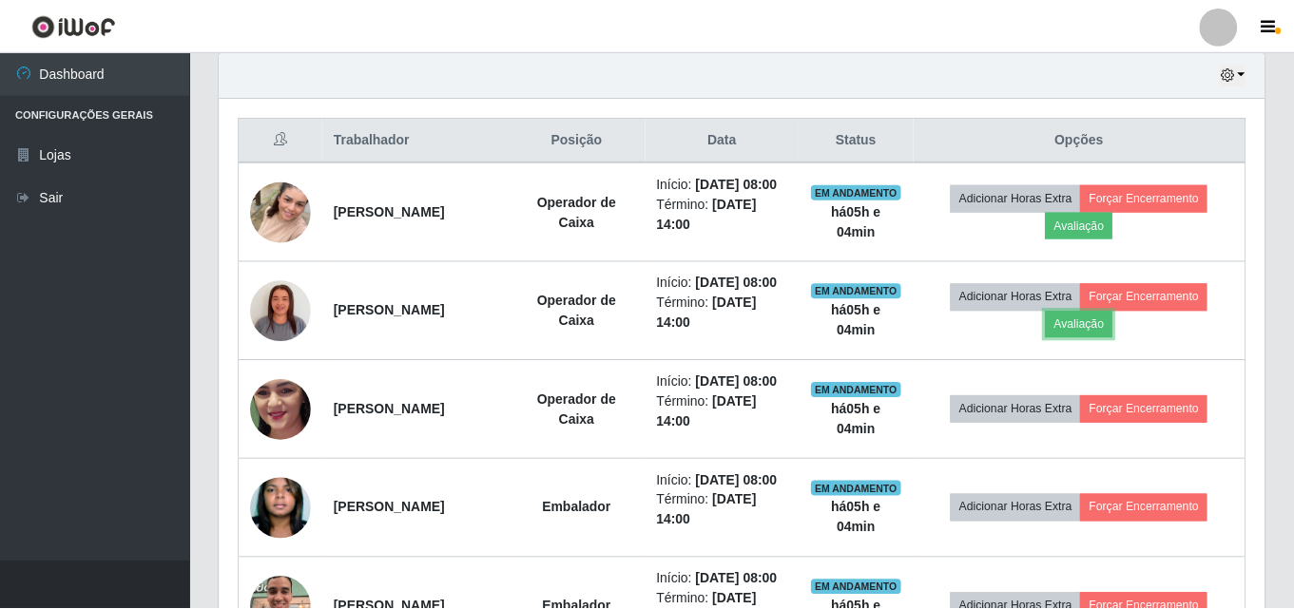
scroll to position [395, 1045]
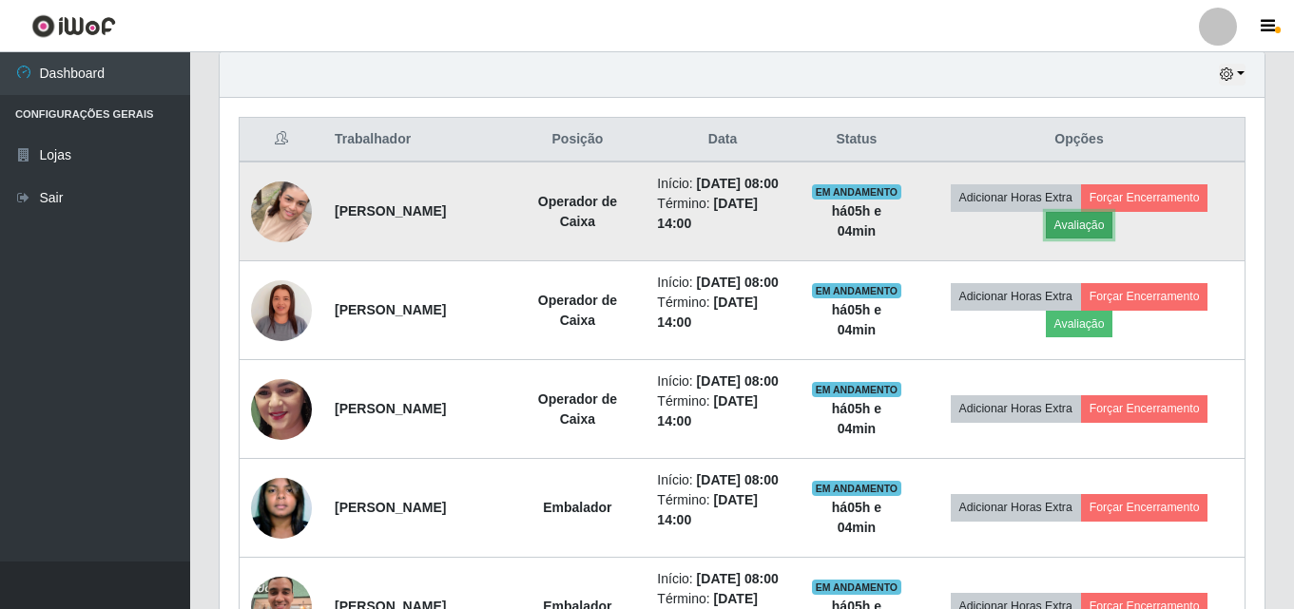
click at [1101, 229] on button "Avaliação" at bounding box center [1080, 225] width 68 height 27
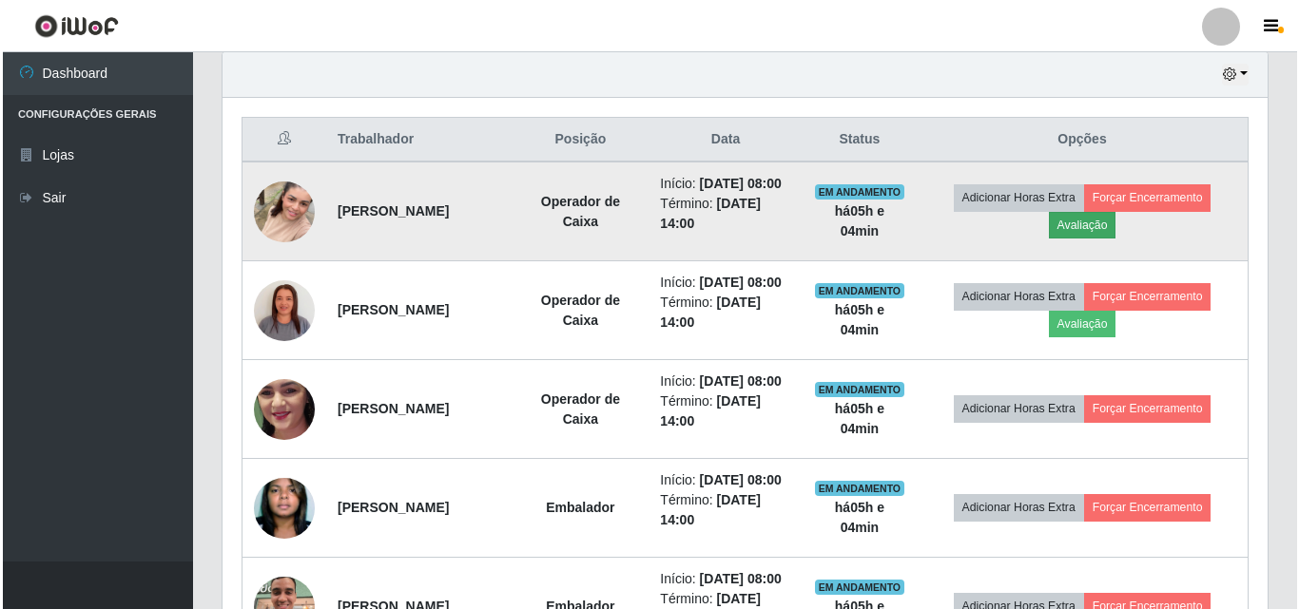
scroll to position [395, 1035]
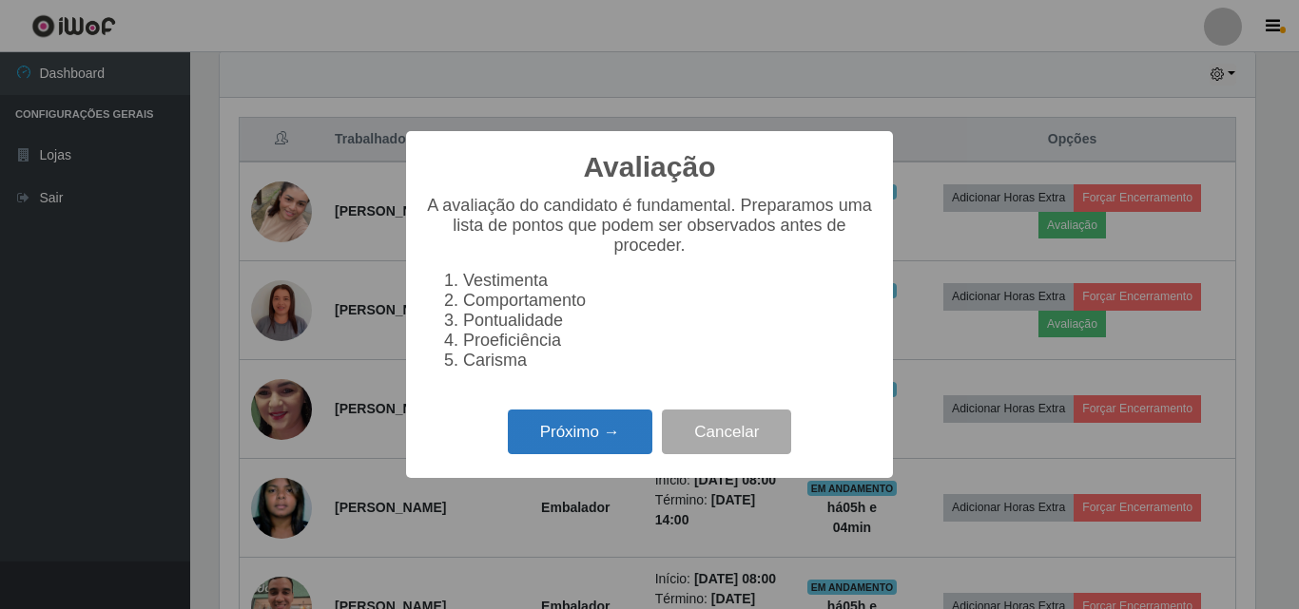
click at [558, 454] on button "Próximo →" at bounding box center [580, 432] width 145 height 45
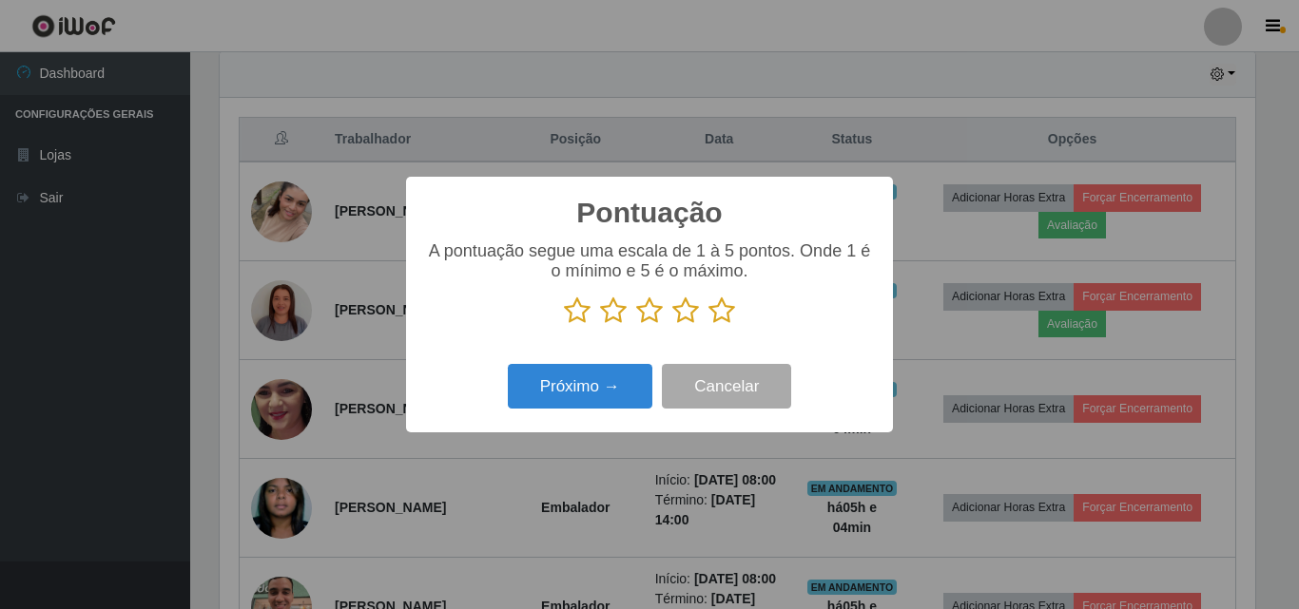
click at [718, 311] on icon at bounding box center [721, 311] width 27 height 29
click at [708, 325] on input "radio" at bounding box center [708, 325] width 0 height 0
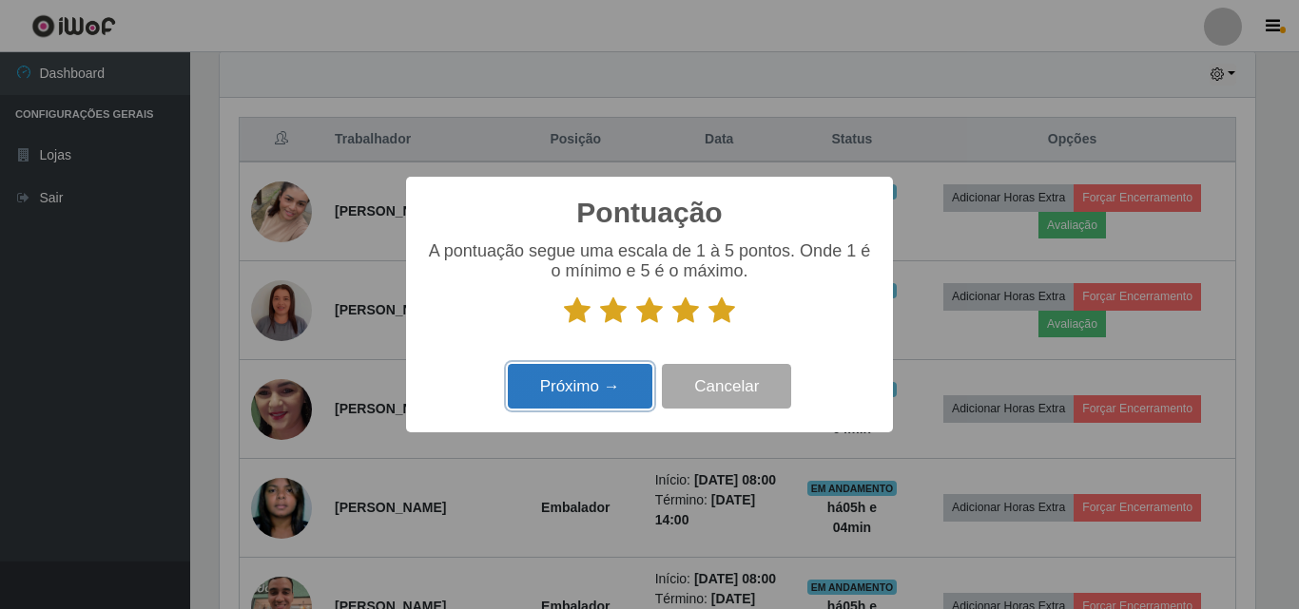
click at [587, 390] on button "Próximo →" at bounding box center [580, 386] width 145 height 45
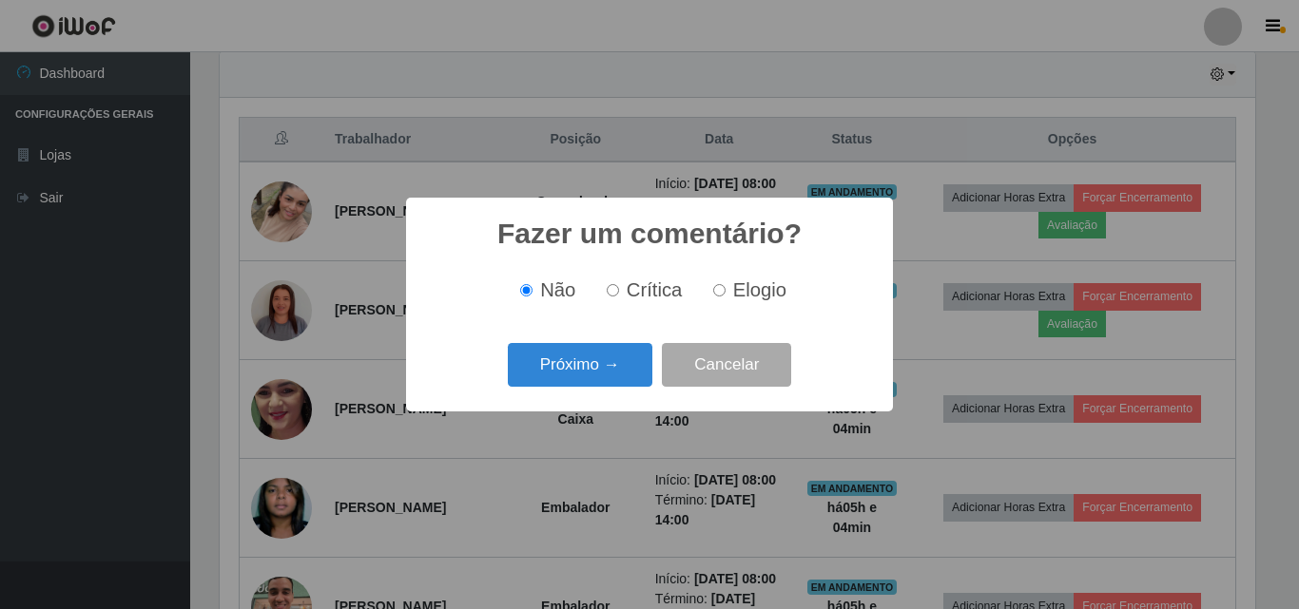
click at [733, 287] on span "Elogio" at bounding box center [759, 290] width 53 height 21
click at [725, 287] on input "Elogio" at bounding box center [719, 290] width 12 height 12
radio input "true"
click at [614, 351] on button "Próximo →" at bounding box center [580, 365] width 145 height 45
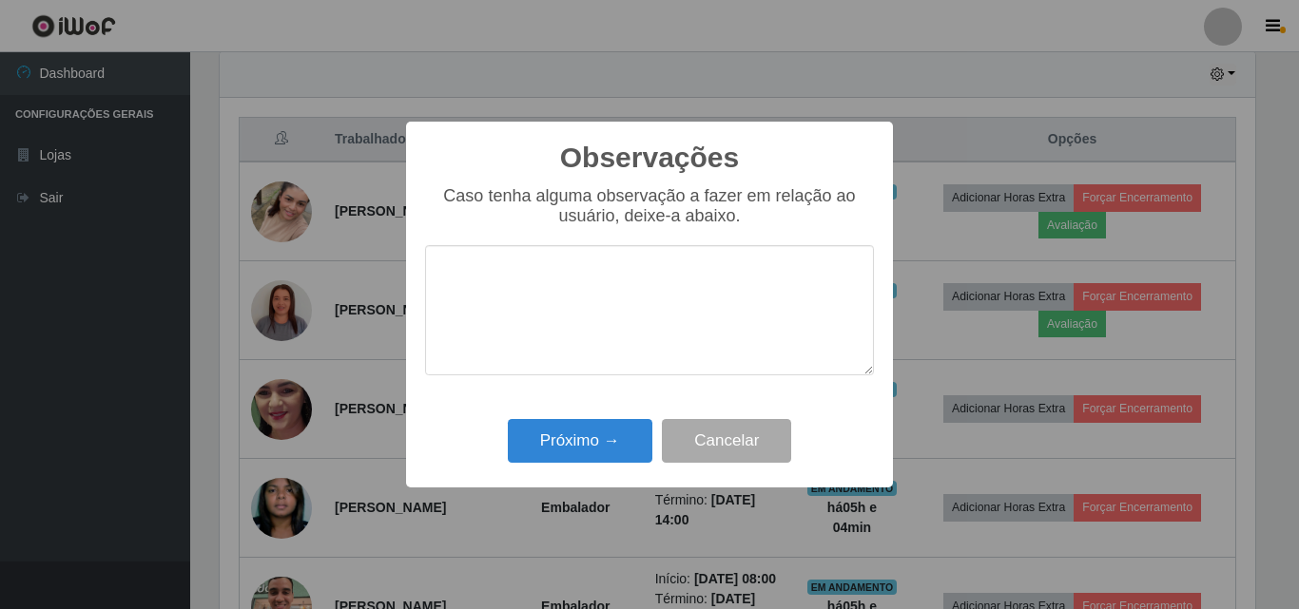
click at [633, 332] on textarea at bounding box center [649, 310] width 449 height 130
type textarea "A"
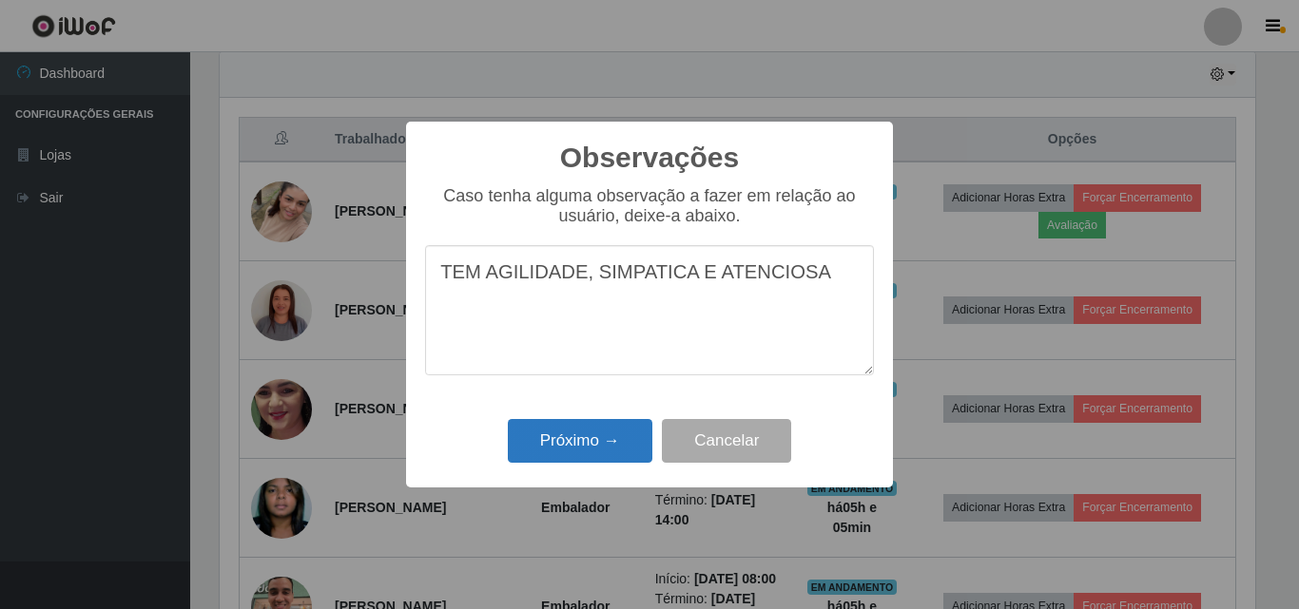
type textarea "TEM AGILIDADE, SIMPATICA E ATENCIOSA"
click at [613, 460] on button "Próximo →" at bounding box center [580, 441] width 145 height 45
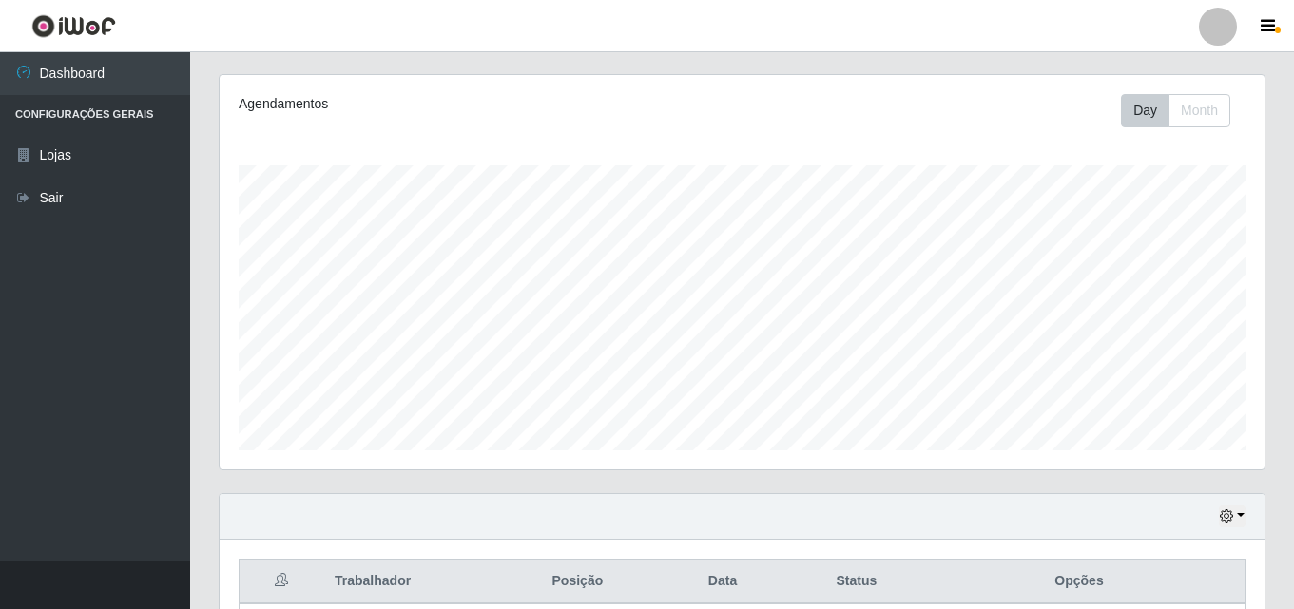
scroll to position [196, 0]
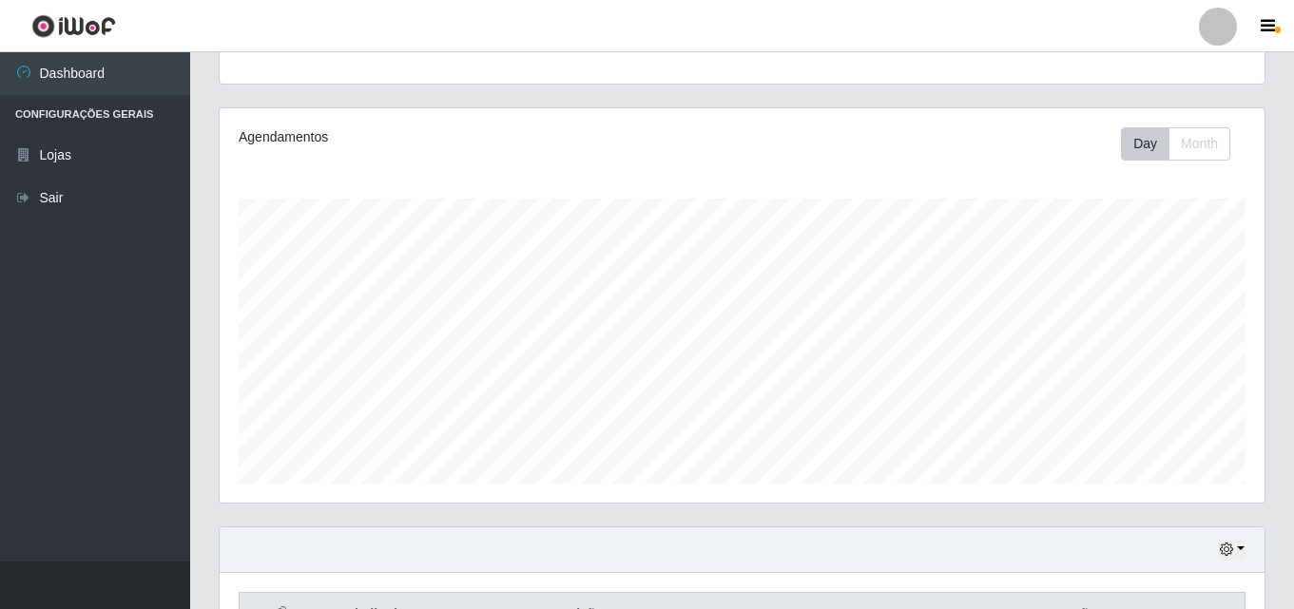
click at [1223, 24] on div at bounding box center [1218, 27] width 38 height 38
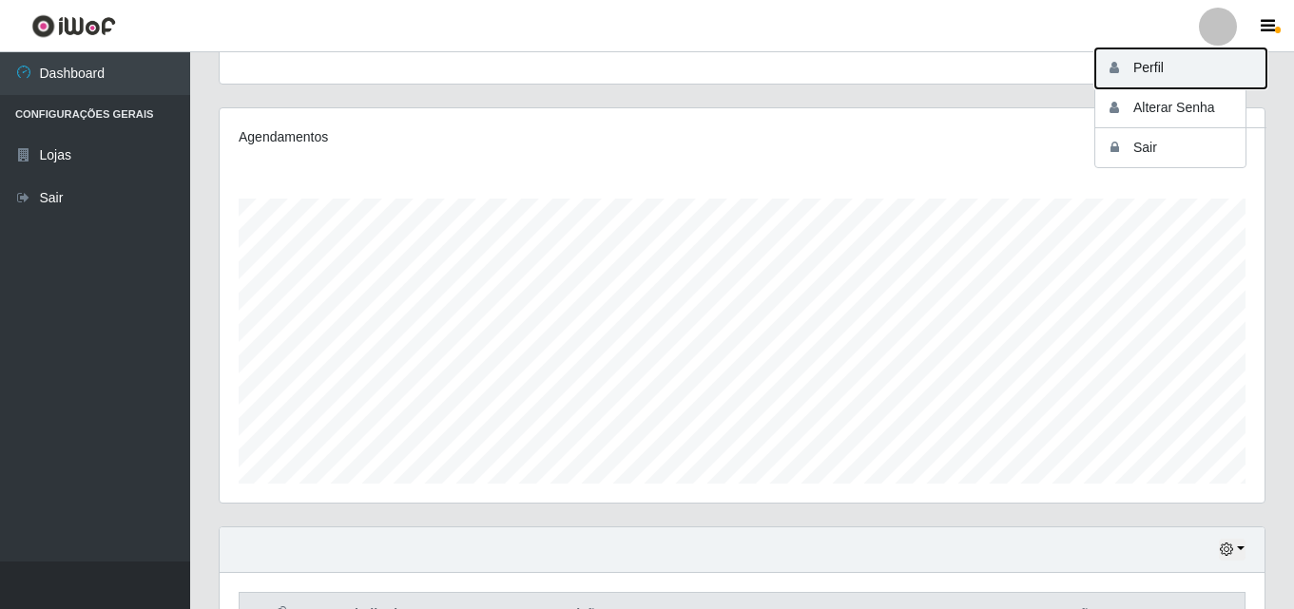
click at [1141, 65] on button "Perfil" at bounding box center [1180, 68] width 171 height 40
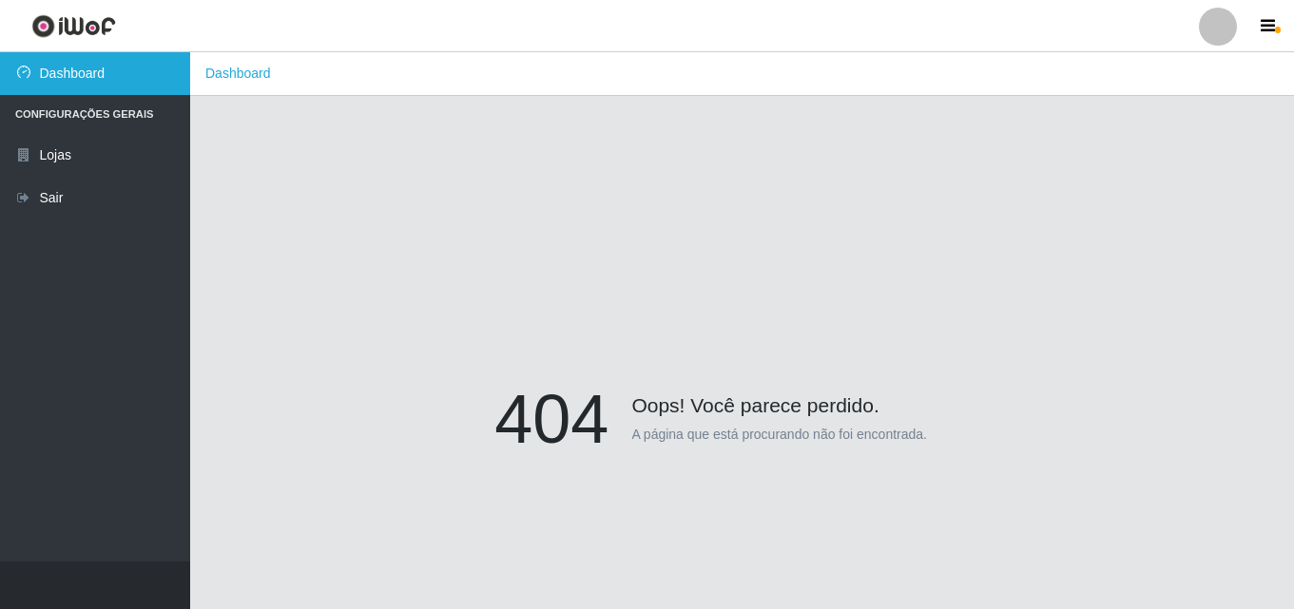
click at [64, 80] on link "Dashboard" at bounding box center [95, 73] width 190 height 43
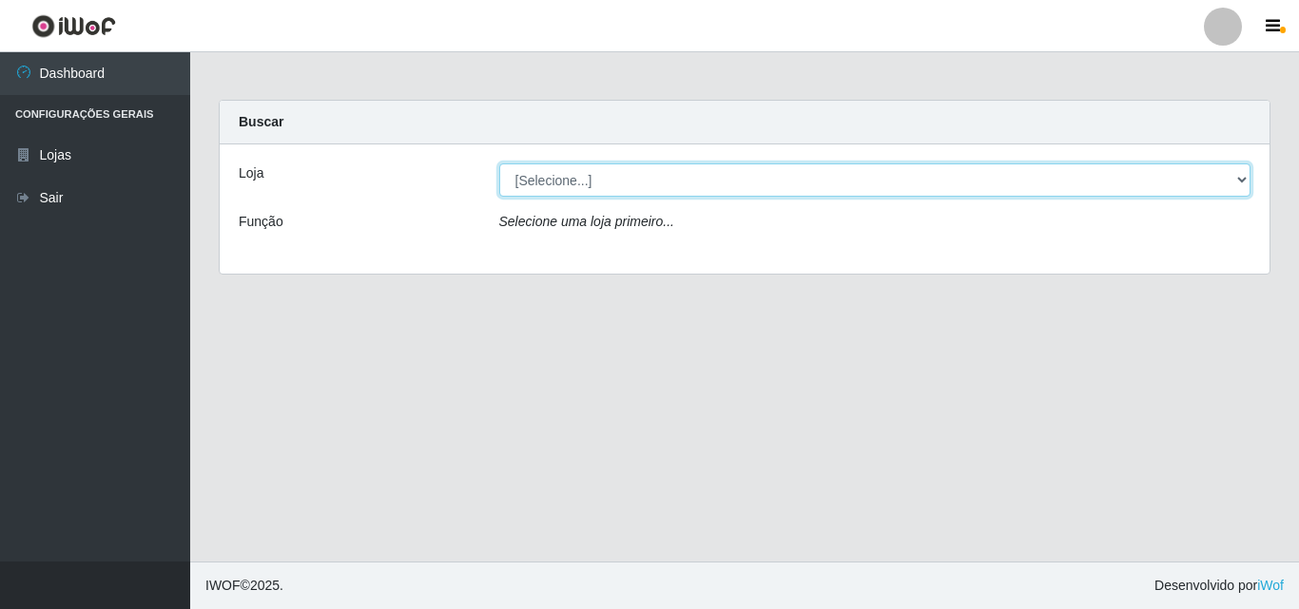
click at [1201, 173] on select "[Selecione...] Hiper Queiroz - [GEOGRAPHIC_DATA]" at bounding box center [875, 180] width 752 height 33
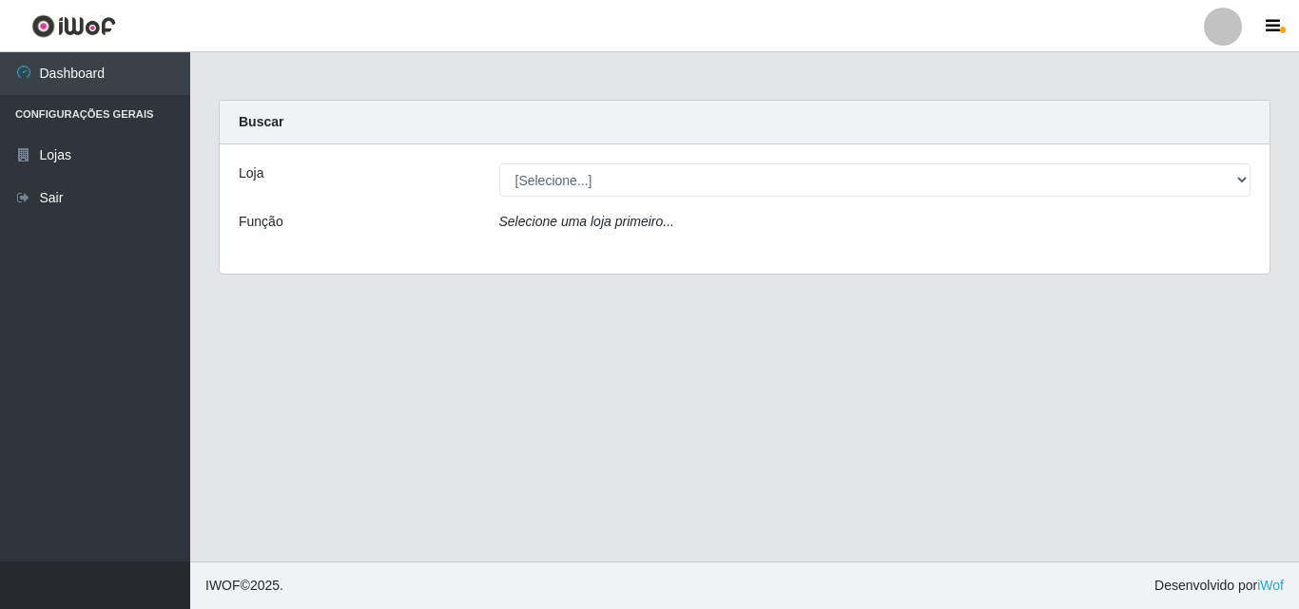
click at [989, 252] on div "Loja [Selecione...] Hiper Queiroz - Boa Vista Função Selecione uma loja primeir…" at bounding box center [745, 209] width 1050 height 129
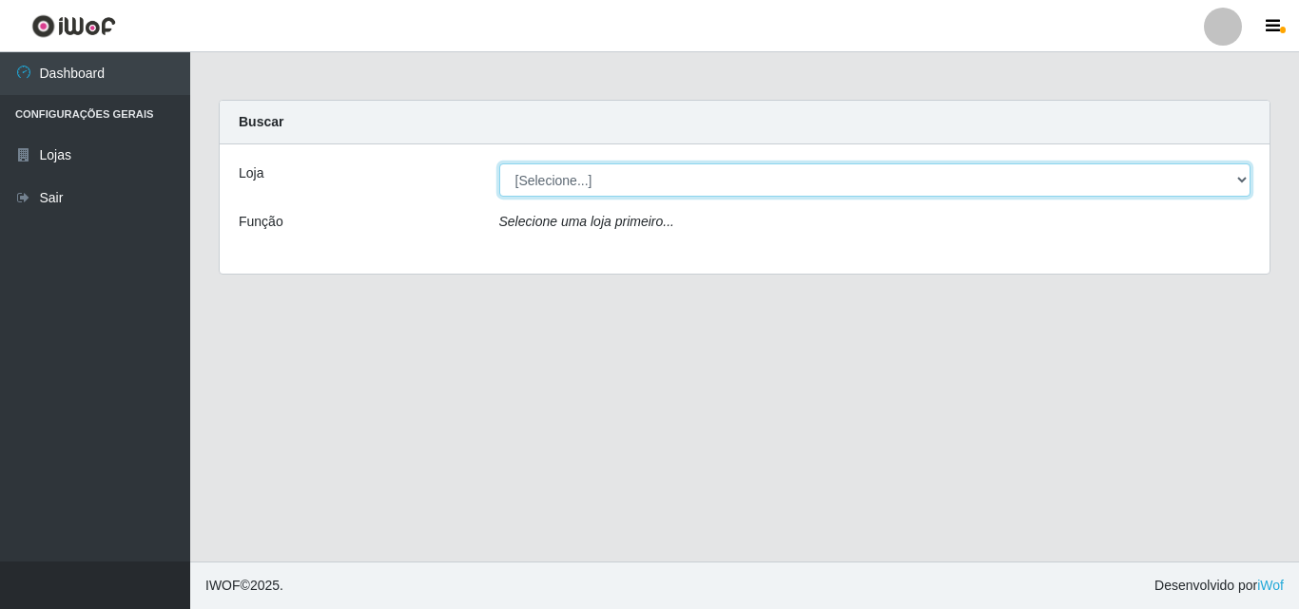
click at [1041, 174] on select "[Selecione...] Hiper Queiroz - [GEOGRAPHIC_DATA]" at bounding box center [875, 180] width 752 height 33
select select "514"
click at [499, 164] on select "[Selecione...] Hiper Queiroz - [GEOGRAPHIC_DATA]" at bounding box center [875, 180] width 752 height 33
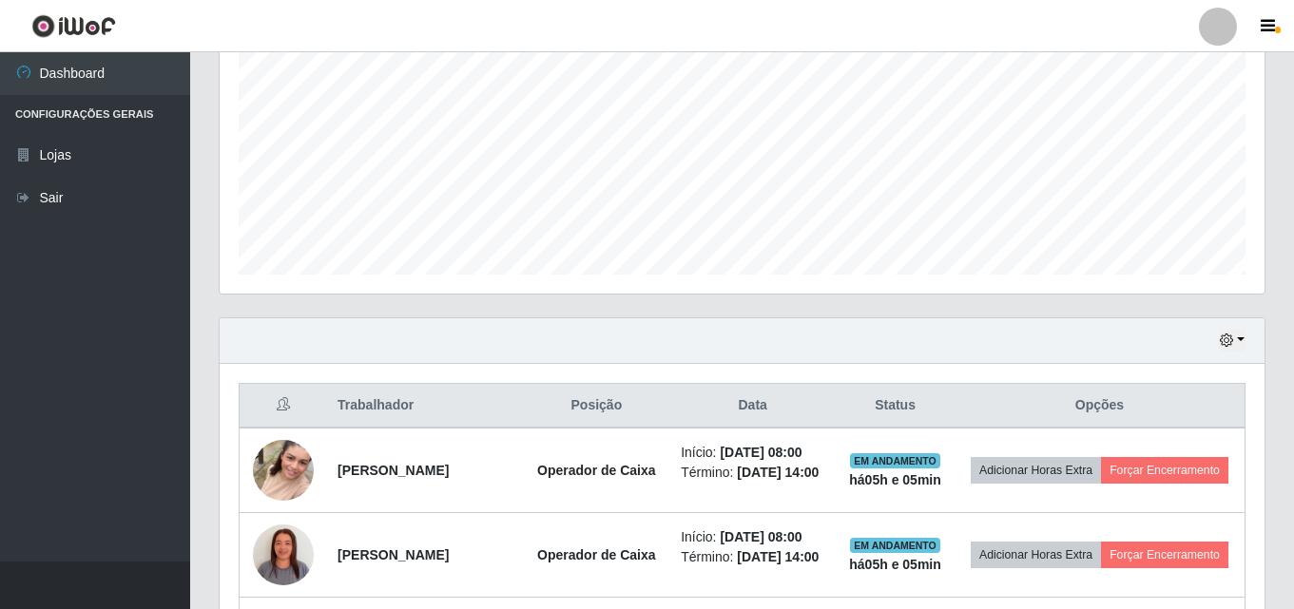
scroll to position [291, 0]
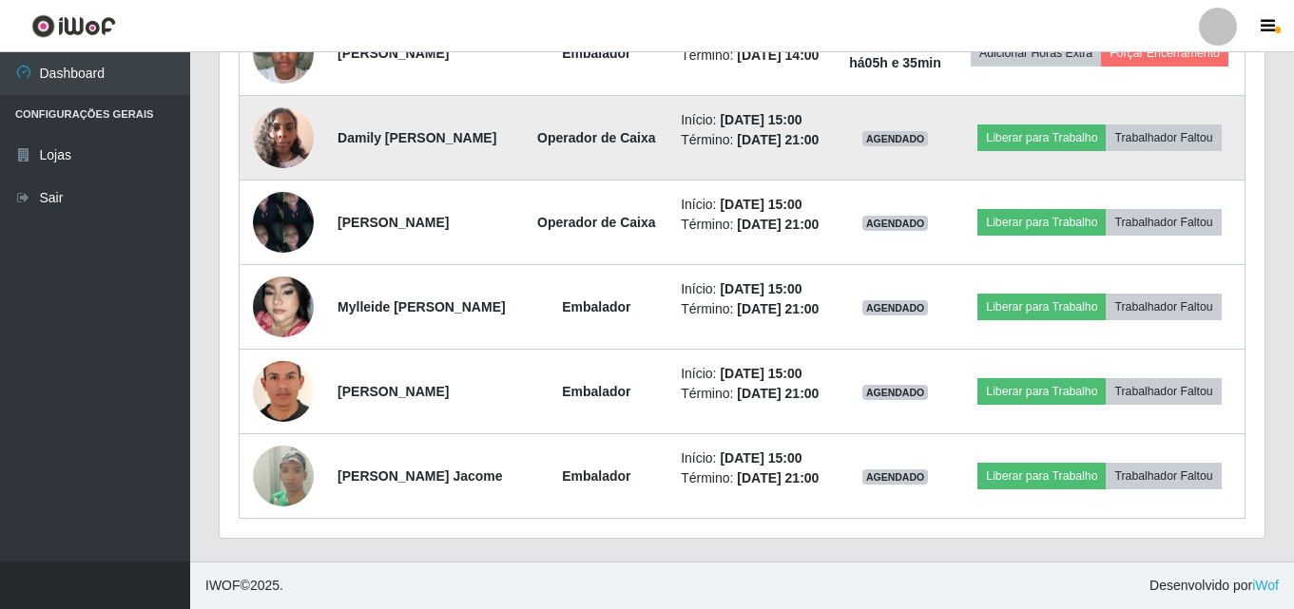
click at [296, 178] on img at bounding box center [283, 137] width 61 height 81
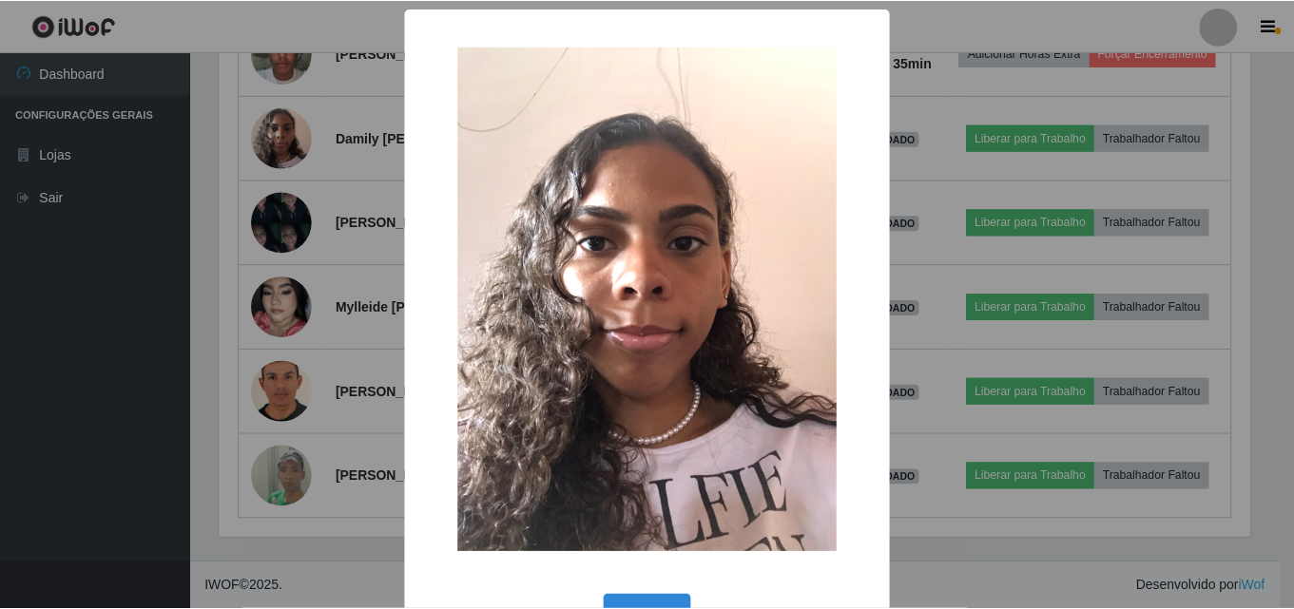
scroll to position [395, 1035]
click at [266, 349] on div "× OK Cancel" at bounding box center [649, 304] width 1299 height 609
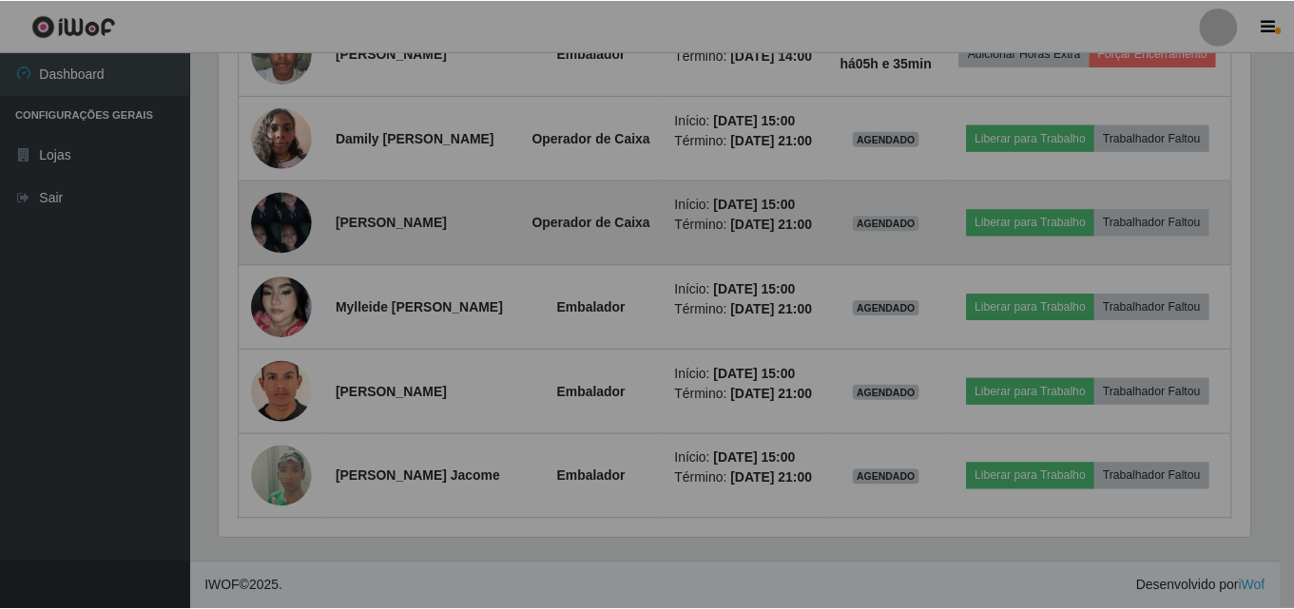
scroll to position [395, 1045]
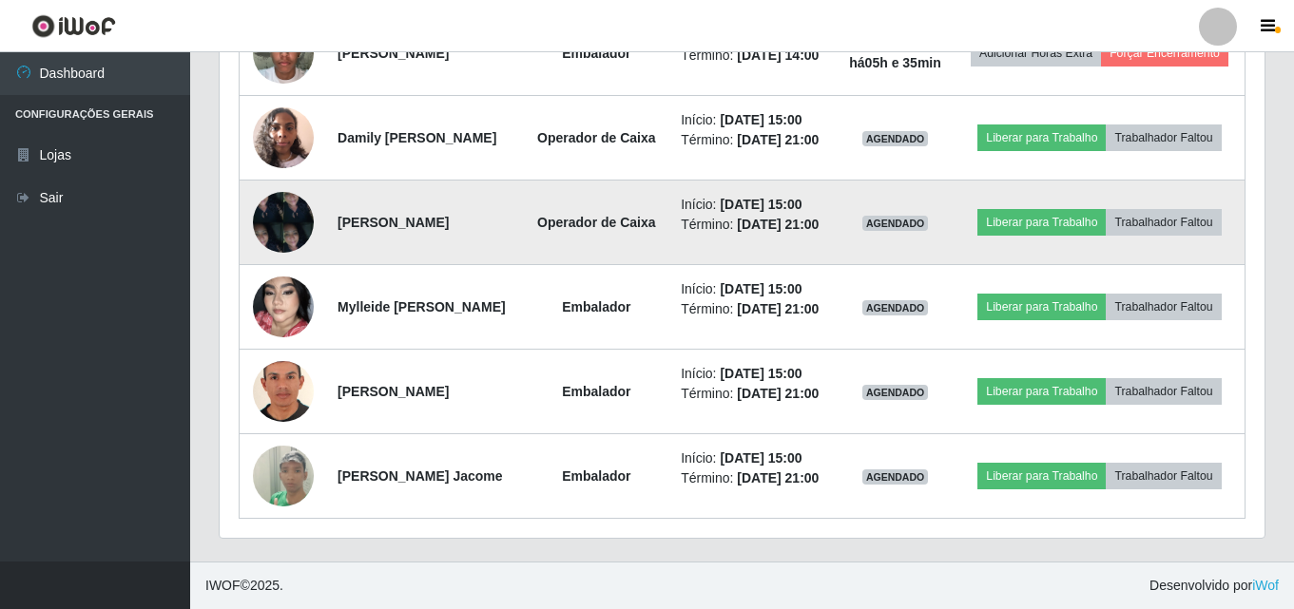
click at [277, 262] on img at bounding box center [283, 222] width 61 height 81
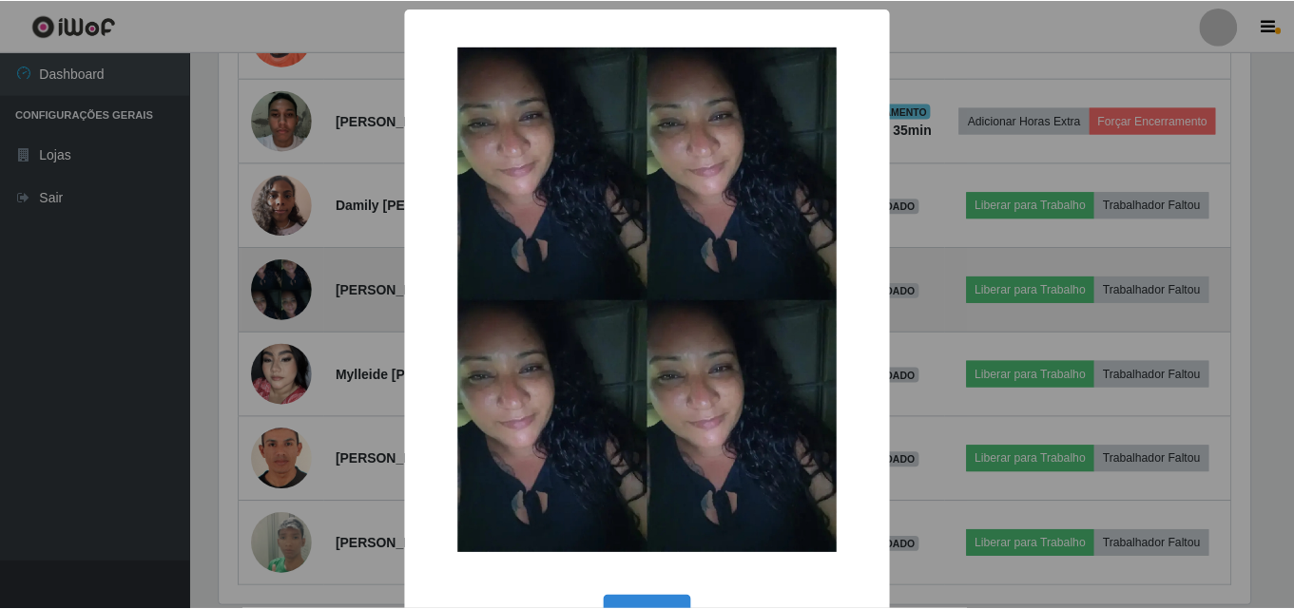
scroll to position [395, 1035]
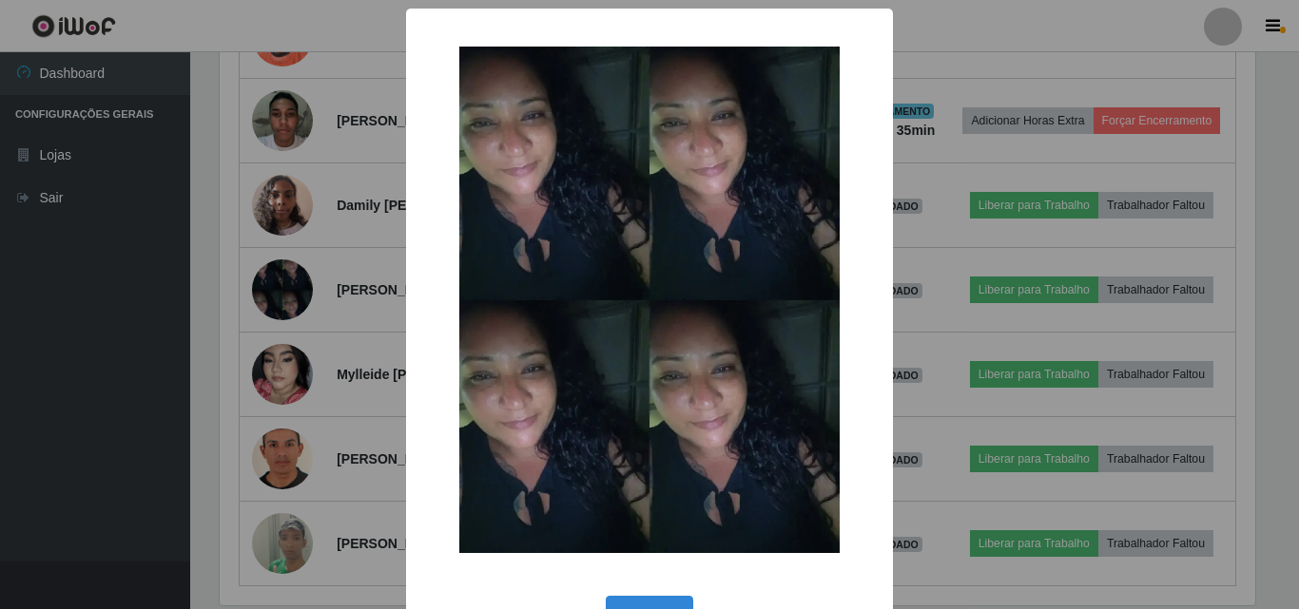
click at [296, 260] on div "× OK Cancel" at bounding box center [649, 304] width 1299 height 609
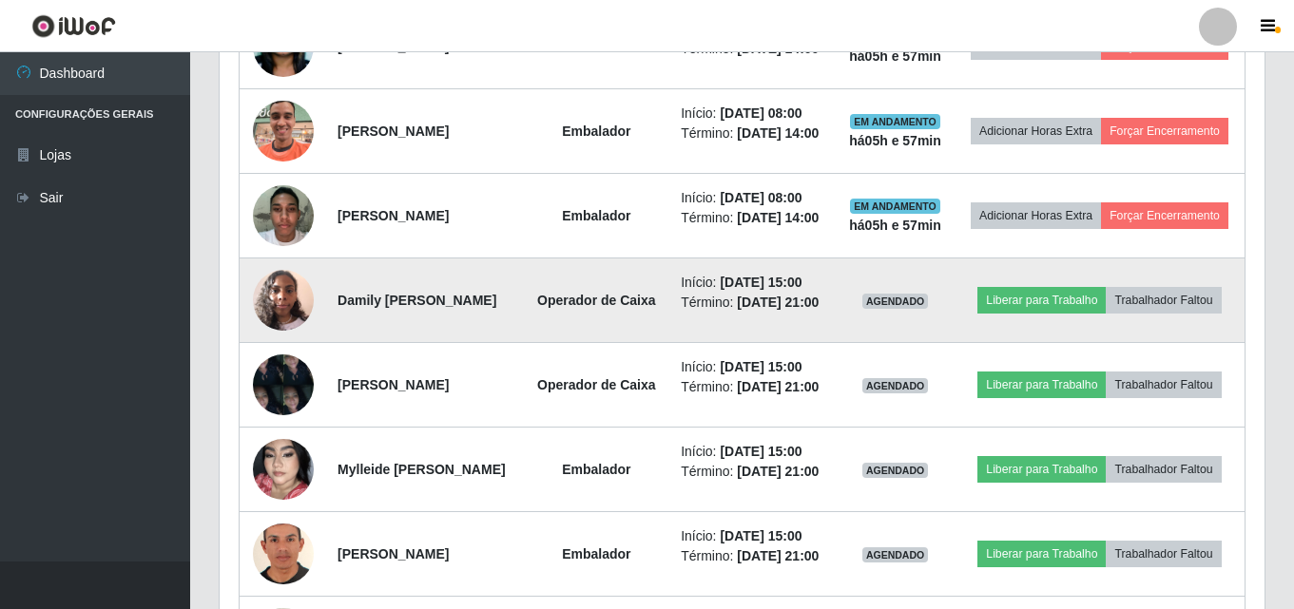
scroll to position [988, 0]
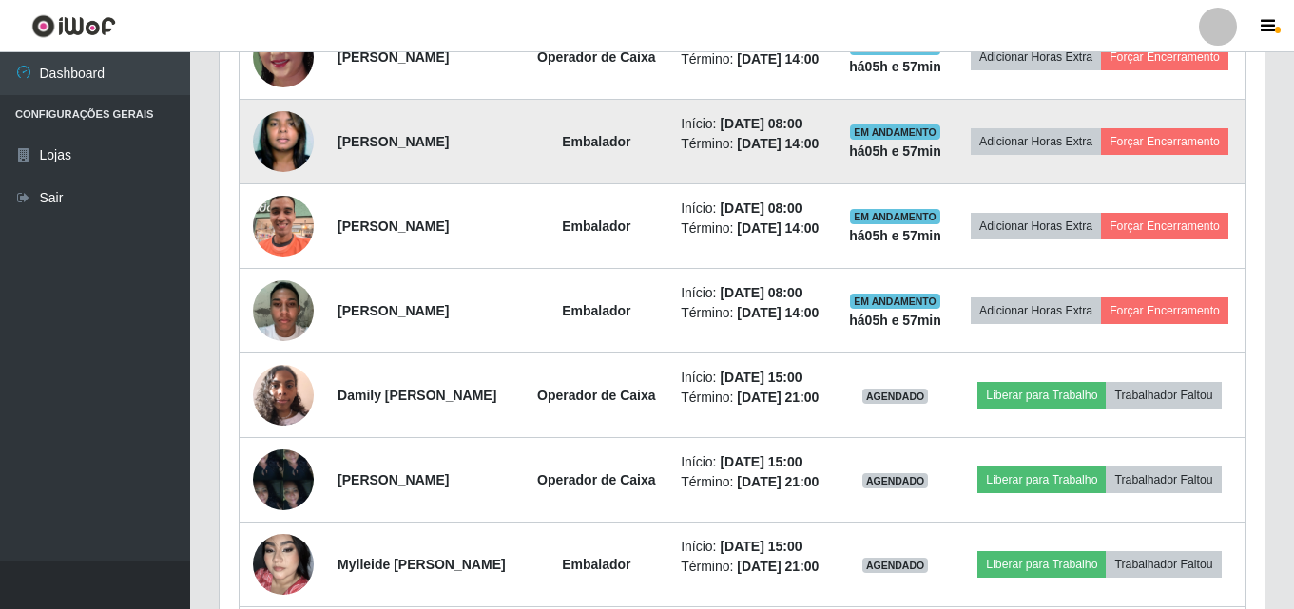
click at [275, 188] on img at bounding box center [283, 141] width 61 height 93
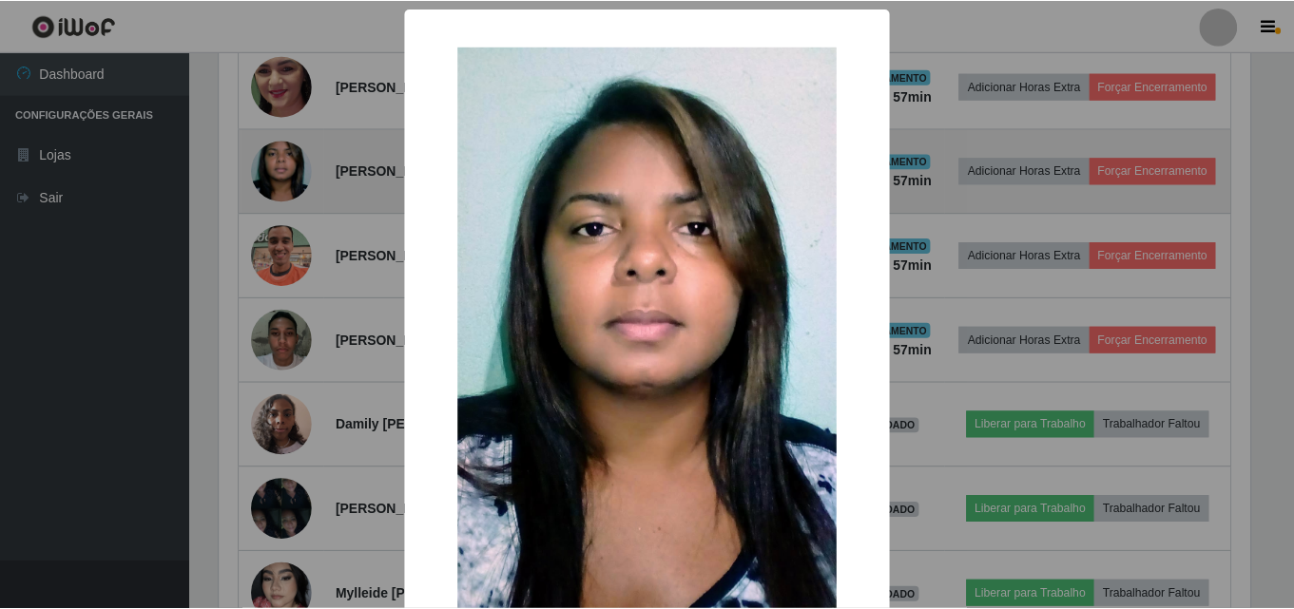
scroll to position [395, 1035]
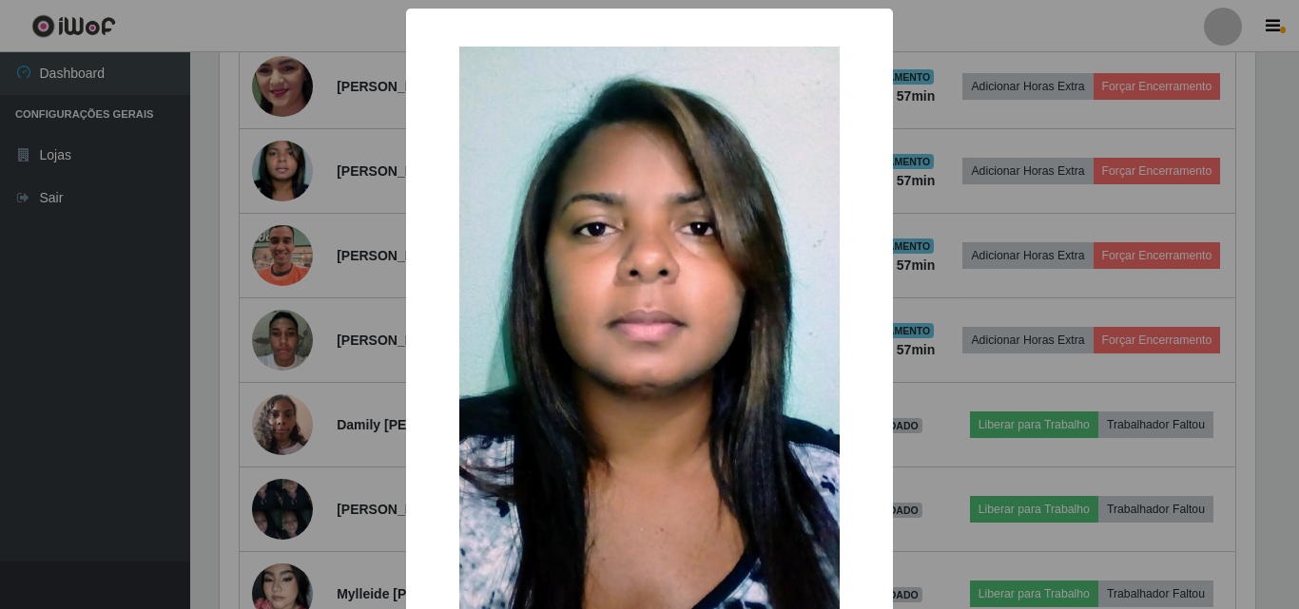
click at [112, 302] on div "× OK Cancel" at bounding box center [649, 304] width 1299 height 609
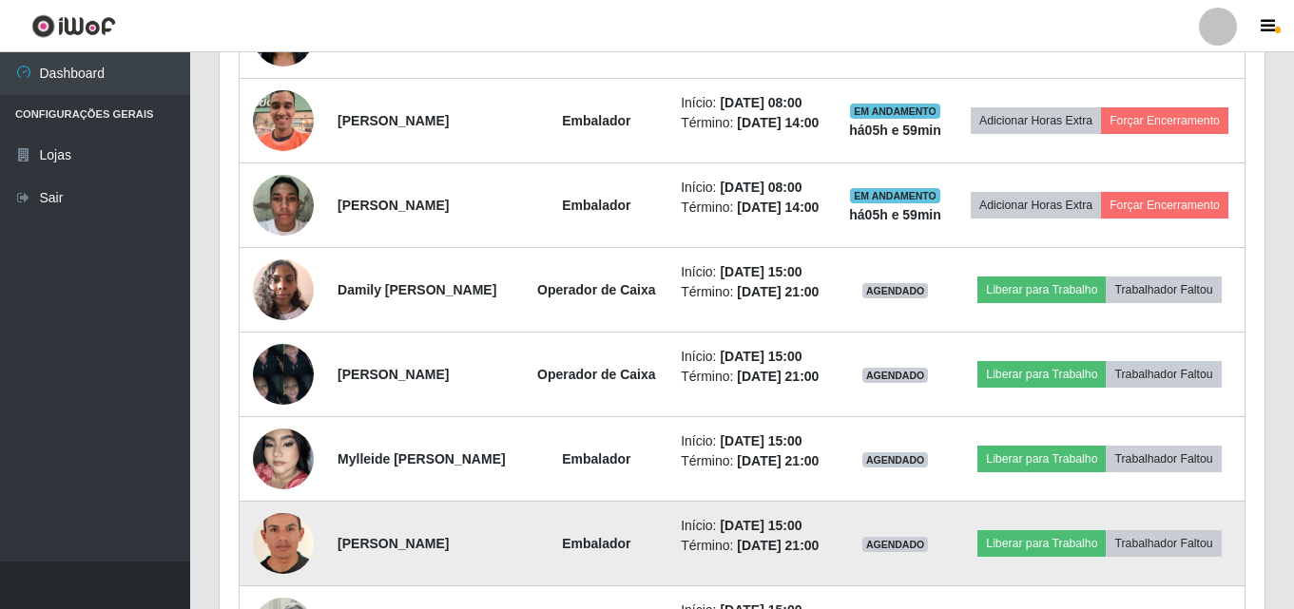
scroll to position [1051, 0]
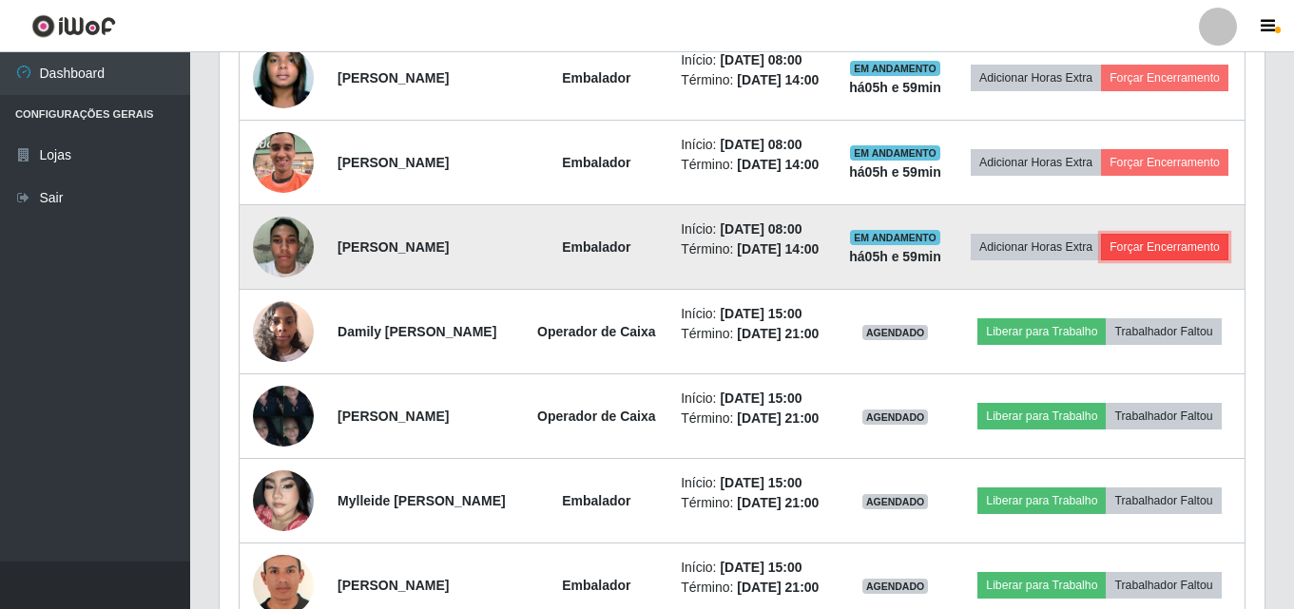
click at [1105, 260] on button "Forçar Encerramento" at bounding box center [1164, 247] width 127 height 27
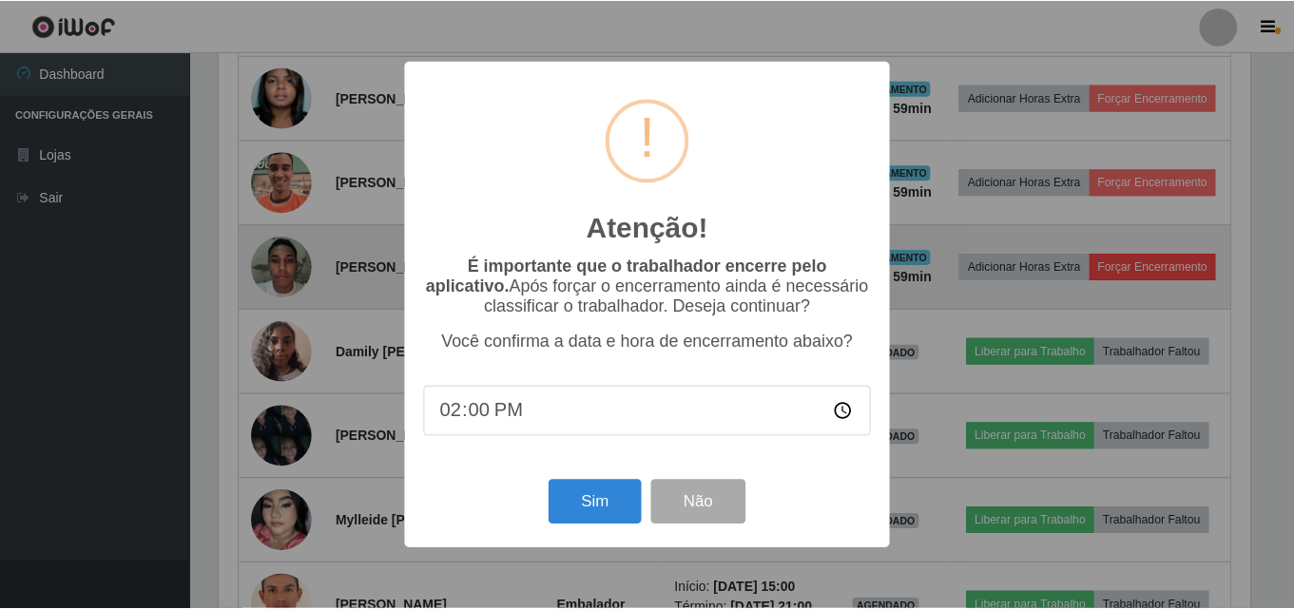
scroll to position [395, 1035]
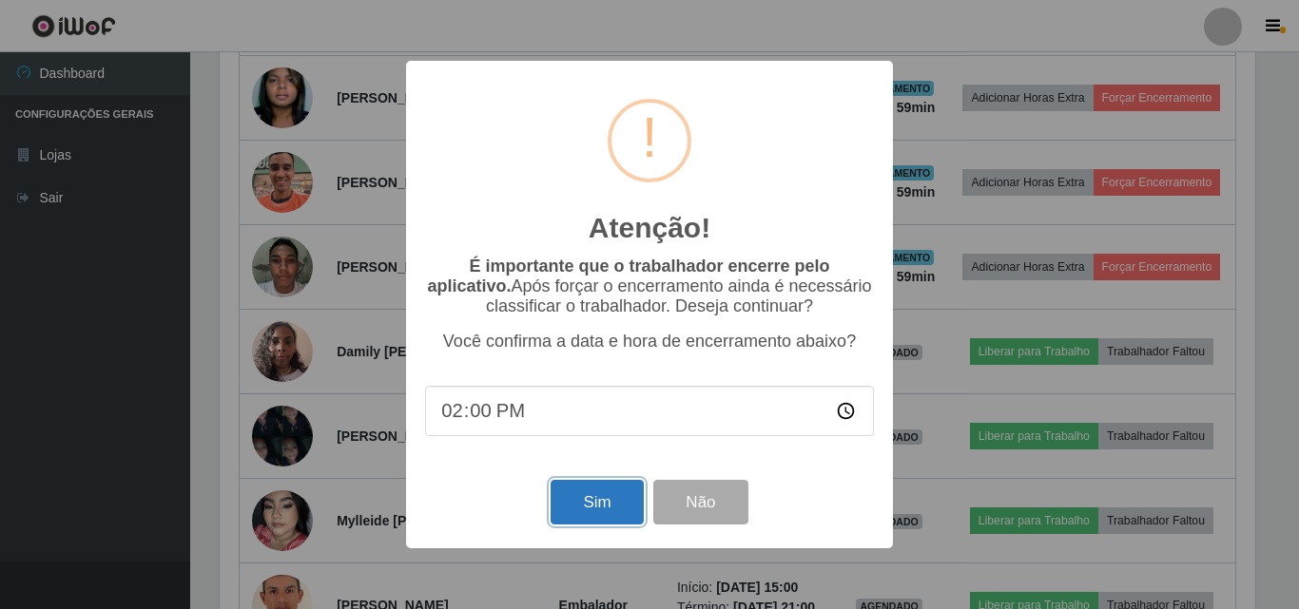
click at [629, 520] on button "Sim" at bounding box center [596, 502] width 92 height 45
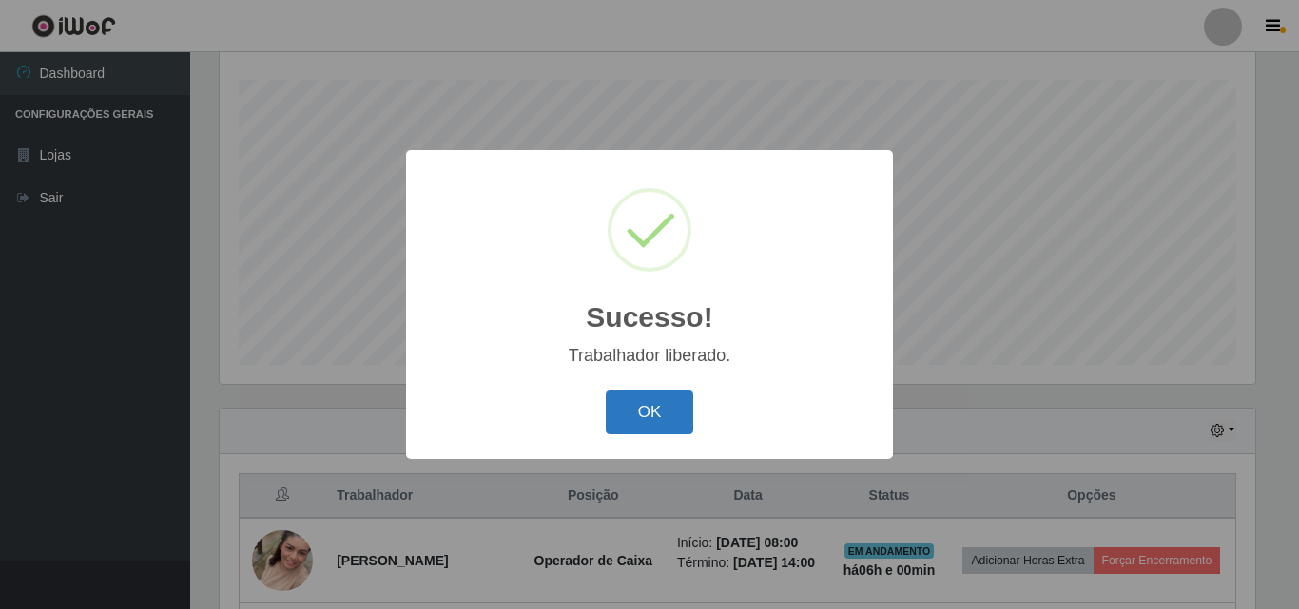
click at [646, 421] on button "OK" at bounding box center [650, 413] width 88 height 45
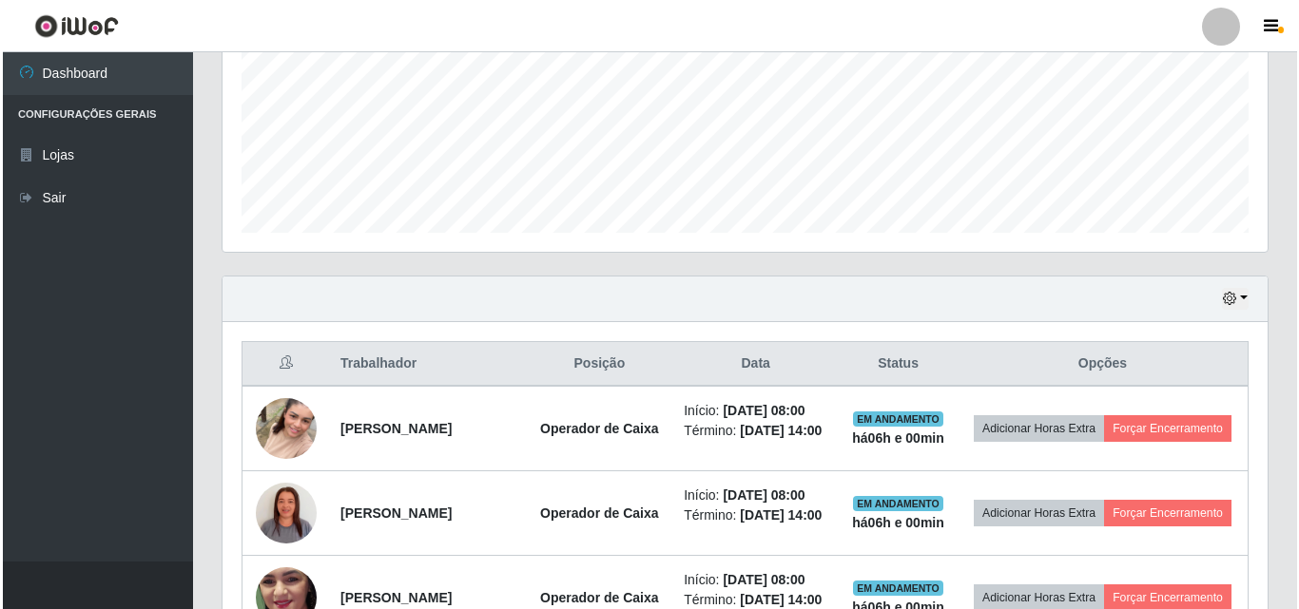
scroll to position [505, 0]
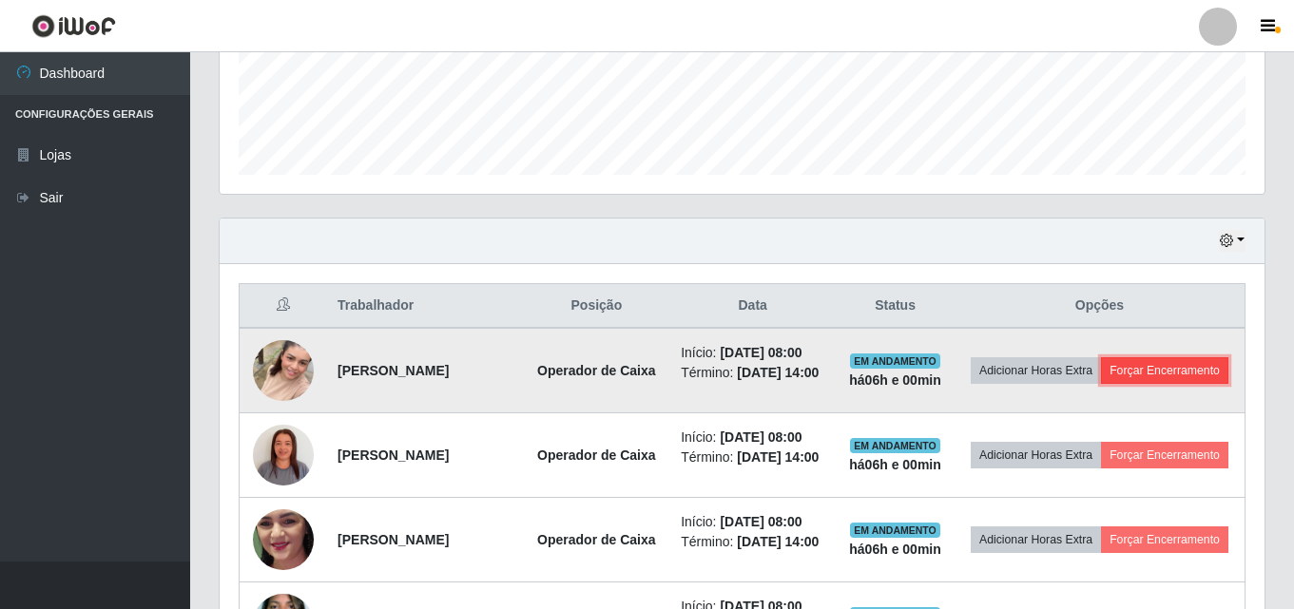
click at [1114, 384] on button "Forçar Encerramento" at bounding box center [1164, 370] width 127 height 27
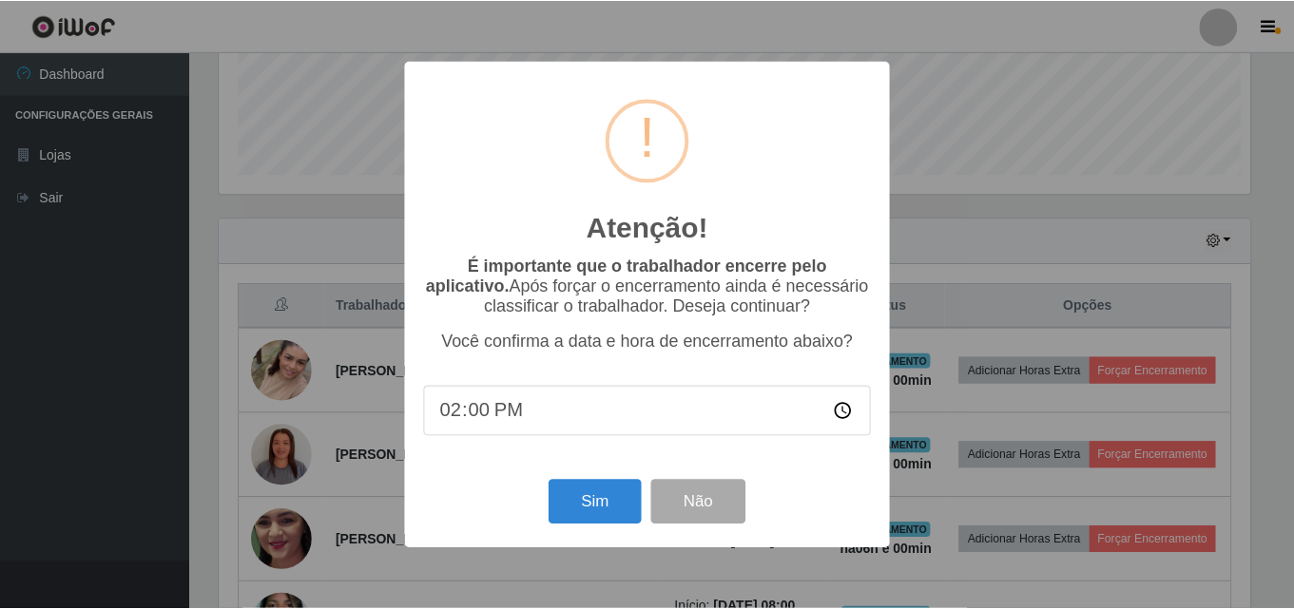
scroll to position [395, 1035]
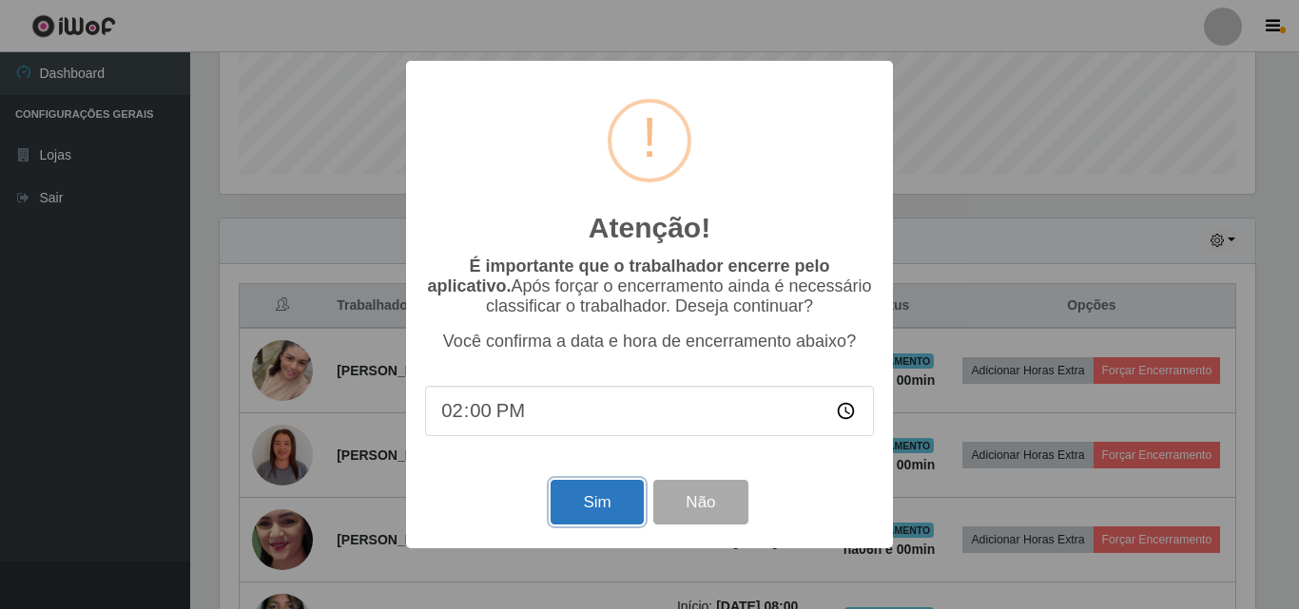
click at [614, 505] on button "Sim" at bounding box center [596, 502] width 92 height 45
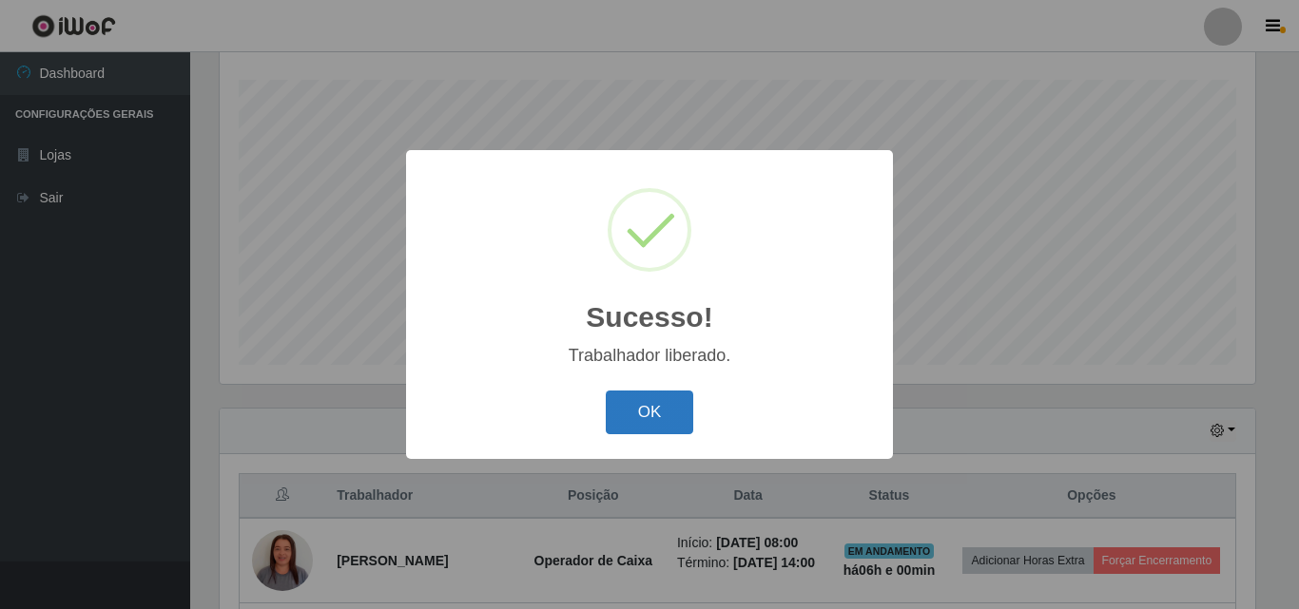
click at [636, 418] on button "OK" at bounding box center [650, 413] width 88 height 45
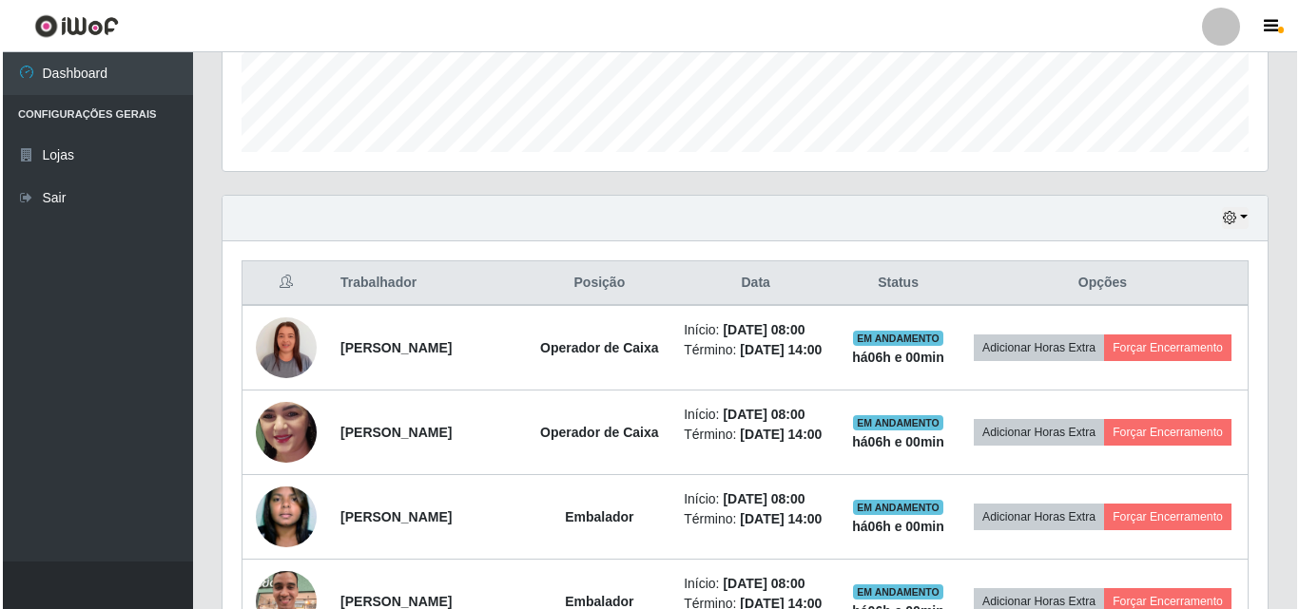
scroll to position [600, 0]
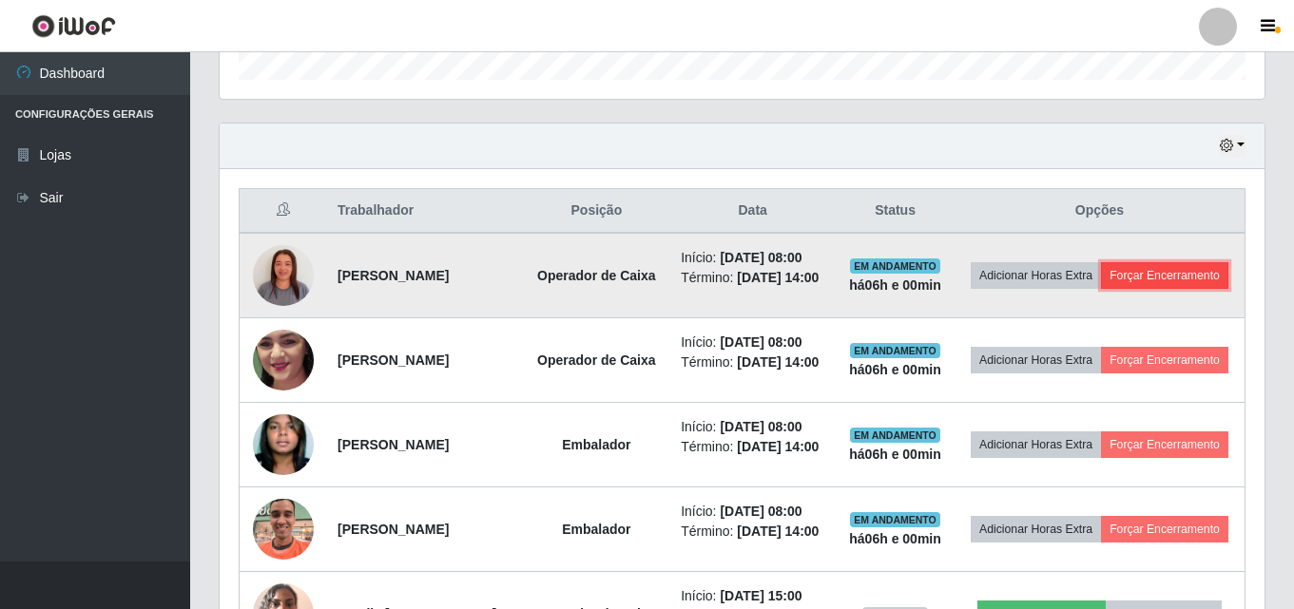
click at [1101, 289] on button "Forçar Encerramento" at bounding box center [1164, 275] width 127 height 27
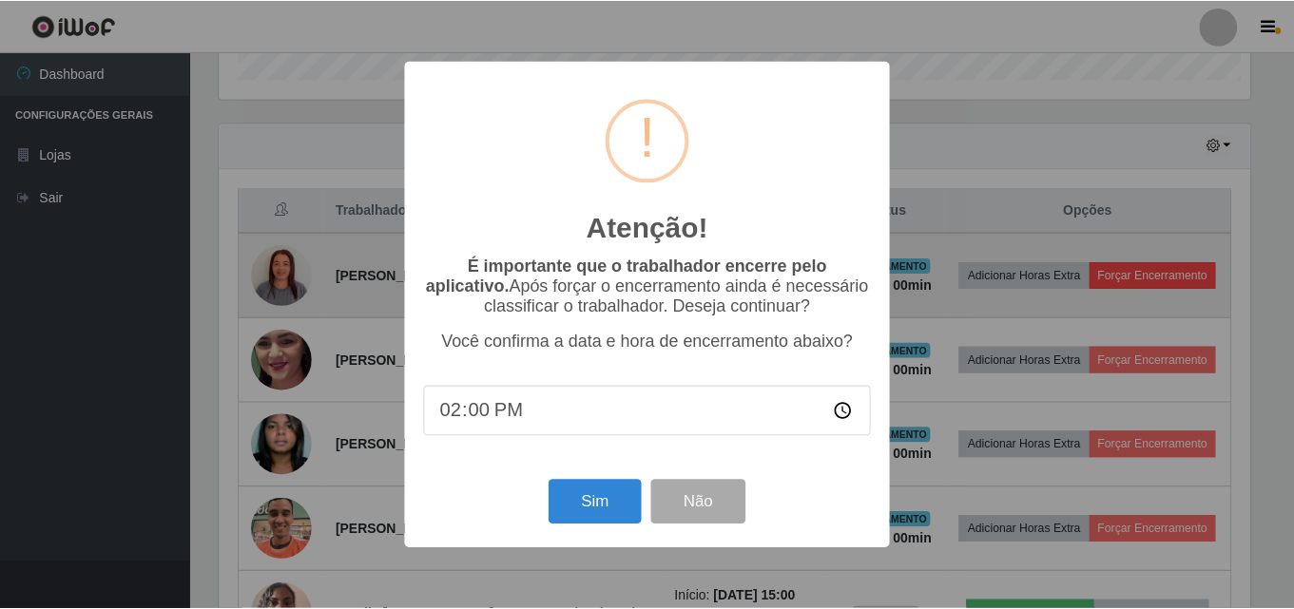
scroll to position [395, 1035]
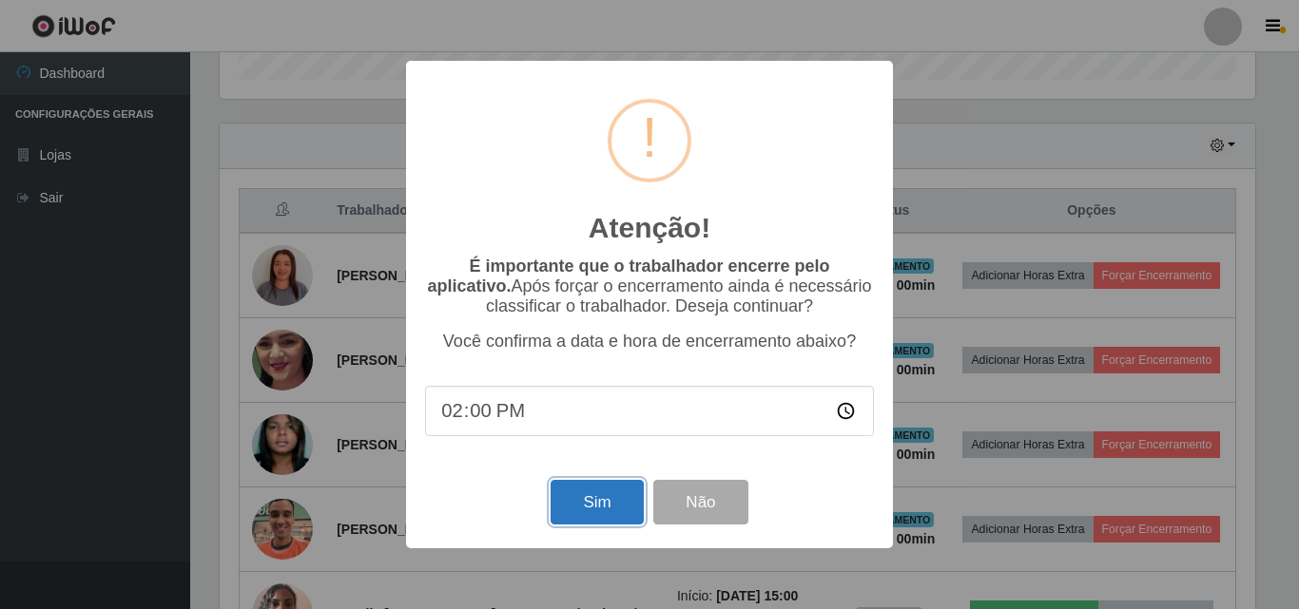
click at [617, 521] on button "Sim" at bounding box center [596, 502] width 92 height 45
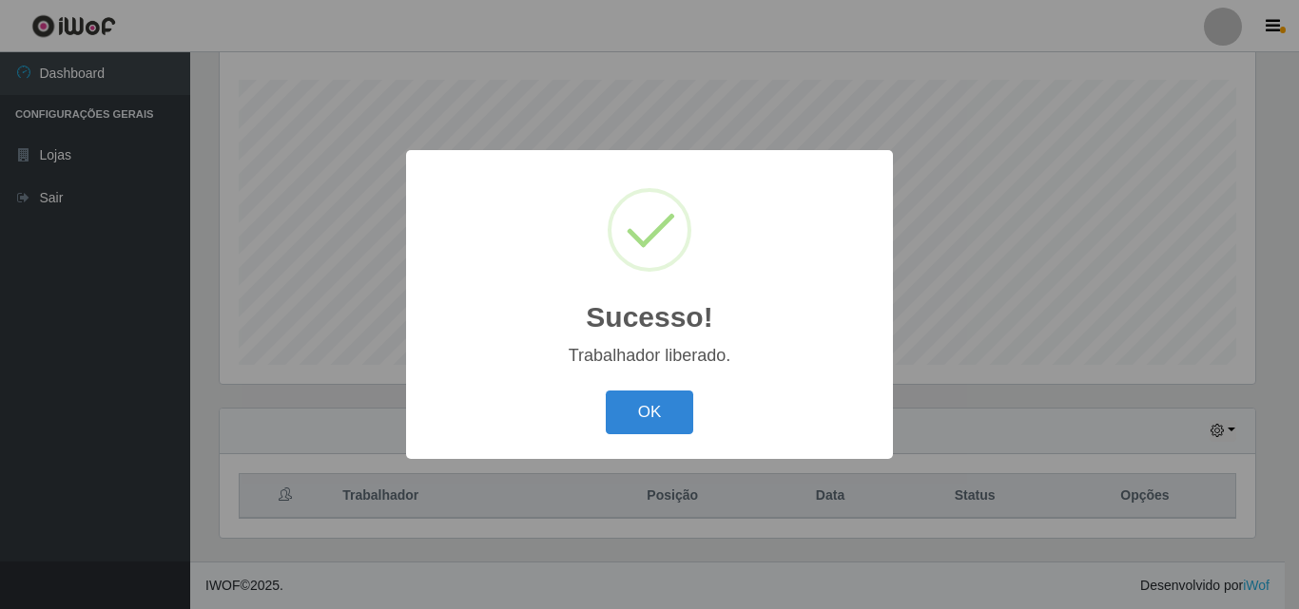
click at [654, 411] on button "OK" at bounding box center [650, 413] width 88 height 45
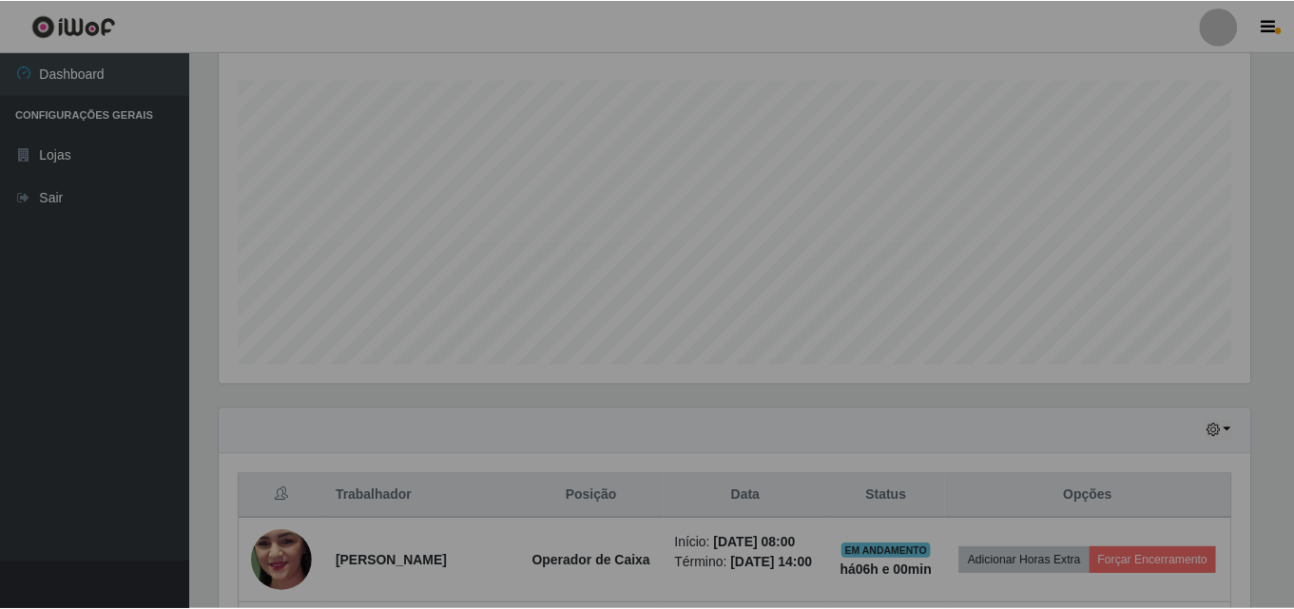
scroll to position [950320, 949670]
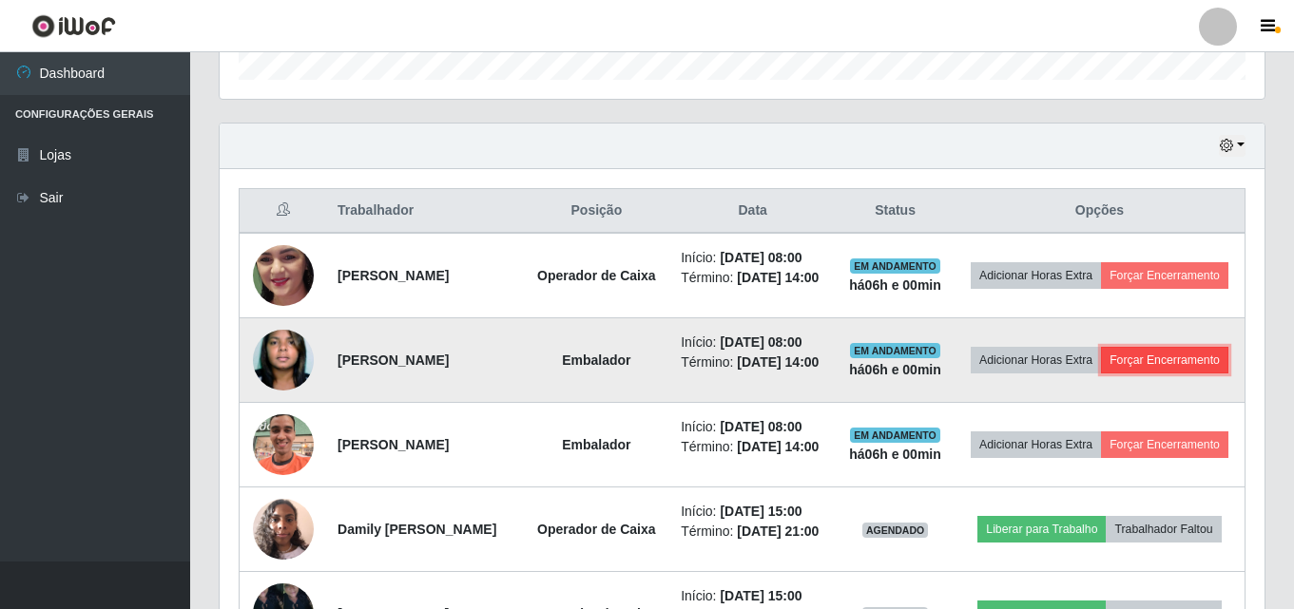
click at [1101, 374] on button "Forçar Encerramento" at bounding box center [1164, 360] width 127 height 27
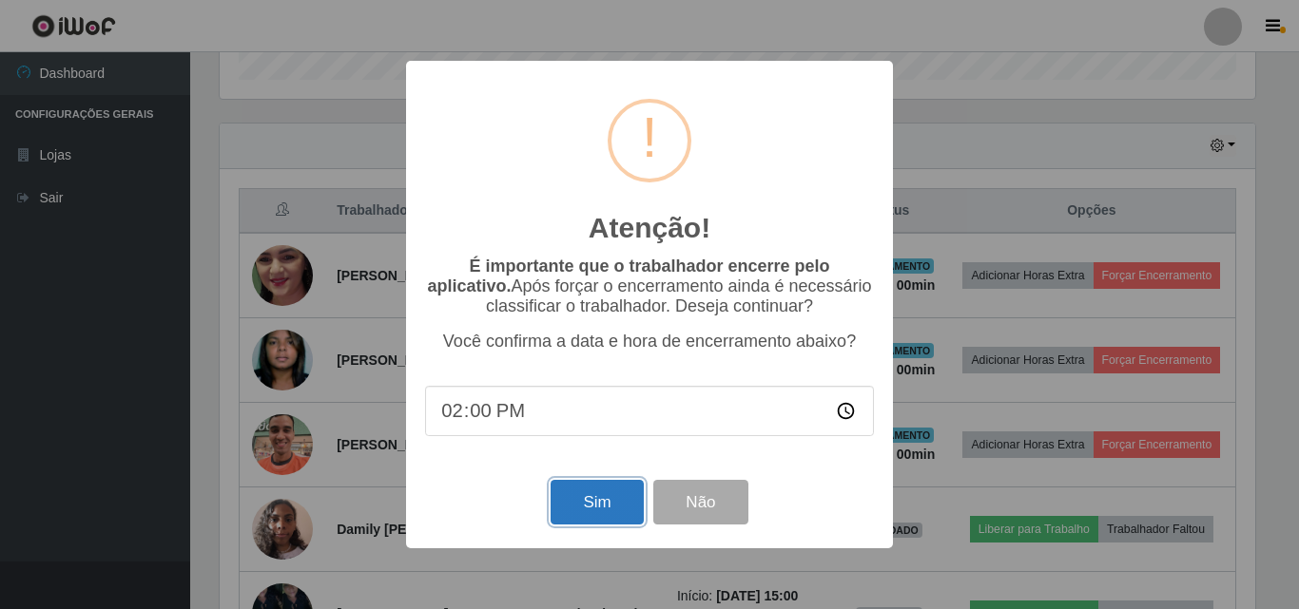
click at [607, 525] on button "Sim" at bounding box center [596, 502] width 92 height 45
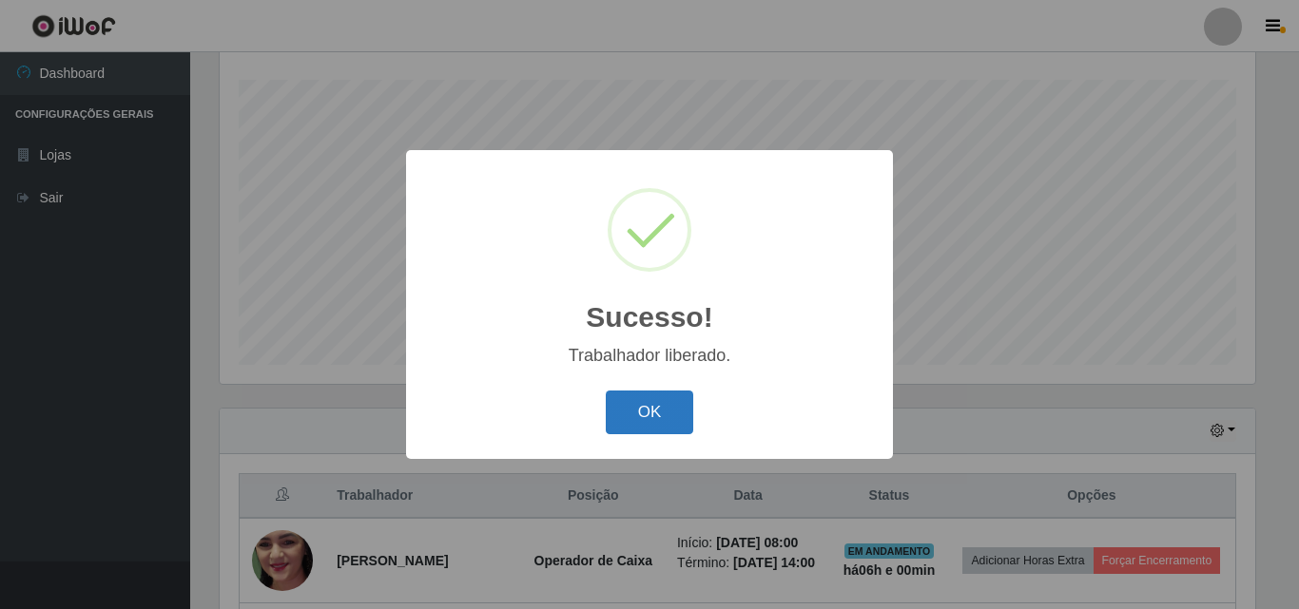
click at [655, 397] on button "OK" at bounding box center [650, 413] width 88 height 45
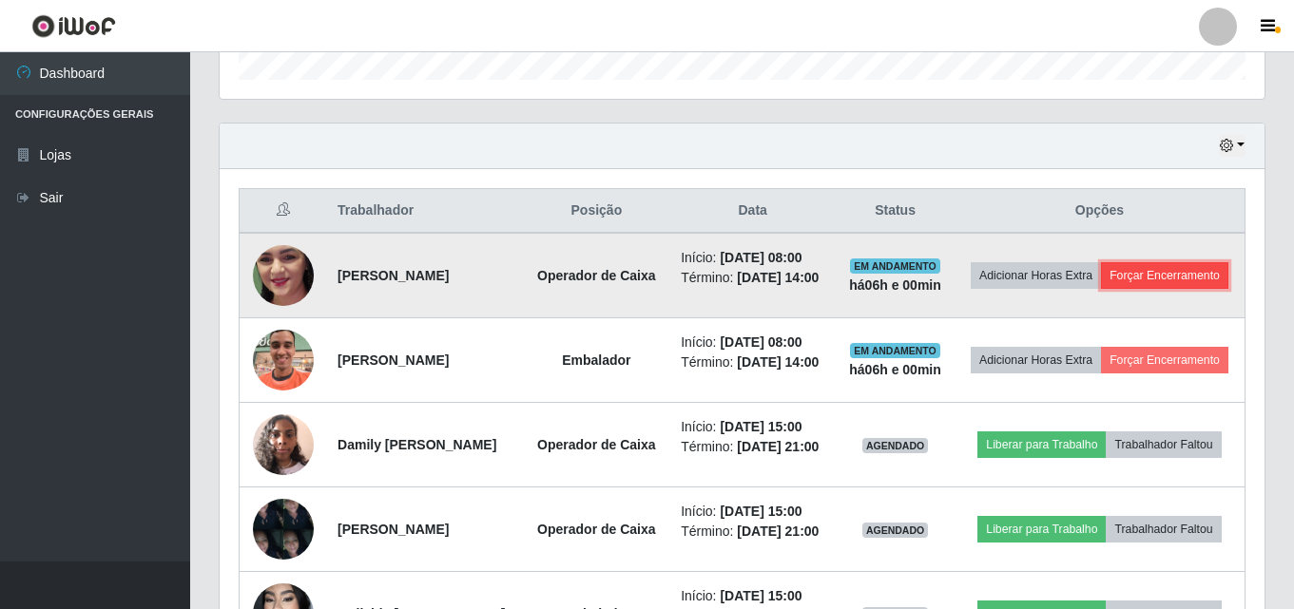
click at [1101, 289] on button "Forçar Encerramento" at bounding box center [1164, 275] width 127 height 27
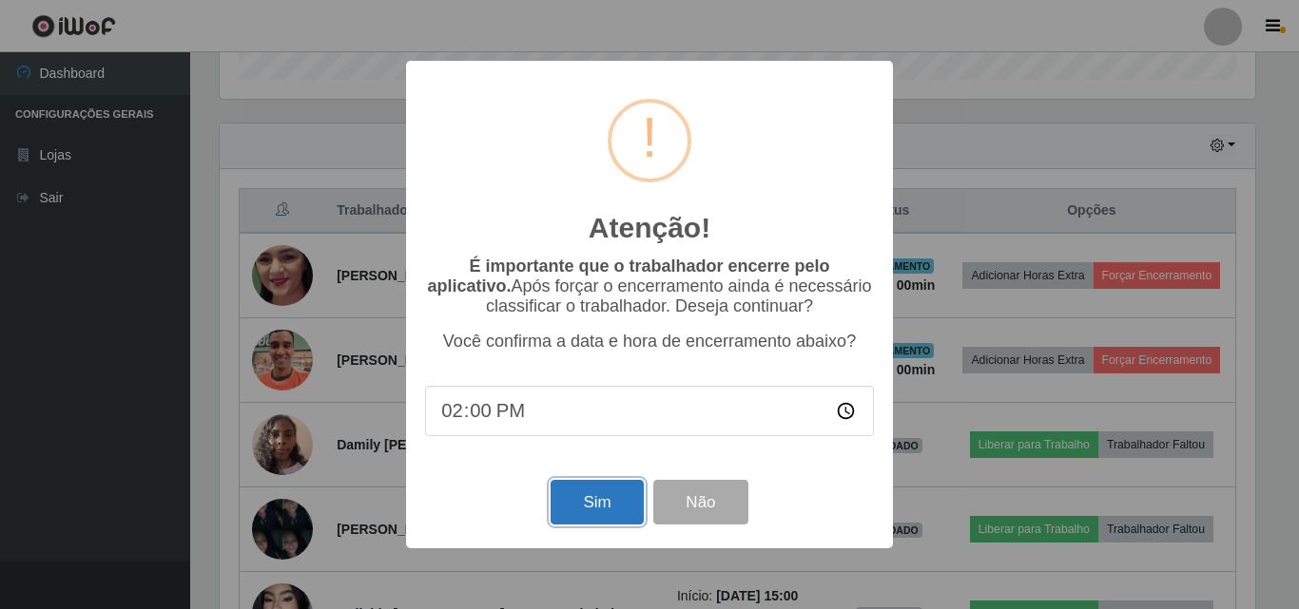
click at [584, 495] on button "Sim" at bounding box center [596, 502] width 92 height 45
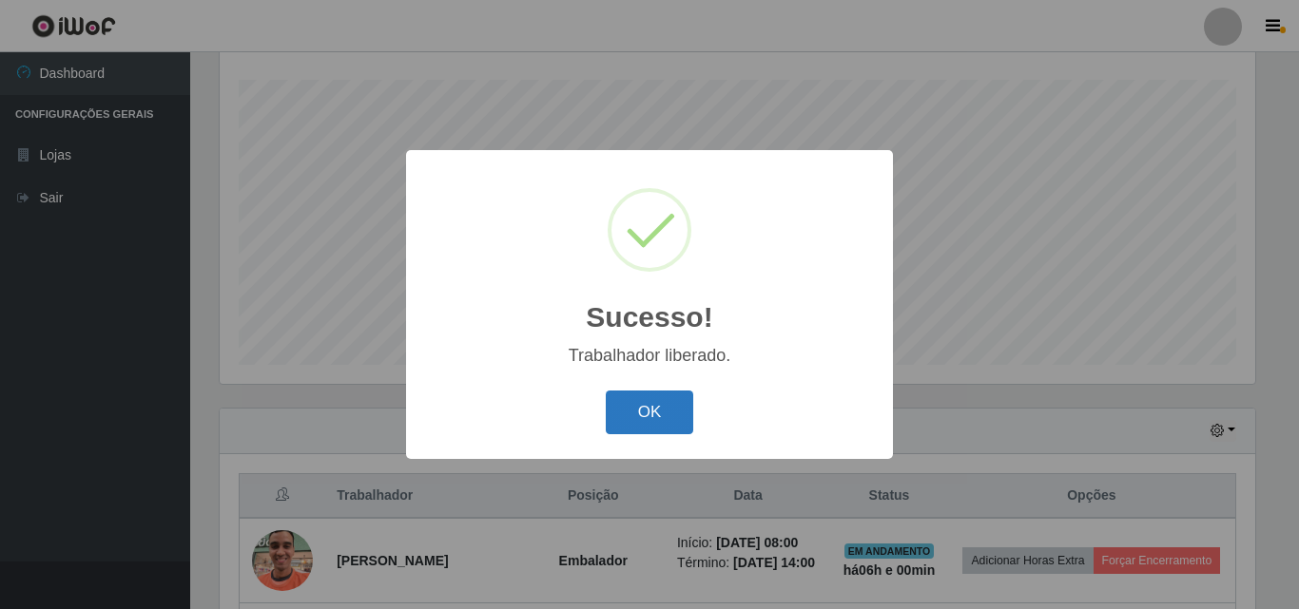
click at [661, 405] on button "OK" at bounding box center [650, 413] width 88 height 45
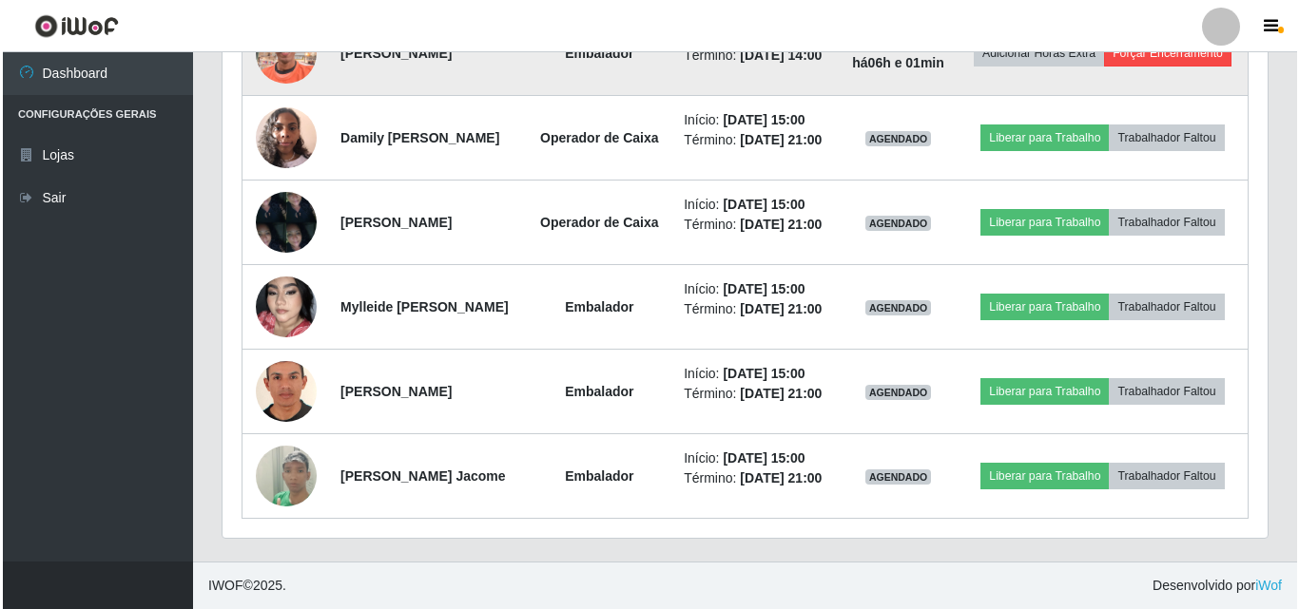
scroll to position [790, 0]
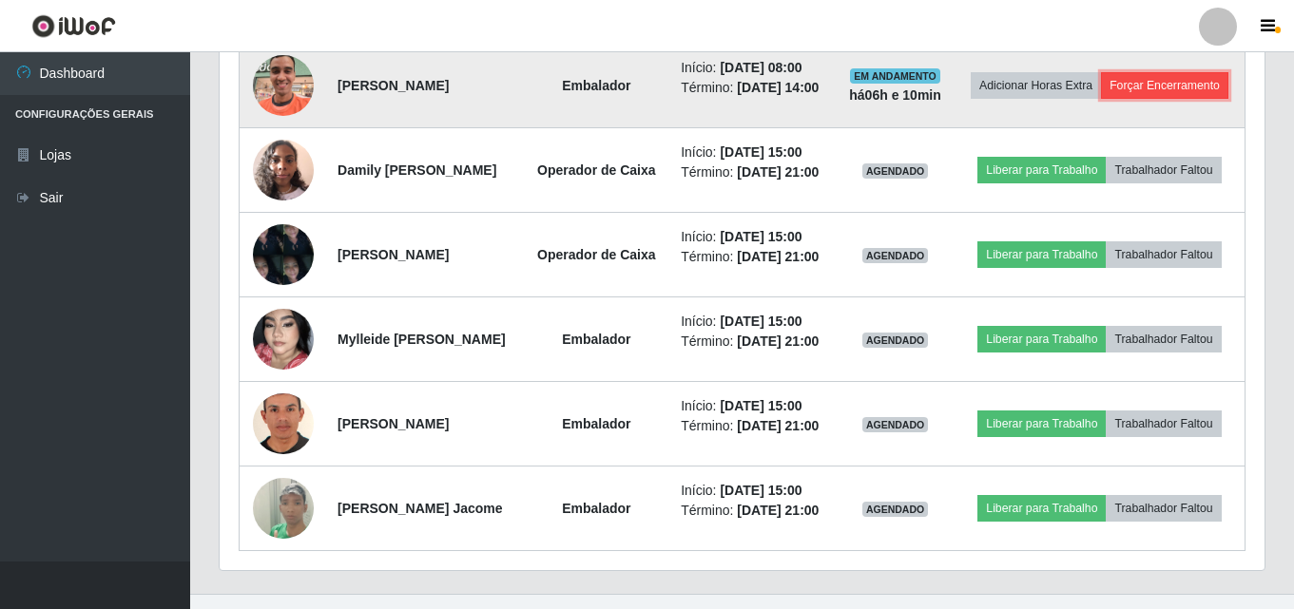
click at [1101, 99] on button "Forçar Encerramento" at bounding box center [1164, 85] width 127 height 27
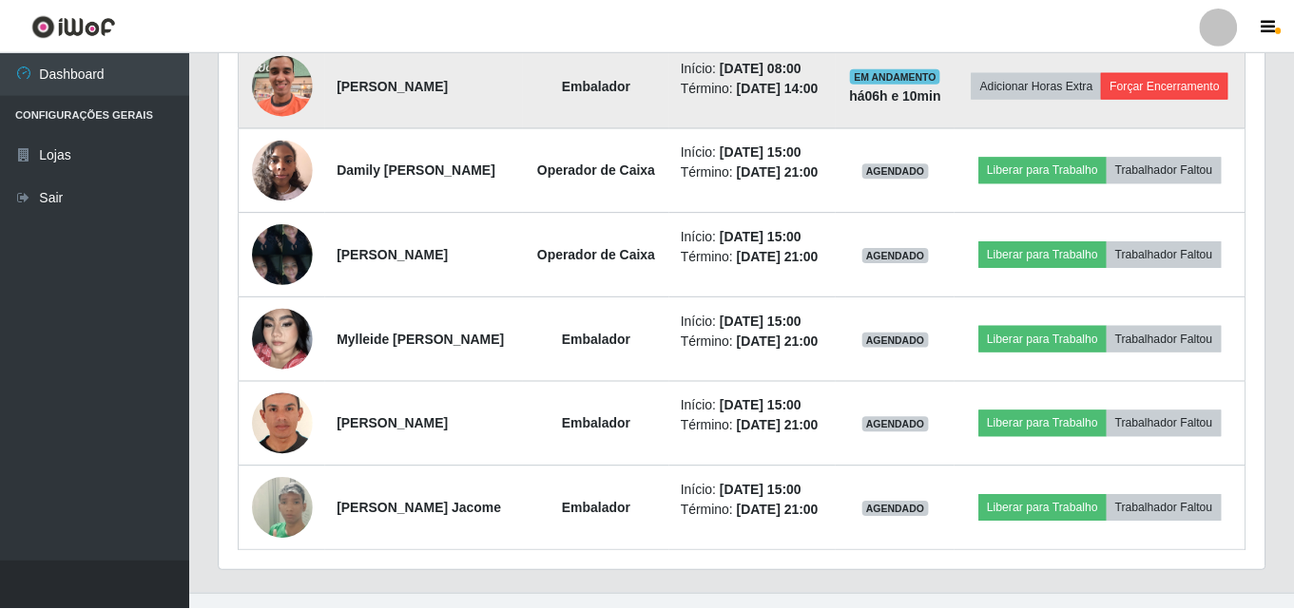
scroll to position [395, 1035]
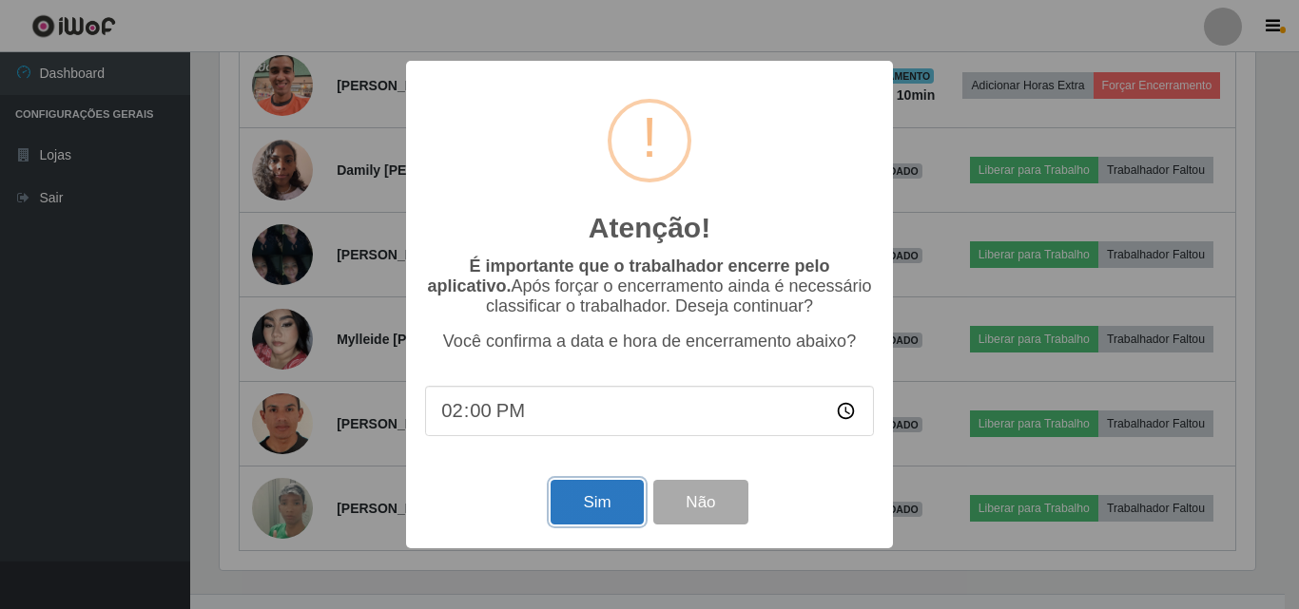
click at [586, 499] on button "Sim" at bounding box center [596, 502] width 92 height 45
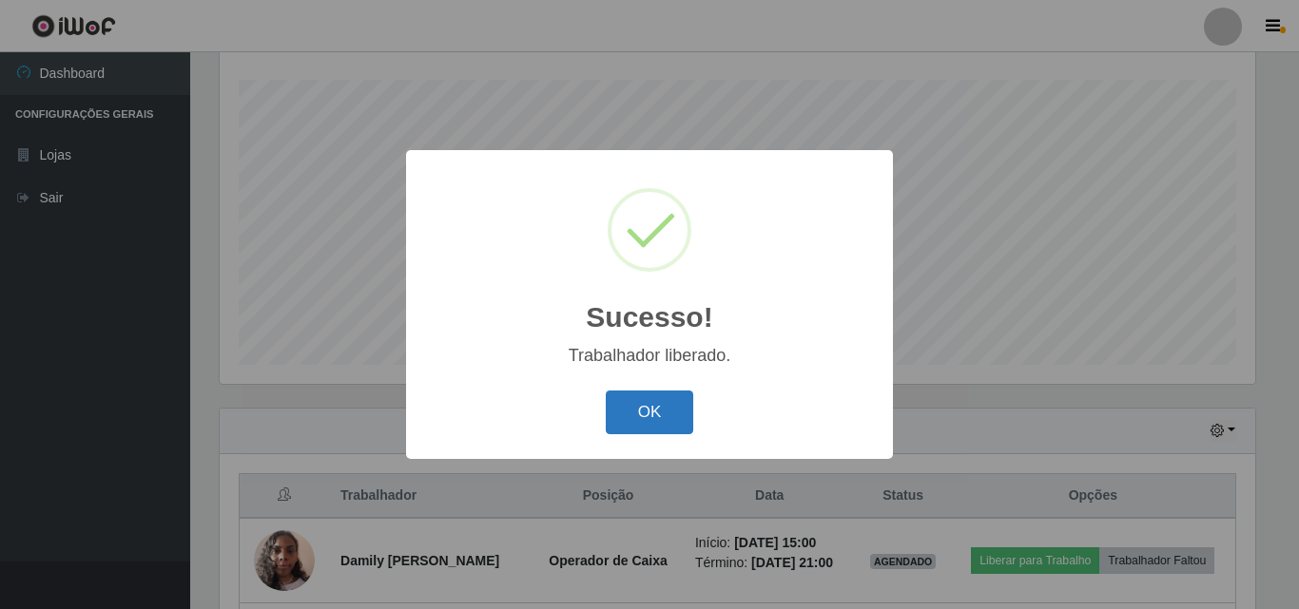
click at [651, 407] on button "OK" at bounding box center [650, 413] width 88 height 45
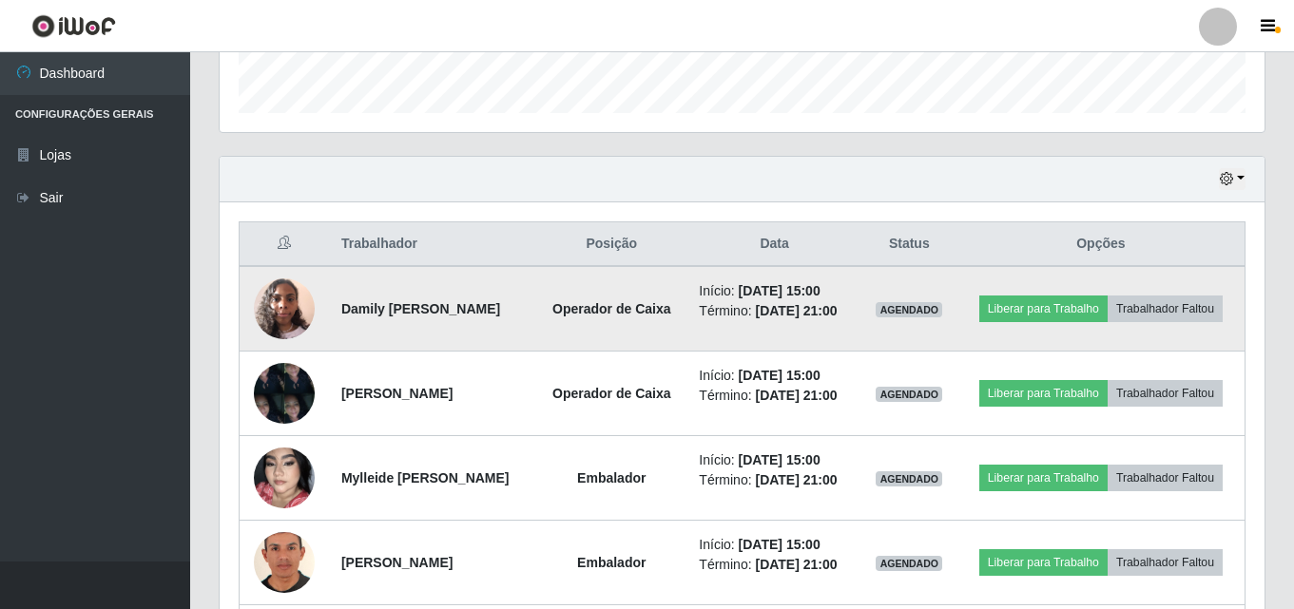
scroll to position [600, 0]
